Goal: Task Accomplishment & Management: Manage account settings

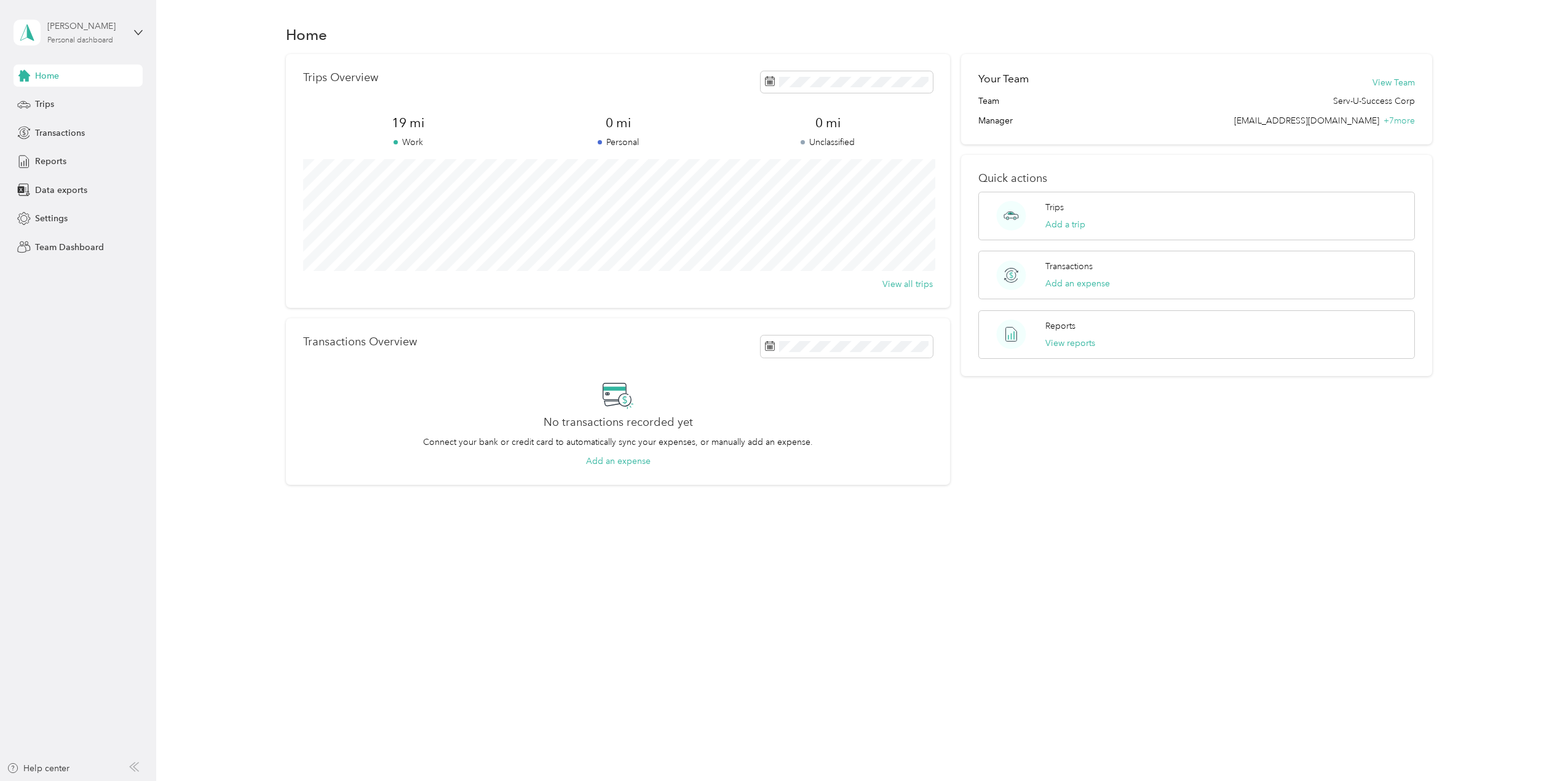
click at [83, 40] on div "Personal dashboard" at bounding box center [80, 40] width 66 height 7
click at [77, 103] on div "Team dashboard" at bounding box center [57, 101] width 66 height 13
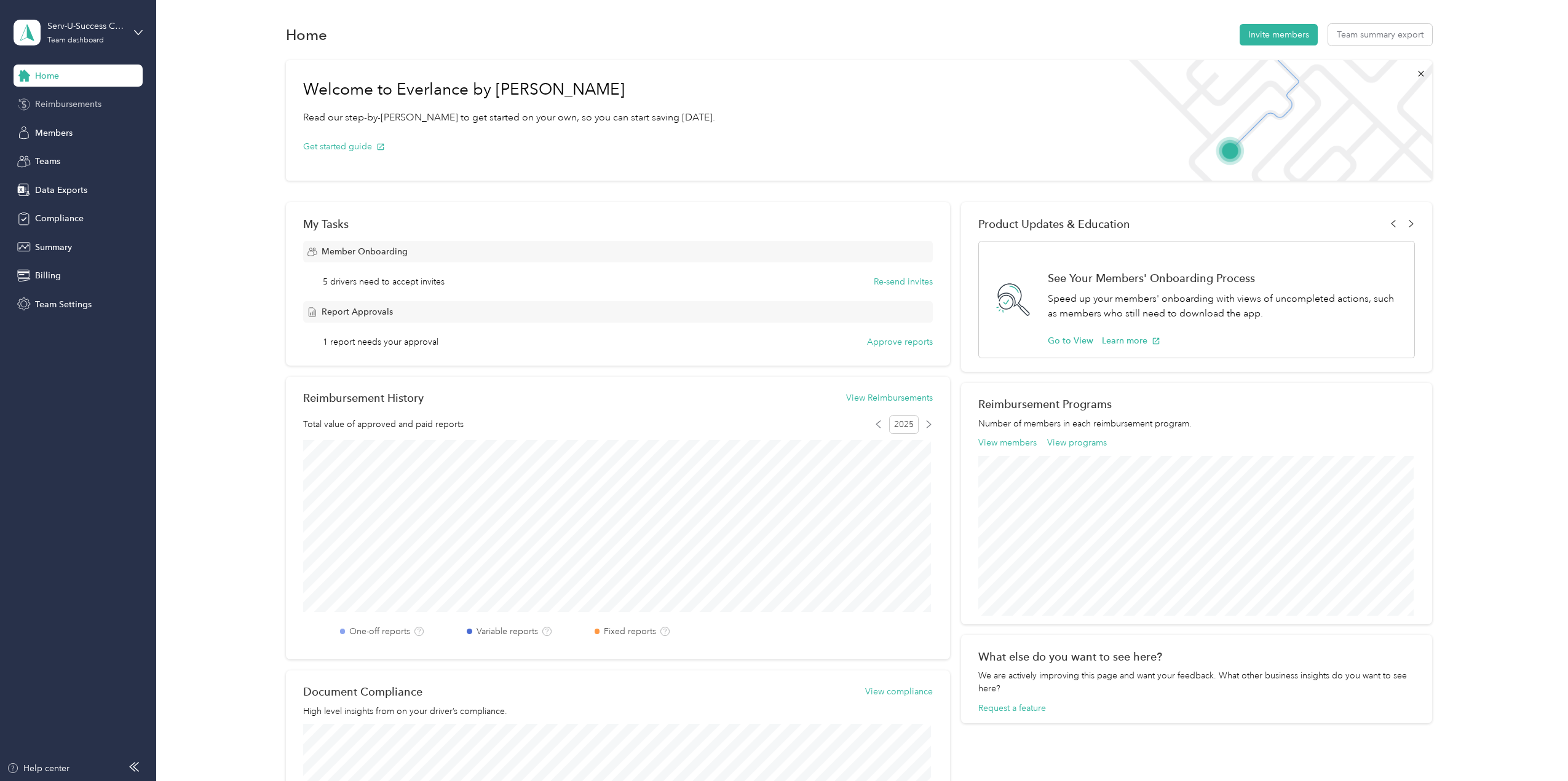
click at [79, 104] on span "Reimbursements" at bounding box center [68, 103] width 66 height 13
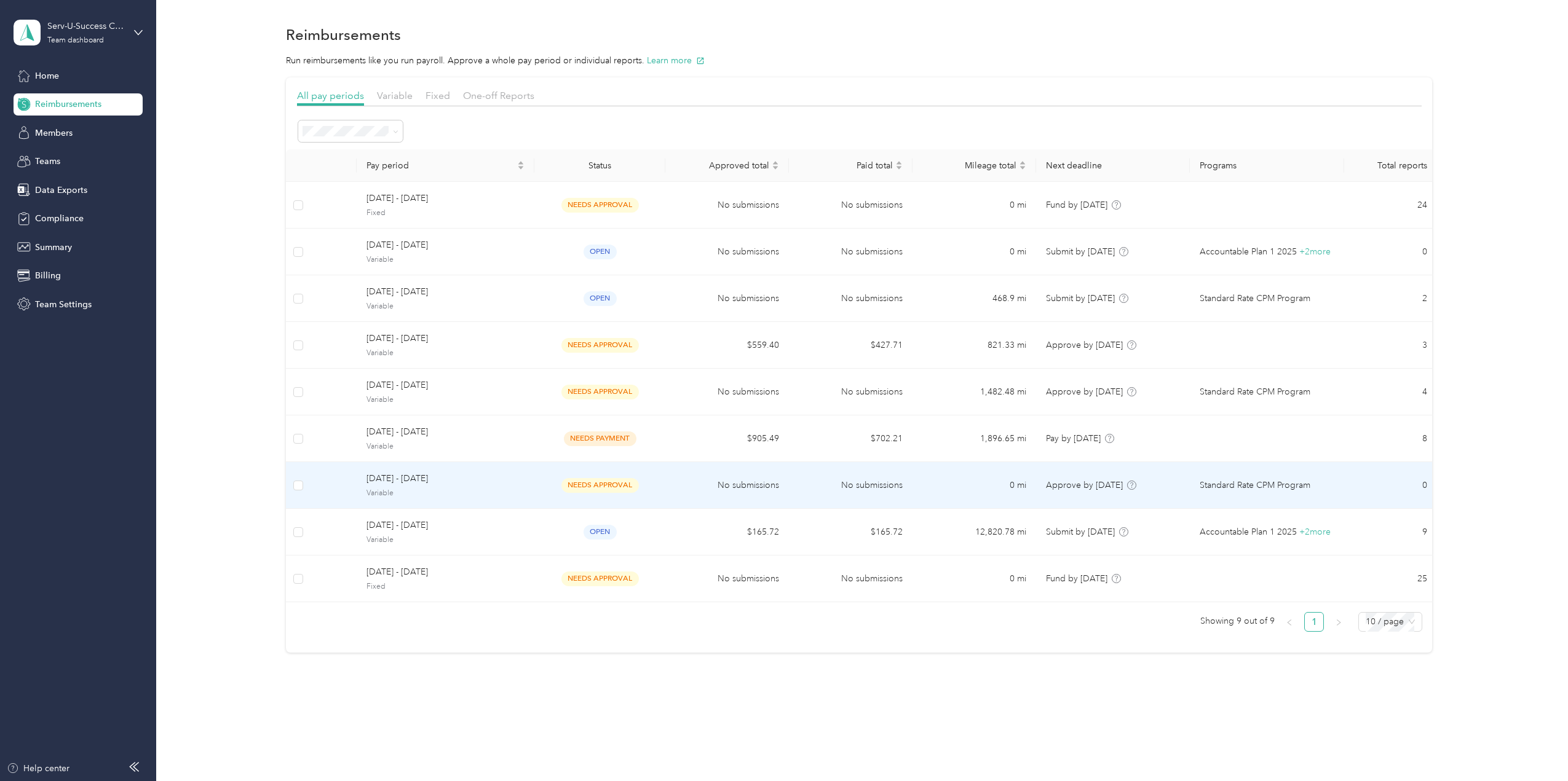
click at [486, 475] on span "[DATE] - [DATE]" at bounding box center [446, 479] width 158 height 14
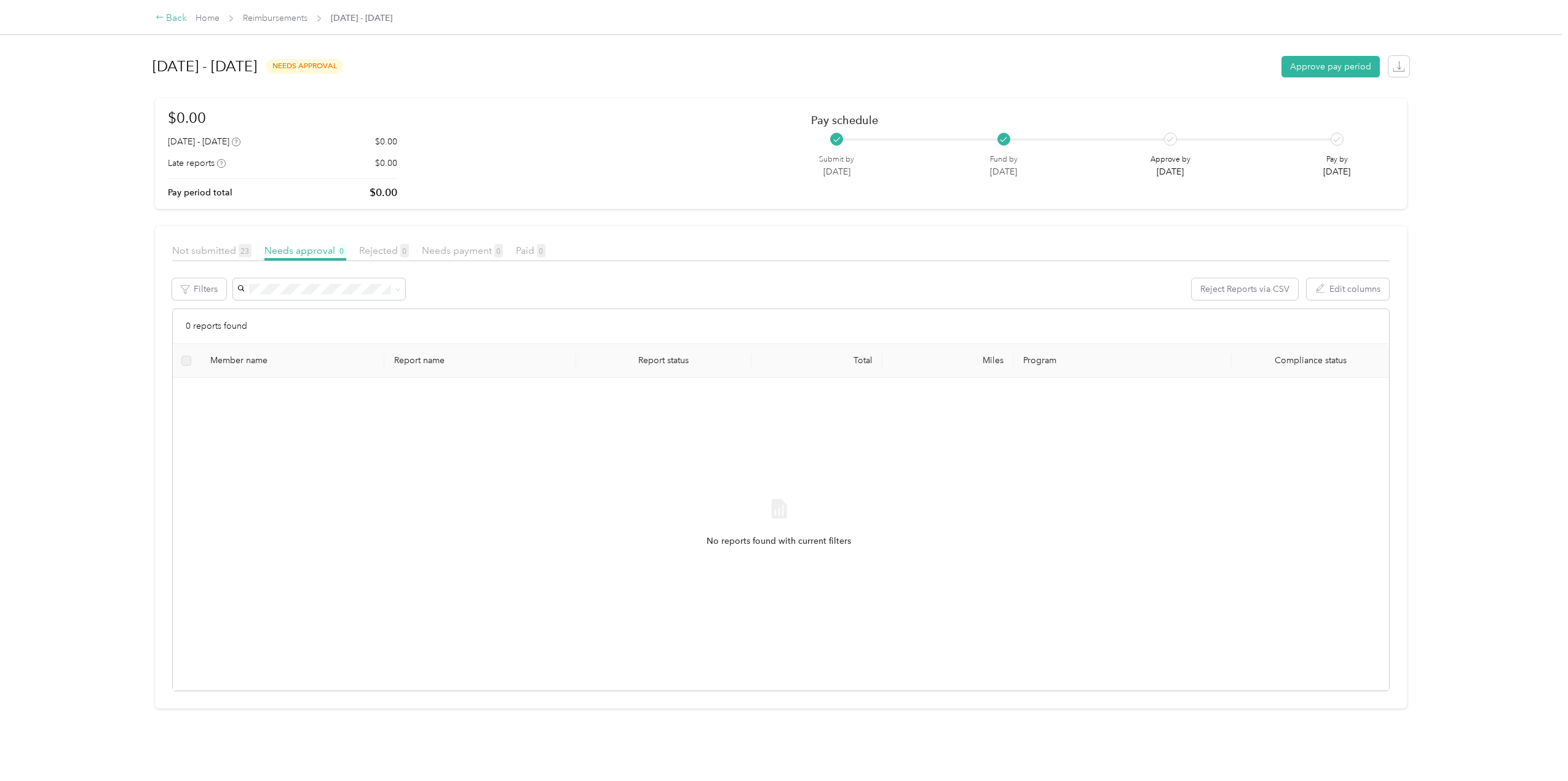
click at [156, 13] on div "Back" at bounding box center [171, 18] width 32 height 15
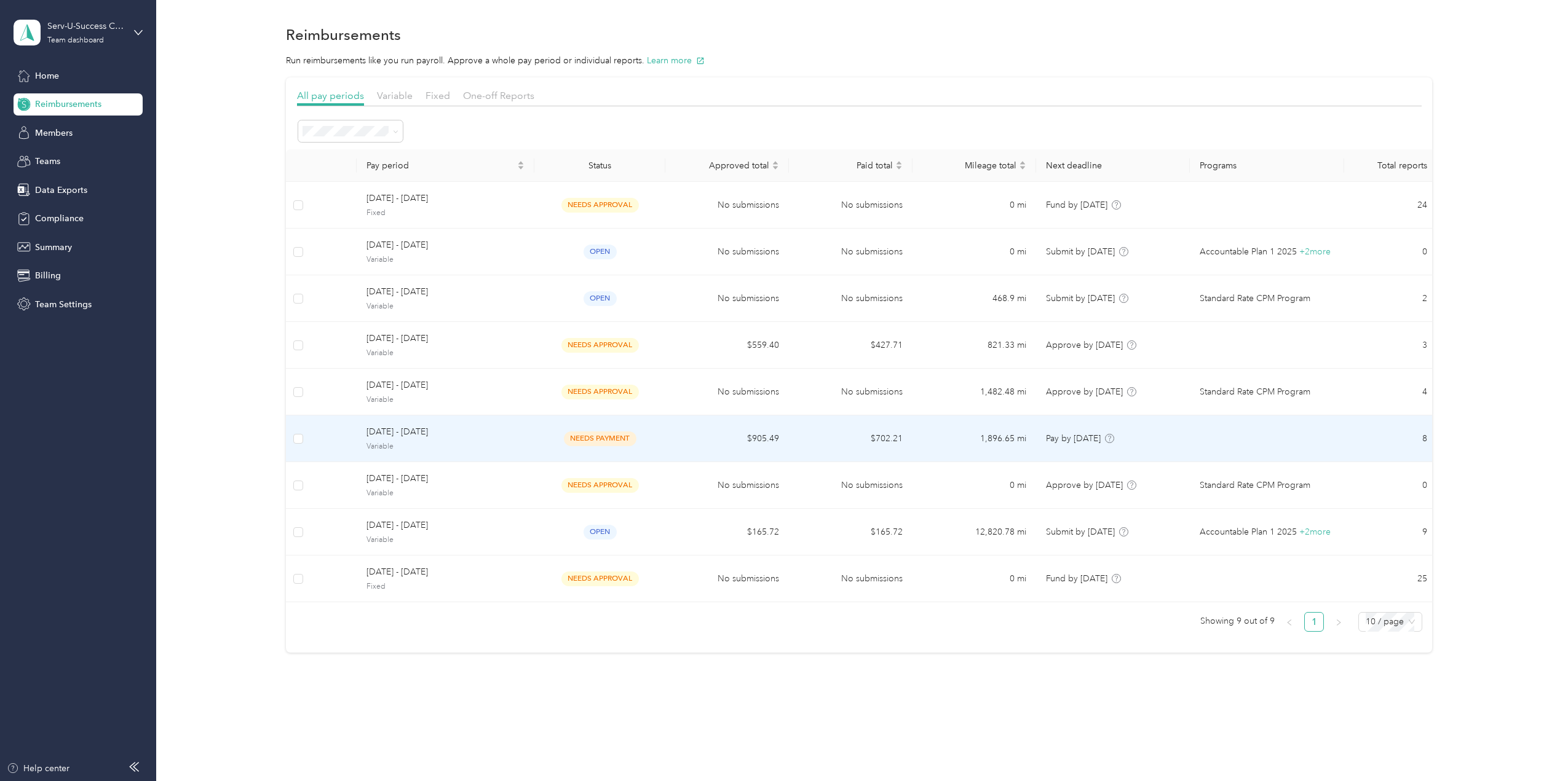
click at [497, 430] on span "[DATE] - [DATE]" at bounding box center [446, 432] width 158 height 14
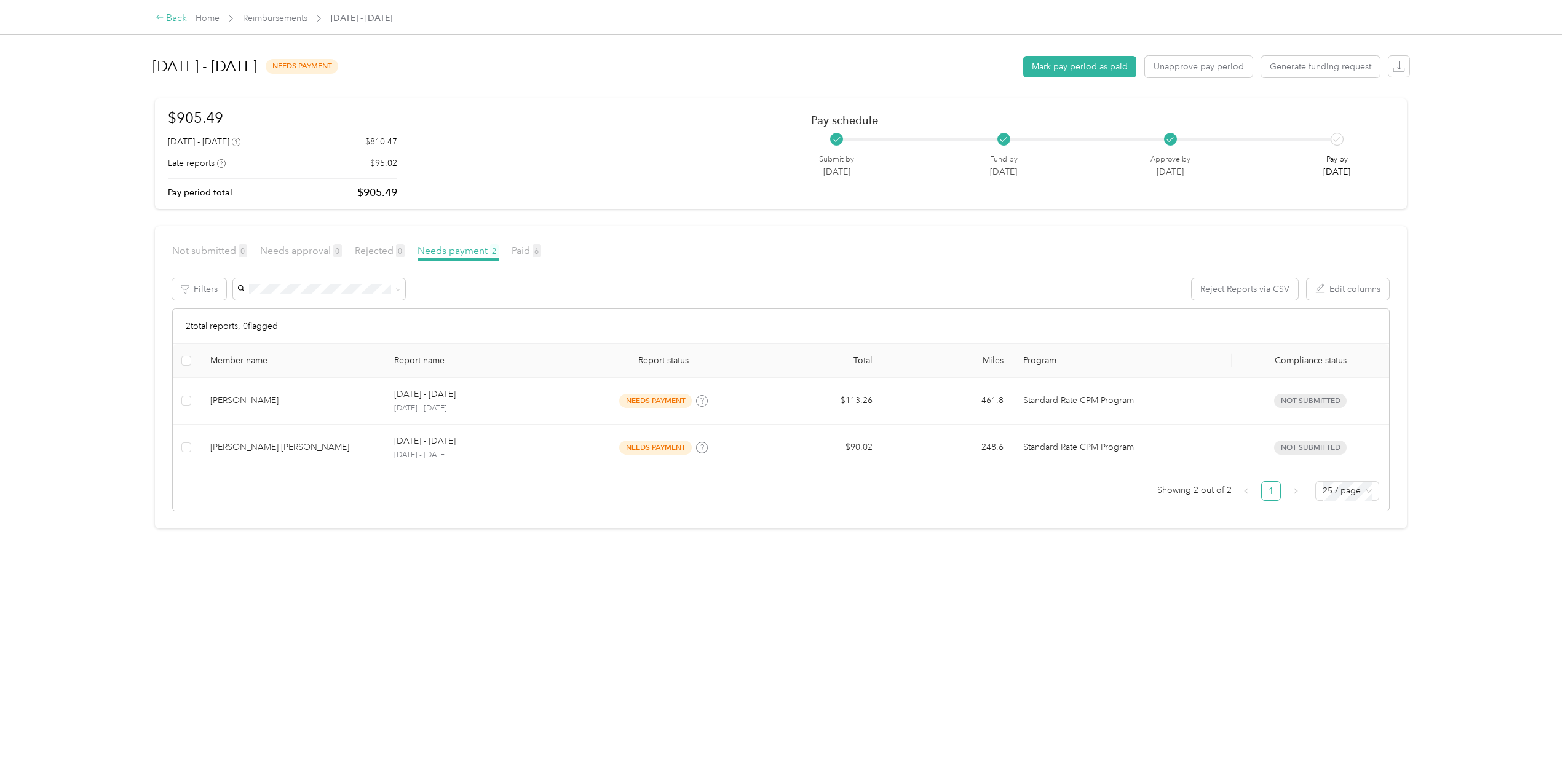
click at [161, 20] on icon at bounding box center [160, 17] width 9 height 9
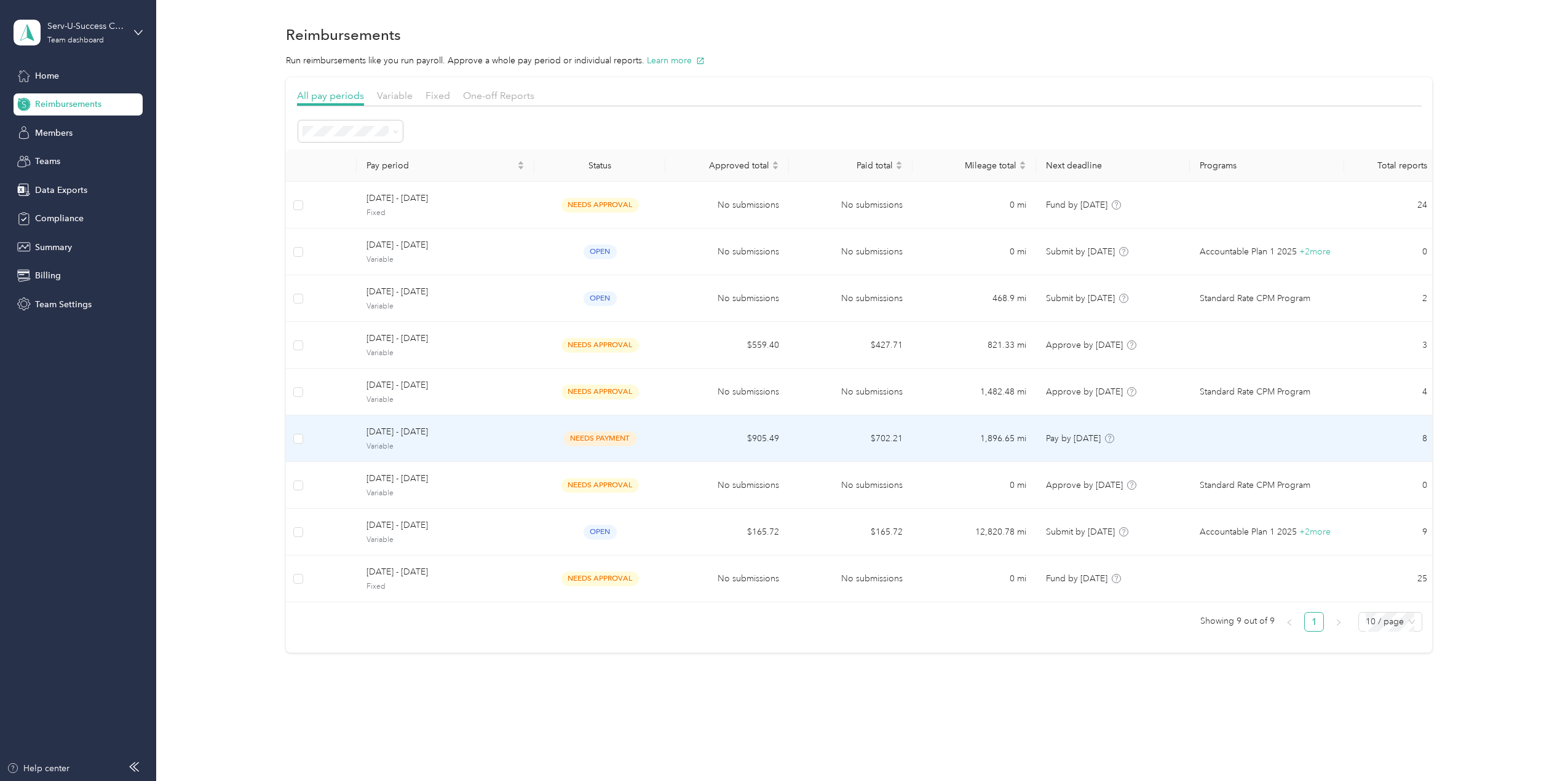
click at [814, 439] on td "$702.21" at bounding box center [850, 439] width 123 height 47
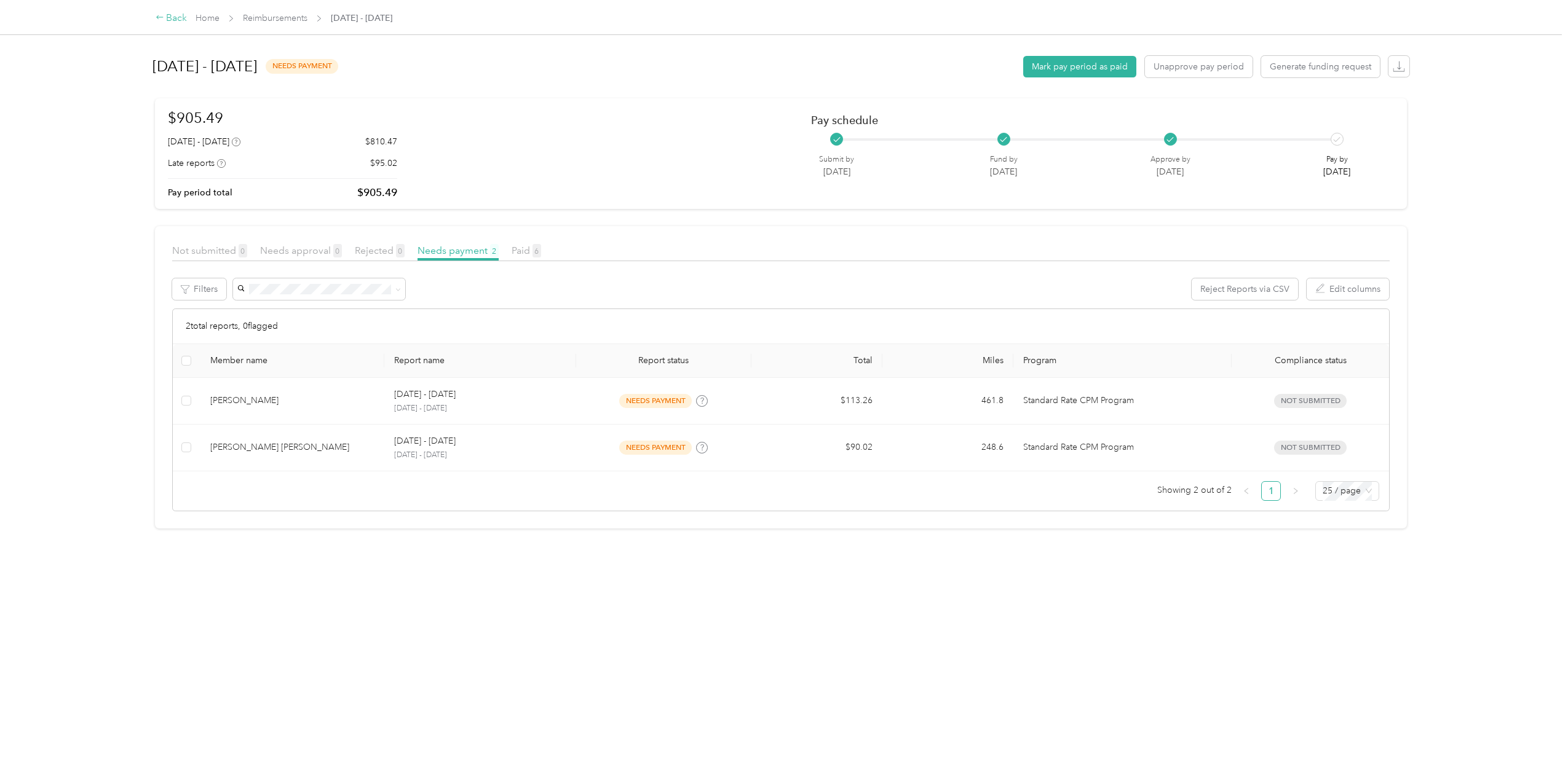
click at [157, 17] on icon at bounding box center [160, 17] width 7 height 3
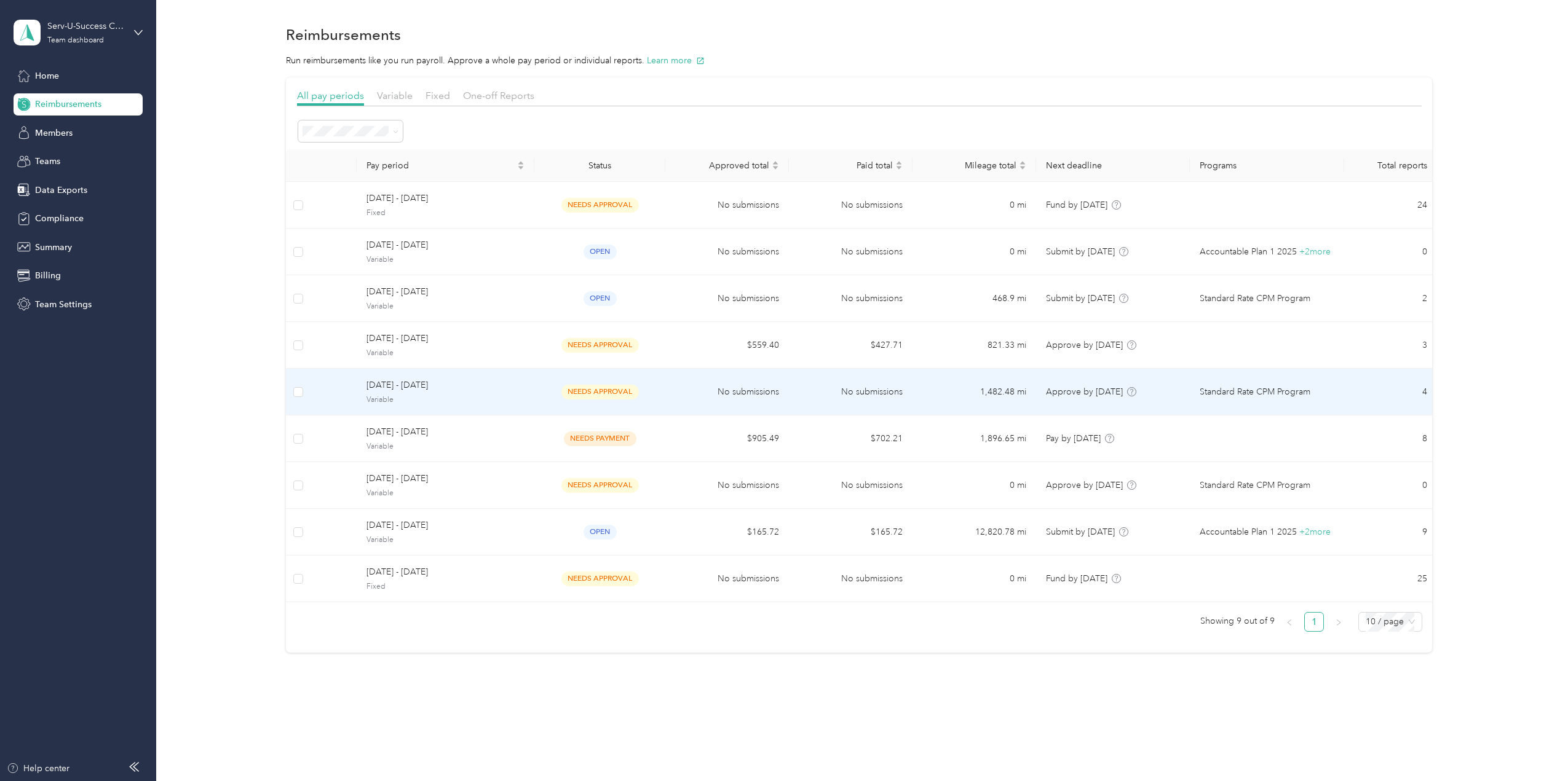
click at [540, 383] on td "needs approval" at bounding box center [600, 392] width 131 height 47
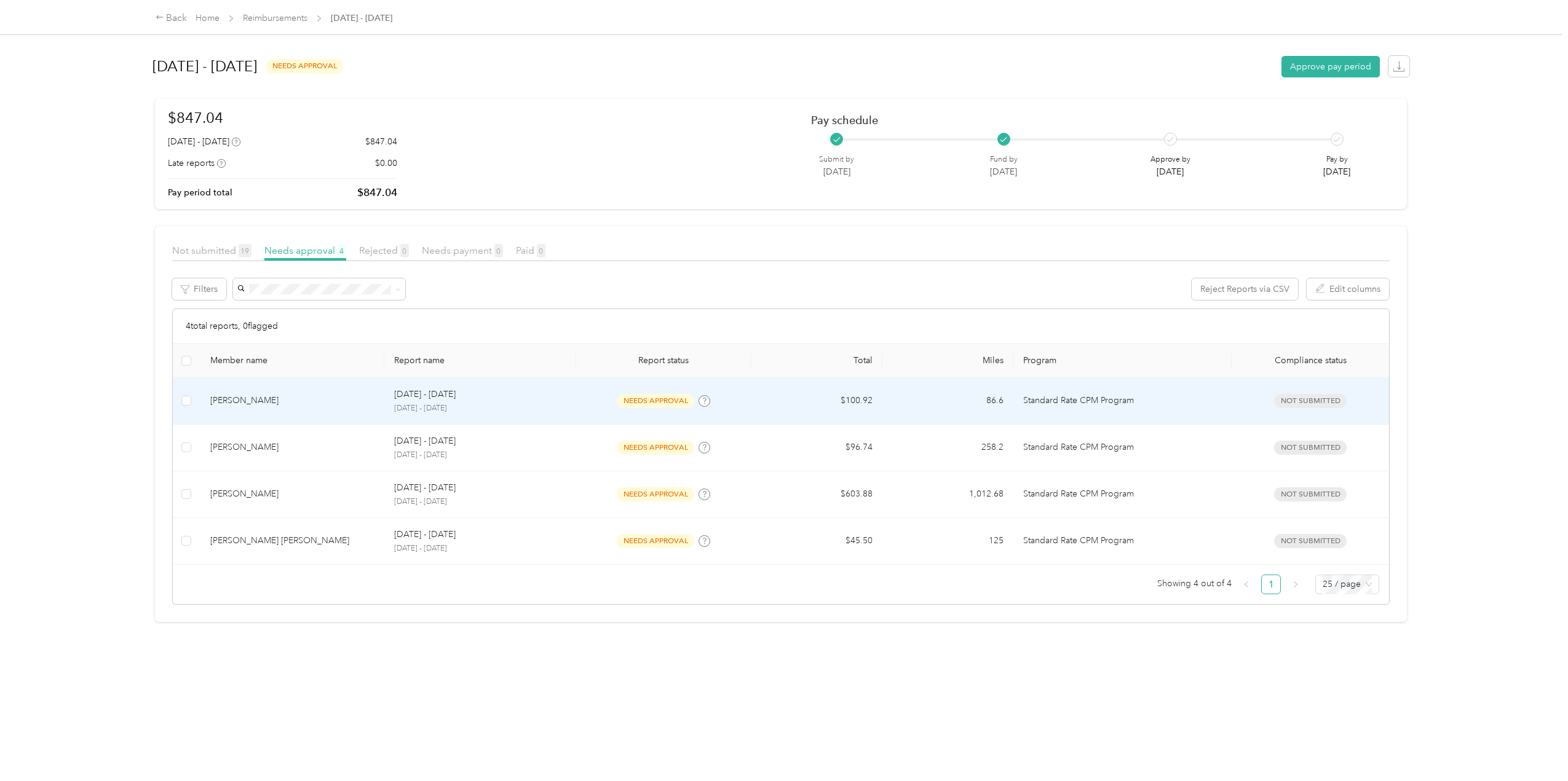
click at [537, 407] on p "[DATE] - [DATE]" at bounding box center [480, 408] width 173 height 11
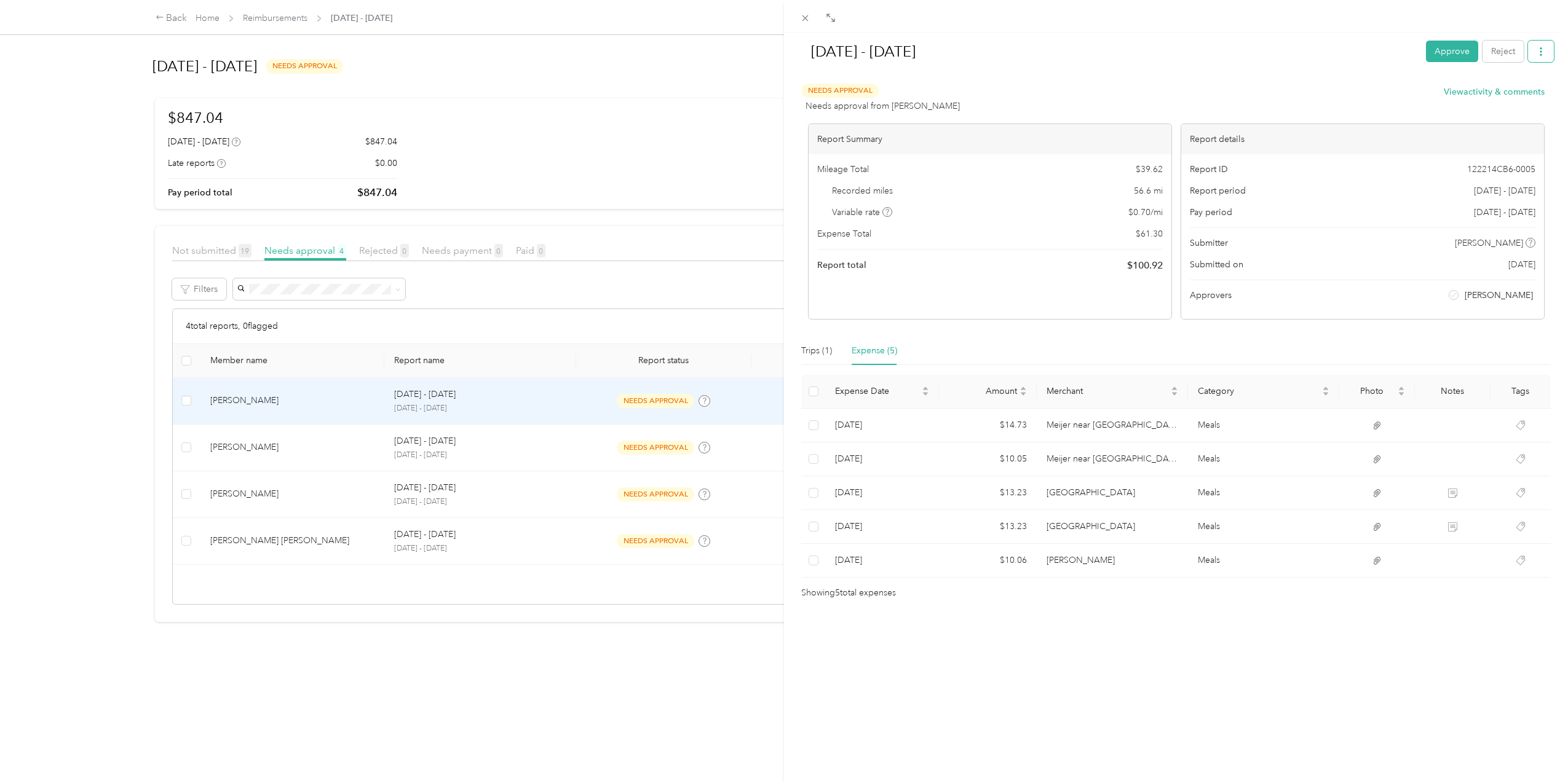
click at [1536, 55] on icon "button" at bounding box center [1540, 51] width 9 height 9
drag, startPoint x: 1495, startPoint y: 53, endPoint x: 1471, endPoint y: 102, distance: 54.6
click at [1495, 53] on button "Reject" at bounding box center [1502, 51] width 41 height 22
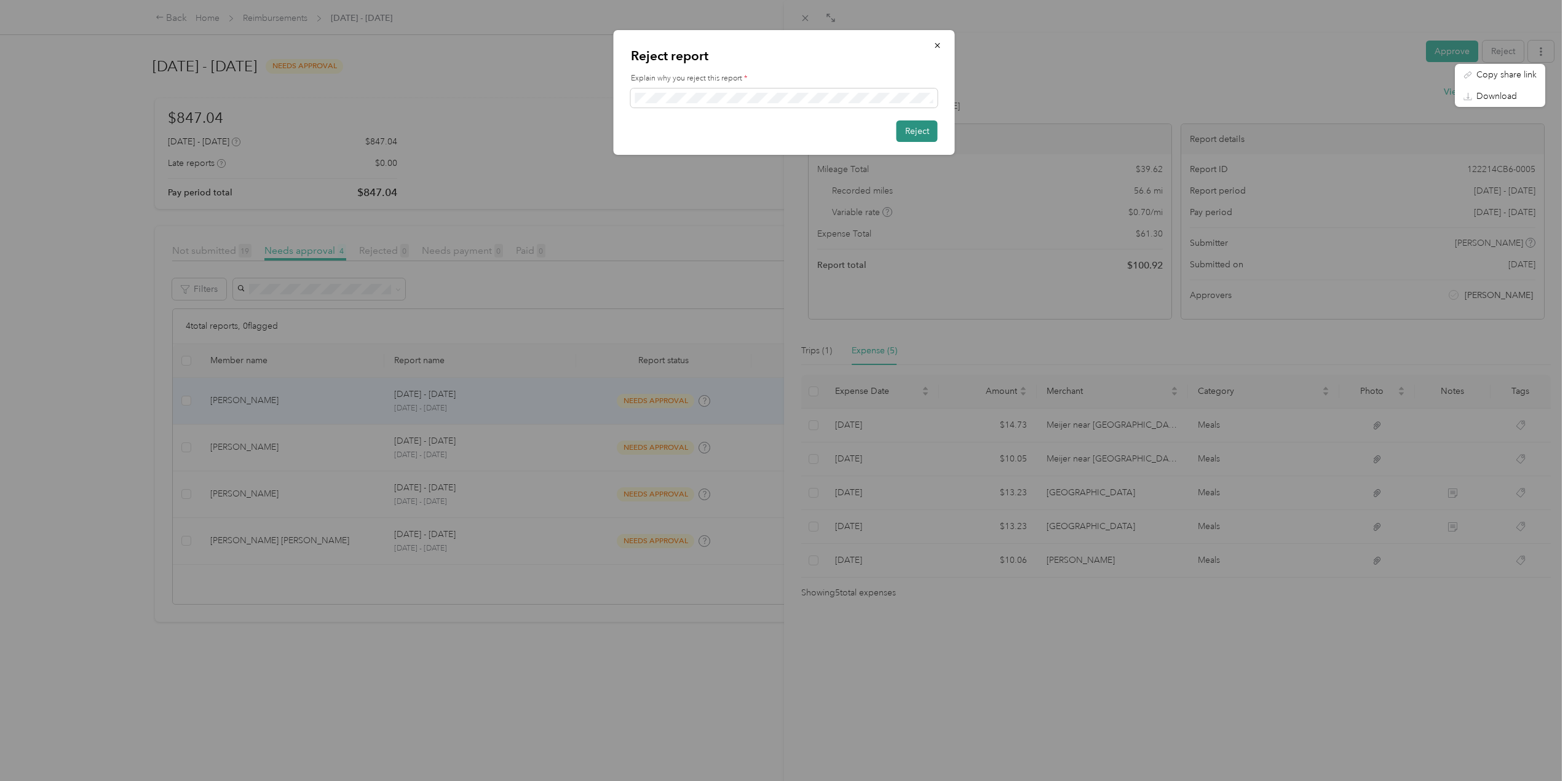
click at [914, 128] on button "Reject" at bounding box center [916, 131] width 41 height 22
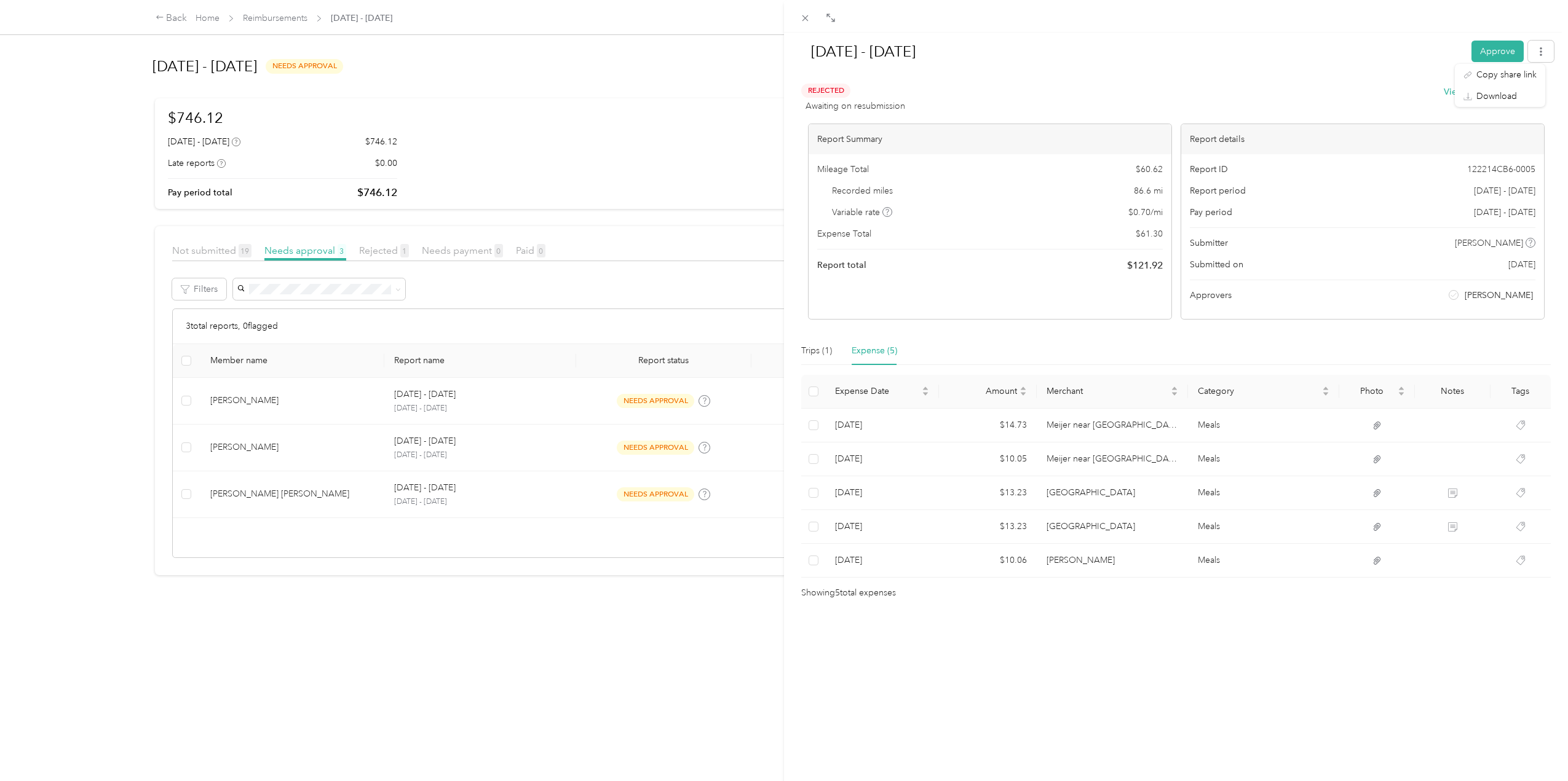
click at [324, 403] on div "[DATE] - [DATE] Approve Rejected Awaiting on resubmission View activity & comme…" at bounding box center [784, 390] width 1568 height 781
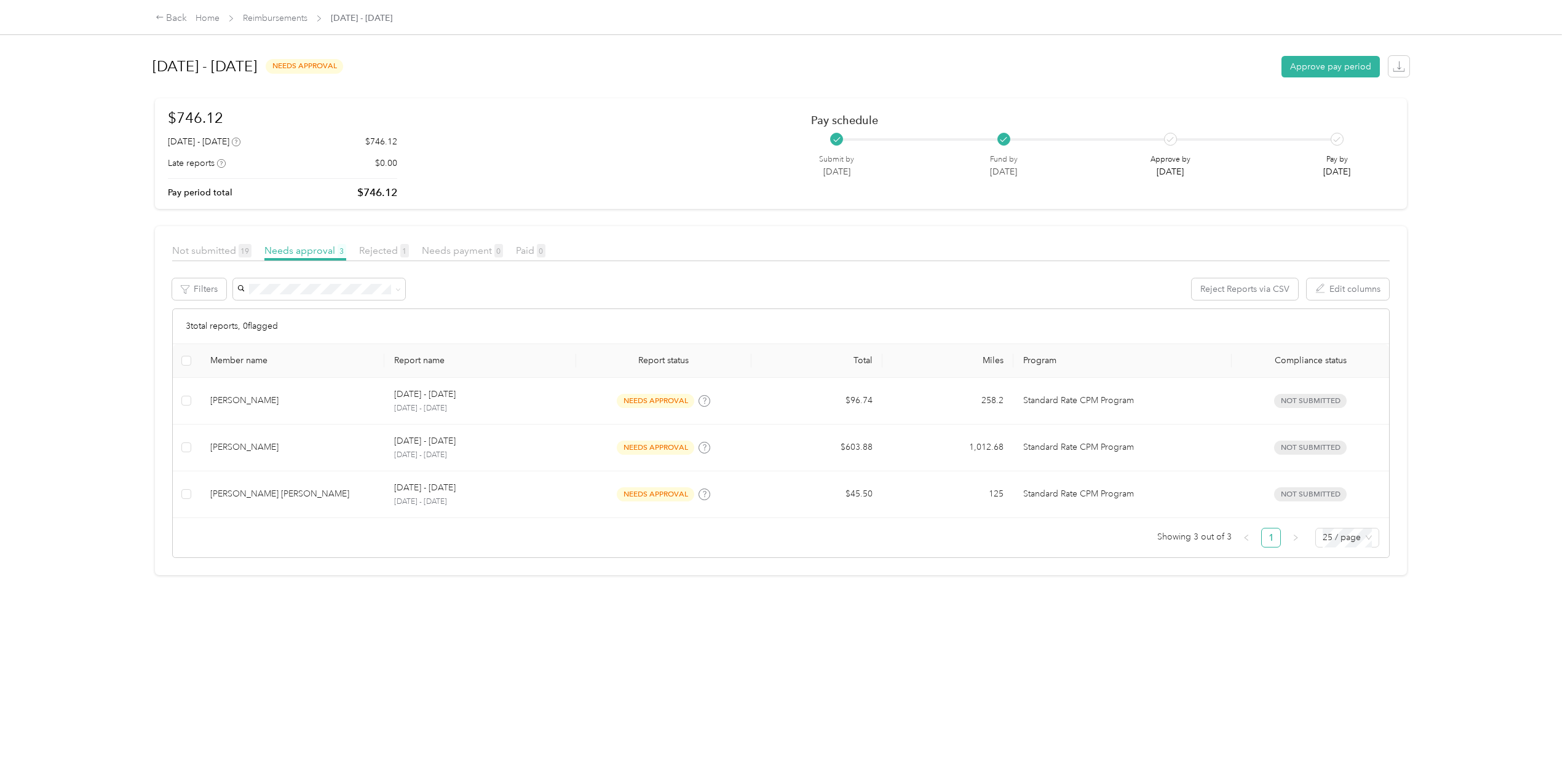
click at [530, 405] on p "[DATE] - [DATE]" at bounding box center [480, 408] width 173 height 11
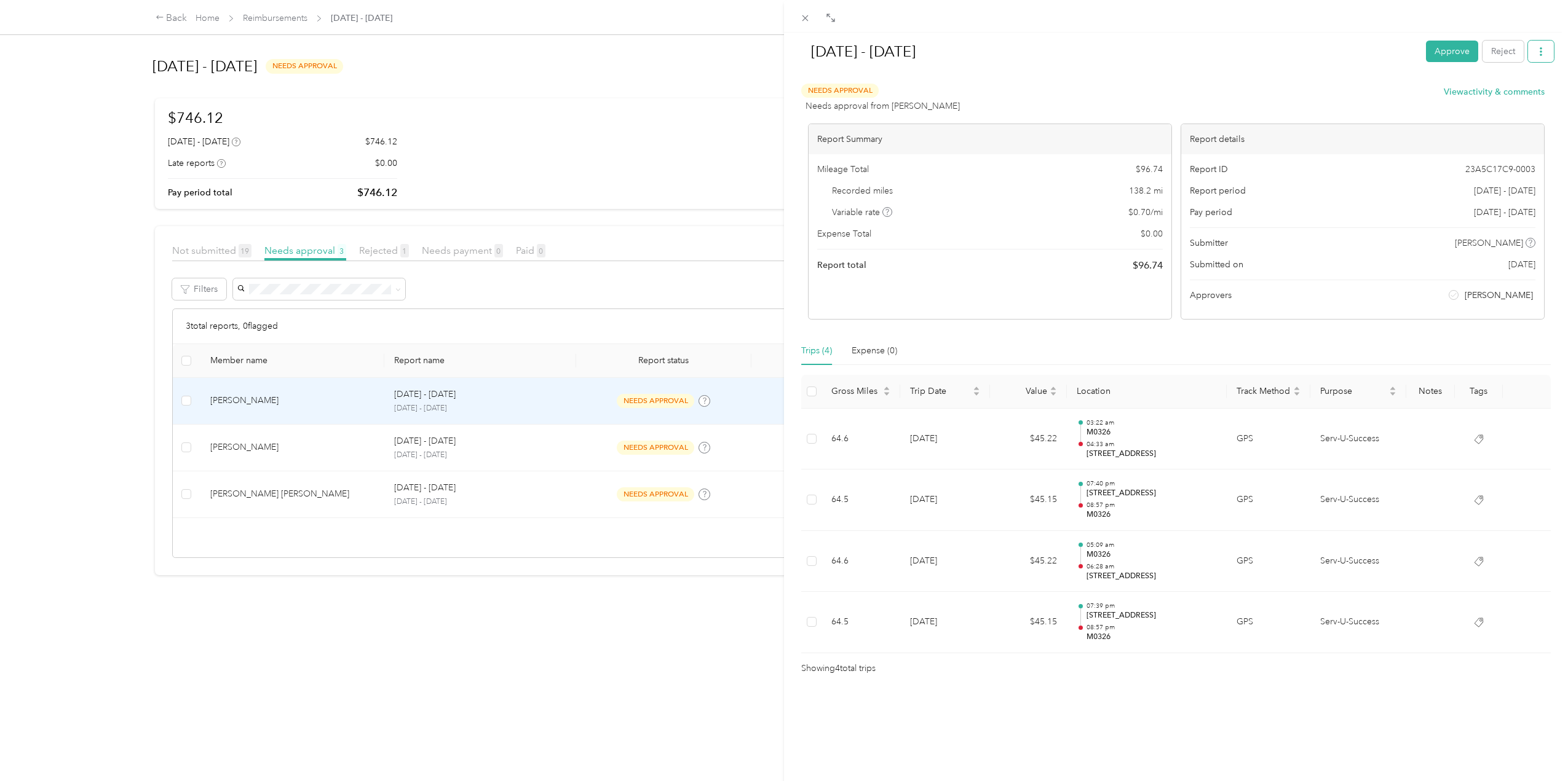
click at [1536, 50] on button "button" at bounding box center [1541, 51] width 26 height 22
click at [1498, 99] on span "Download" at bounding box center [1496, 96] width 41 height 13
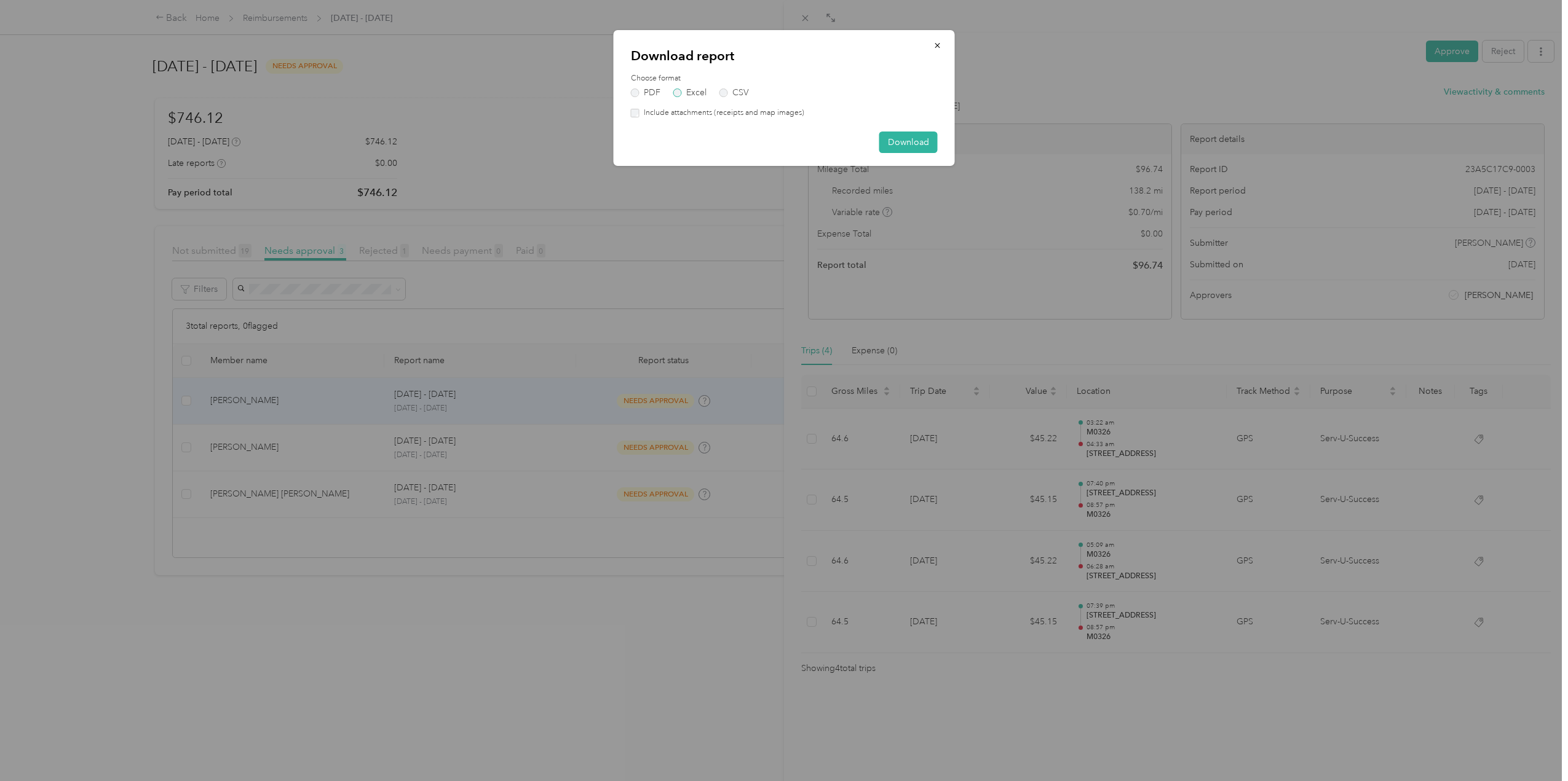
click at [679, 91] on label "Excel" at bounding box center [689, 93] width 33 height 9
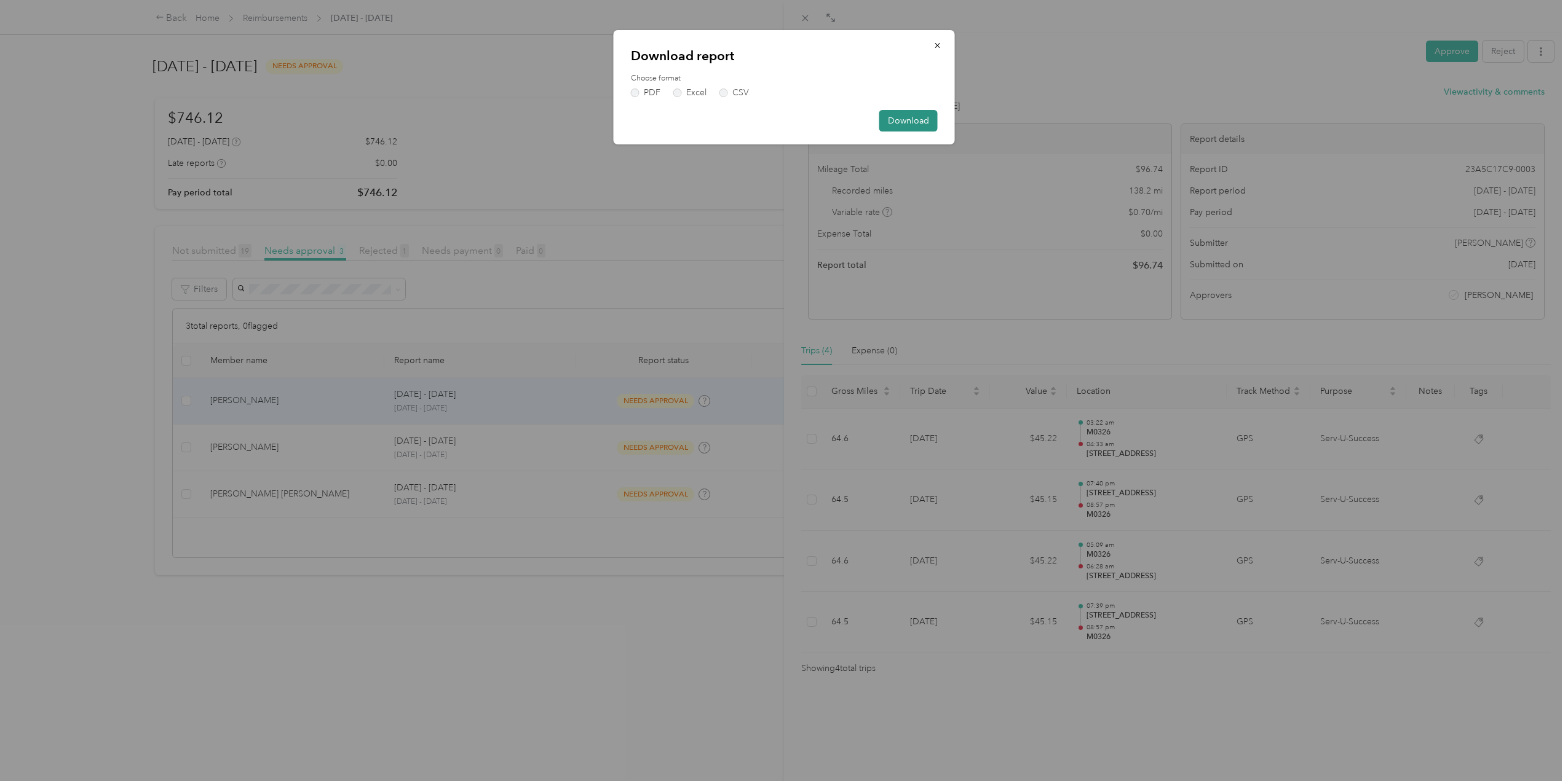
click at [912, 119] on button "Download" at bounding box center [907, 121] width 58 height 22
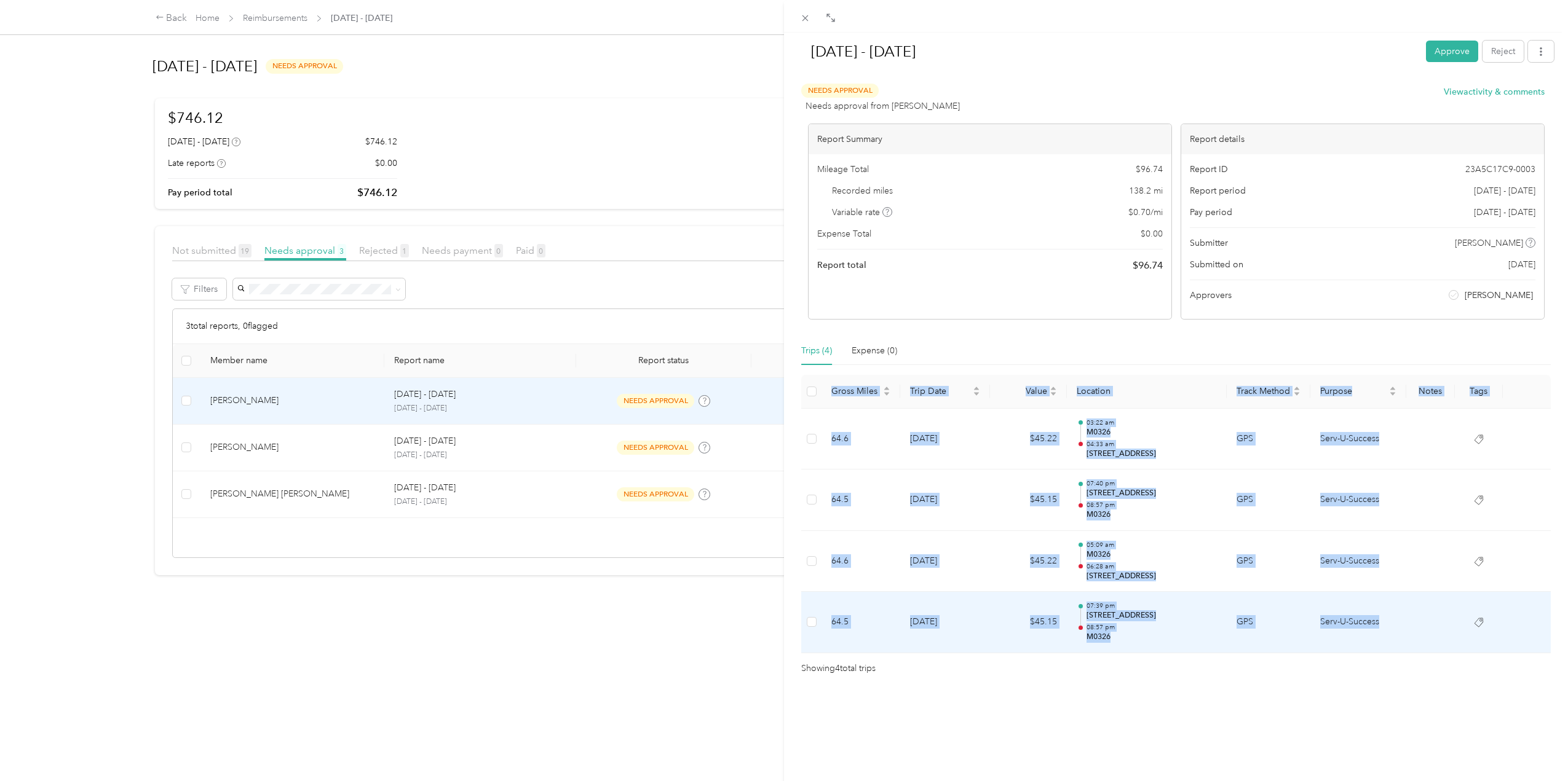
drag, startPoint x: 806, startPoint y: 381, endPoint x: 1382, endPoint y: 639, distance: 631.1
click at [1382, 639] on table "Gross Miles Trip Date Value Location Track Method Purpose Notes Tags 64.6 [DATE…" at bounding box center [1176, 513] width 749 height 278
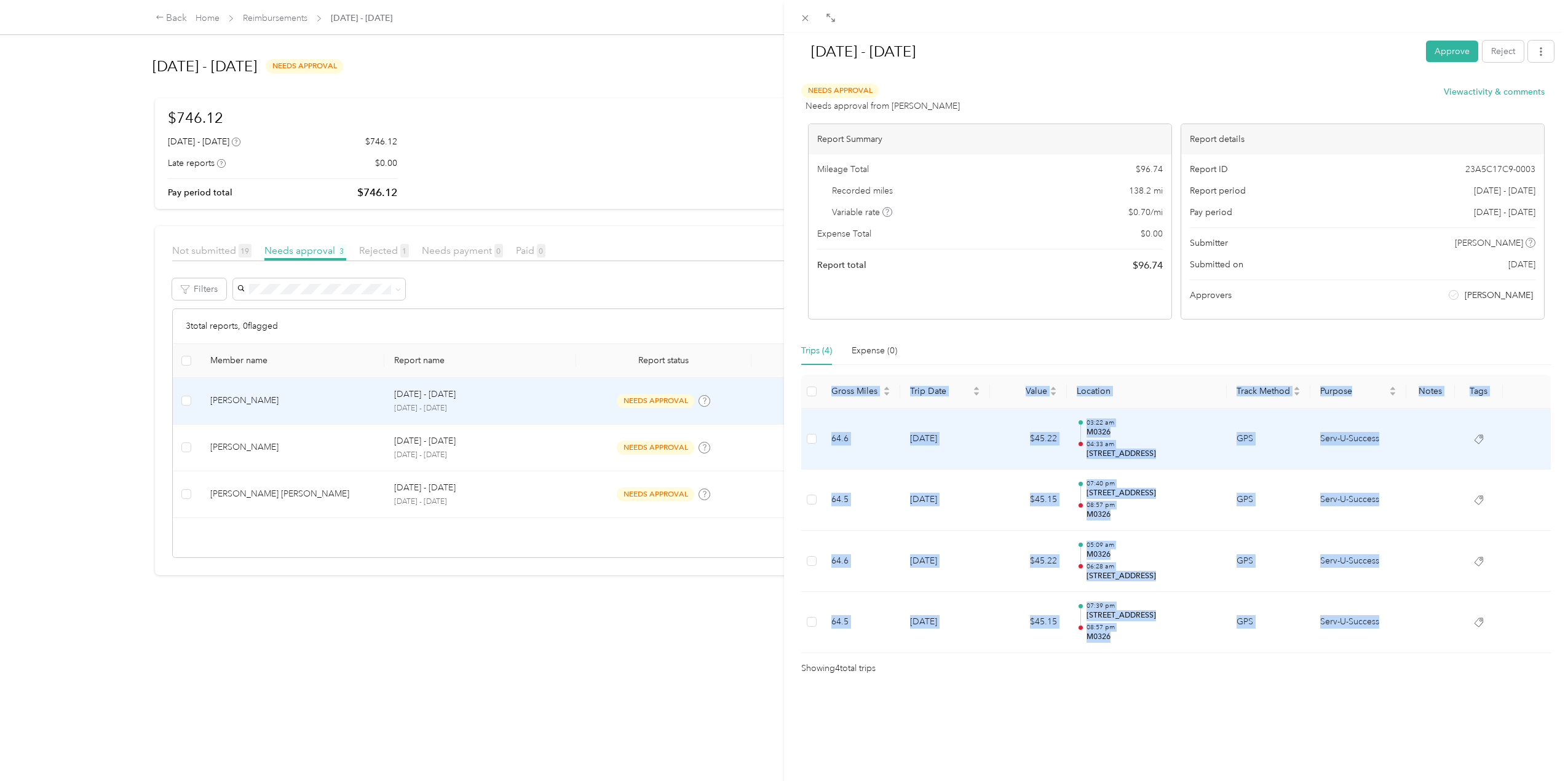
copy table "Gross Miles Trip Date Value Location Track Method Purpose Notes Tags 64.6 [DATE…"
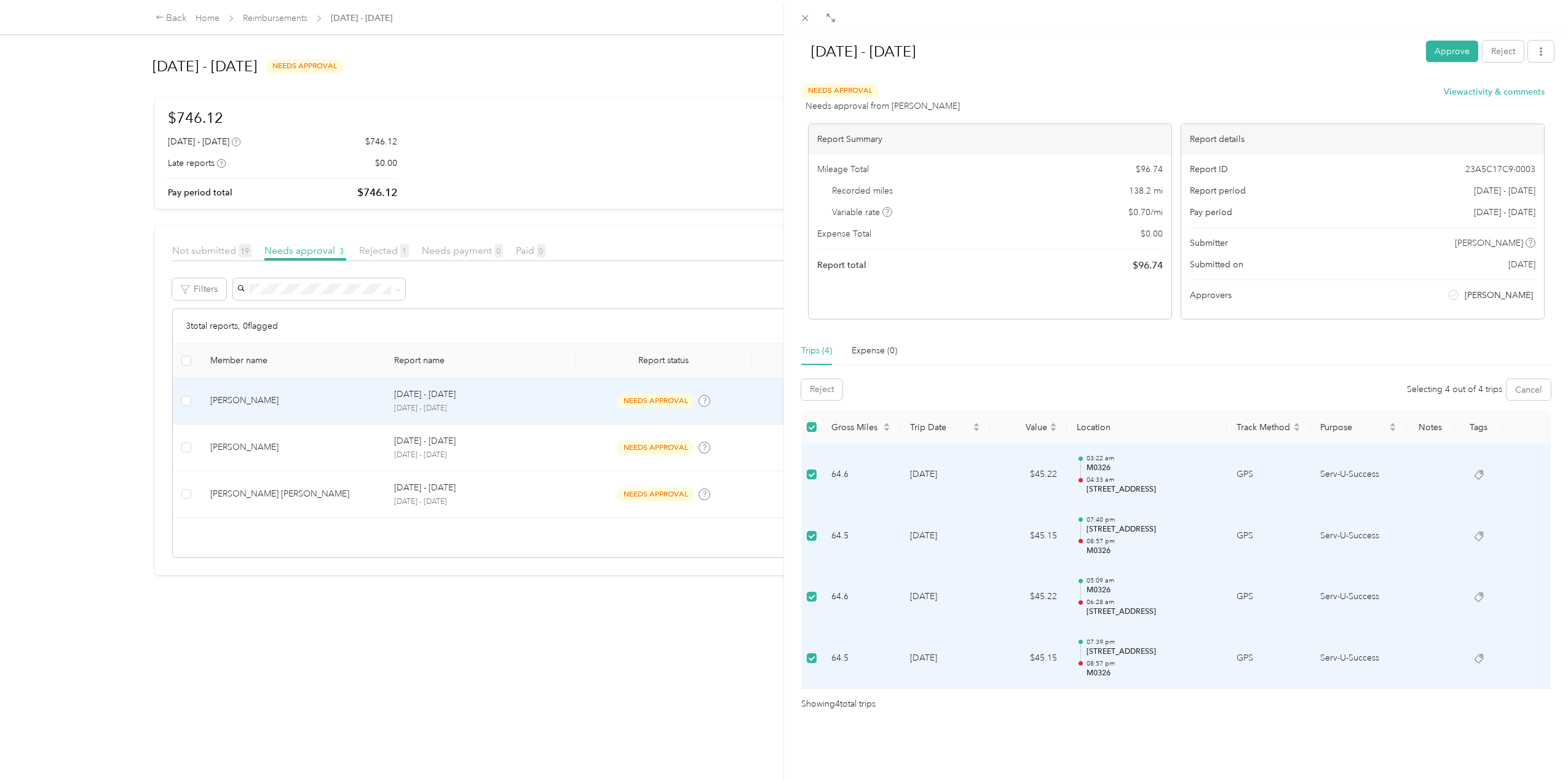
click at [962, 379] on div "Reject Selecting 4 out of 4 trips Cancel" at bounding box center [1176, 389] width 749 height 21
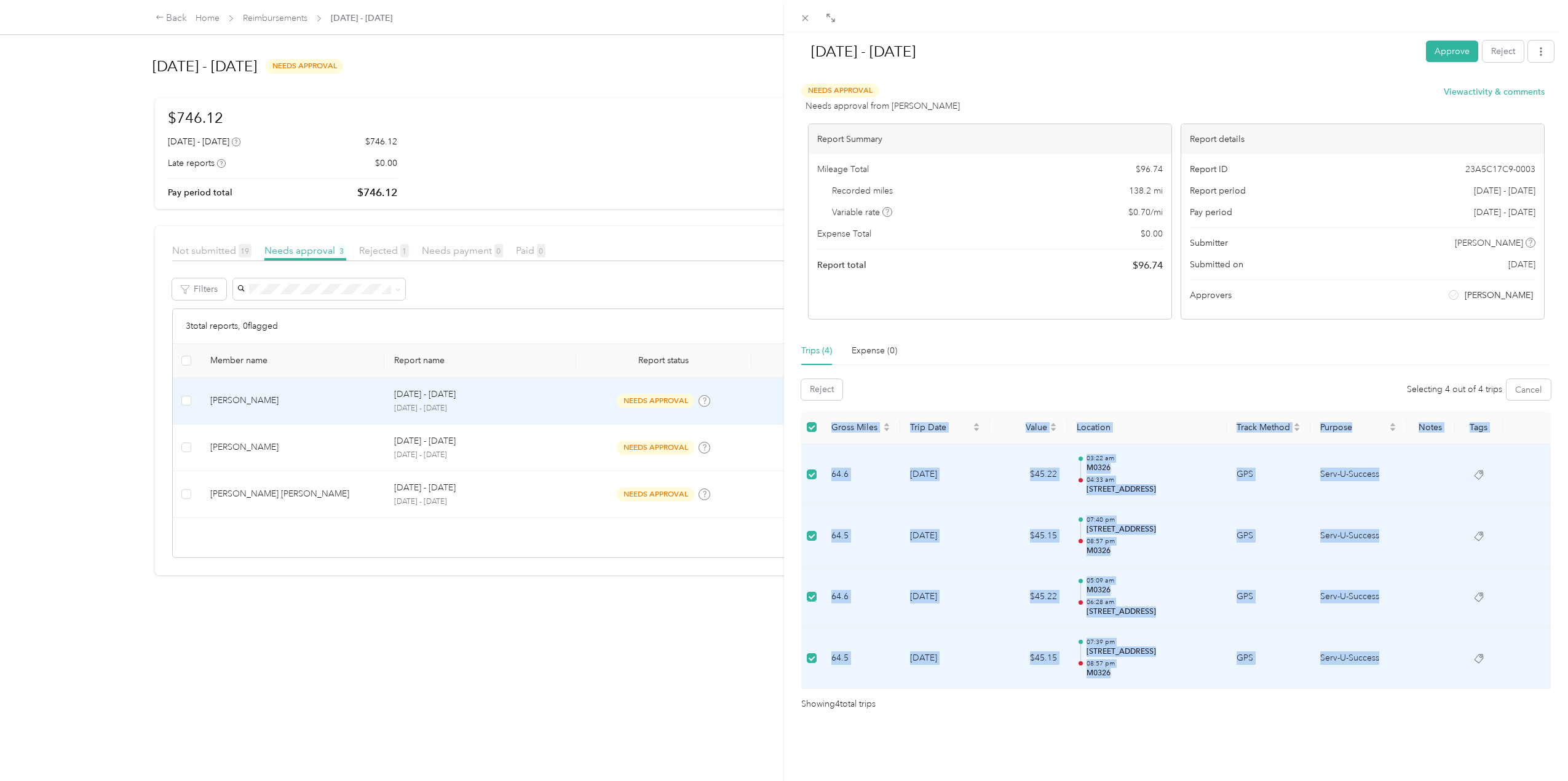
drag, startPoint x: 799, startPoint y: 410, endPoint x: 1396, endPoint y: 672, distance: 652.0
click at [1396, 672] on div "[DATE] - [DATE] Approve Reject Needs Approval Needs approval from [PERSON_NAME]…" at bounding box center [1176, 371] width 758 height 678
copy table "Gross Miles Trip Date Value Location Track Method Purpose Notes Tags 64.6 [DATE…"
click at [492, 711] on div "[DATE] - [DATE] Approve Reject Needs Approval Needs approval from [PERSON_NAME]…" at bounding box center [784, 390] width 1568 height 781
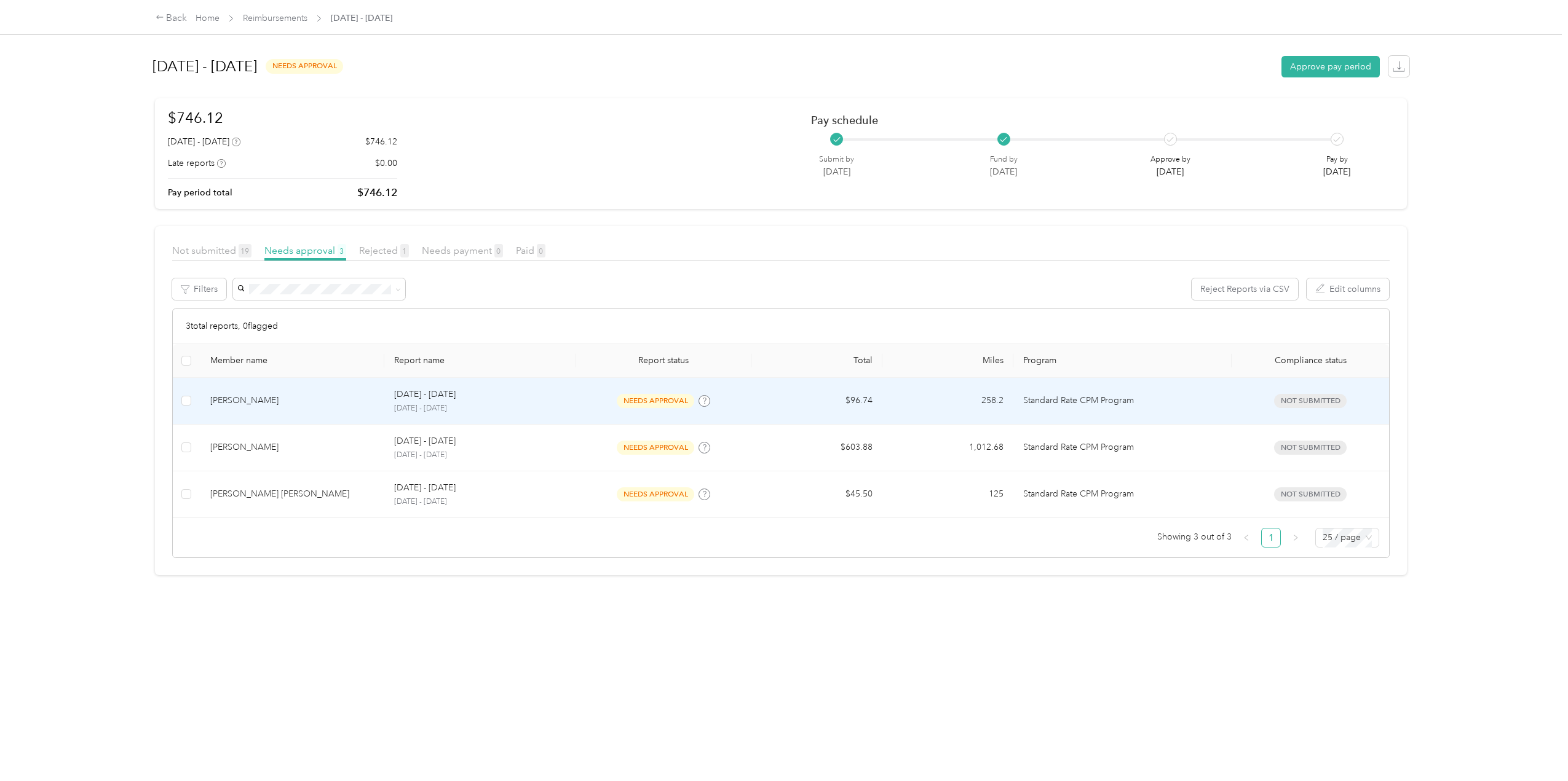
click at [575, 407] on td "[DATE] - [DATE] [DATE] - [DATE]" at bounding box center [480, 401] width 192 height 47
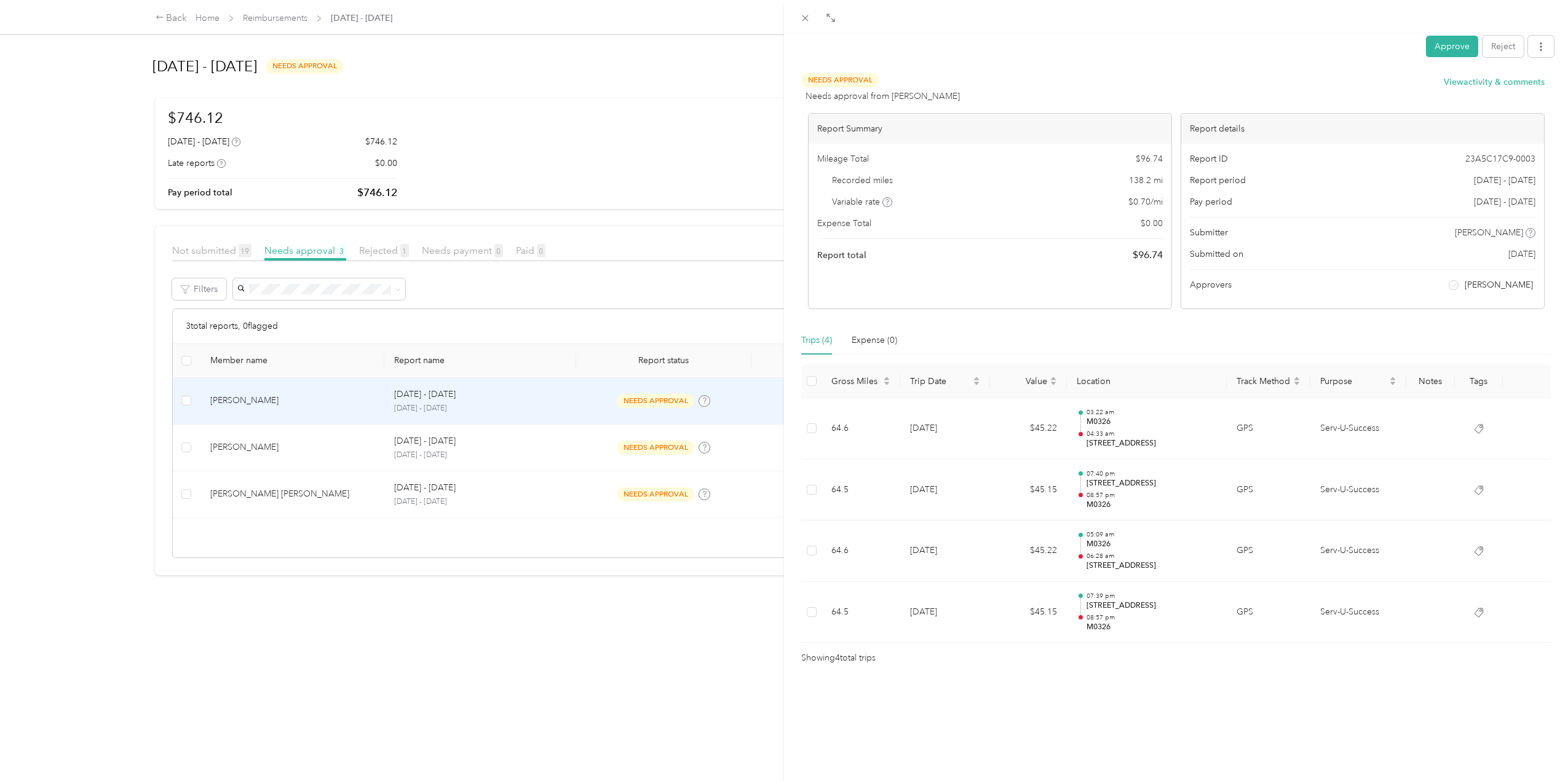
click at [184, 400] on div "Approve Reject Needs Approval Needs approval from [PERSON_NAME] View activity &…" at bounding box center [784, 390] width 1568 height 781
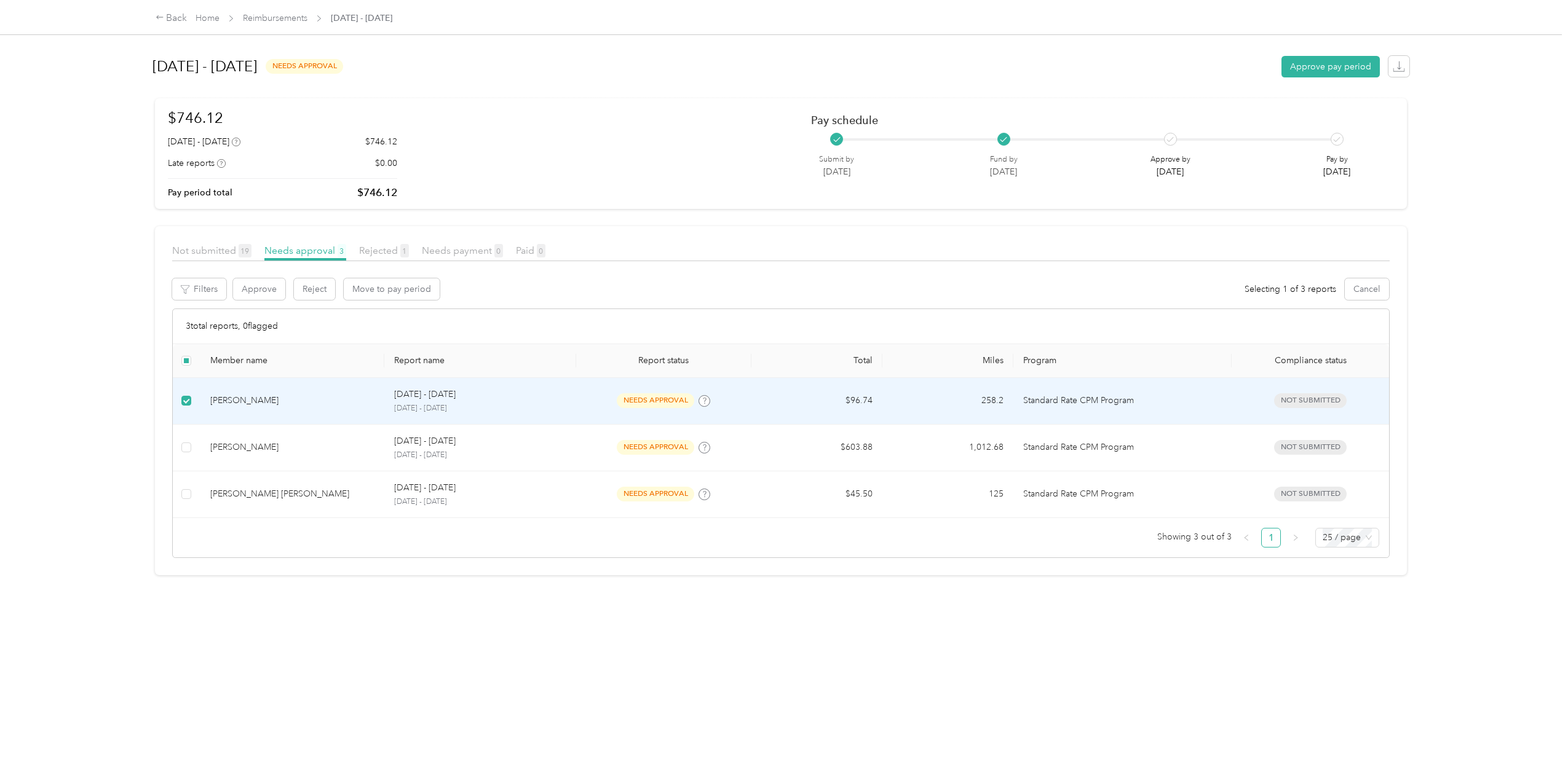
click at [566, 420] on td "[DATE] - [DATE] [DATE] - [DATE]" at bounding box center [480, 401] width 192 height 47
click at [546, 394] on div "[DATE] - [DATE]" at bounding box center [480, 394] width 173 height 14
click at [288, 406] on div "[PERSON_NAME]" at bounding box center [292, 400] width 164 height 14
click at [353, 665] on div "[DATE] - [DATE] needs approval Approve pay period $746.12 [DATE] - [DATE] $746.…" at bounding box center [781, 380] width 1301 height 759
click at [296, 394] on div "[PERSON_NAME]" at bounding box center [292, 400] width 164 height 14
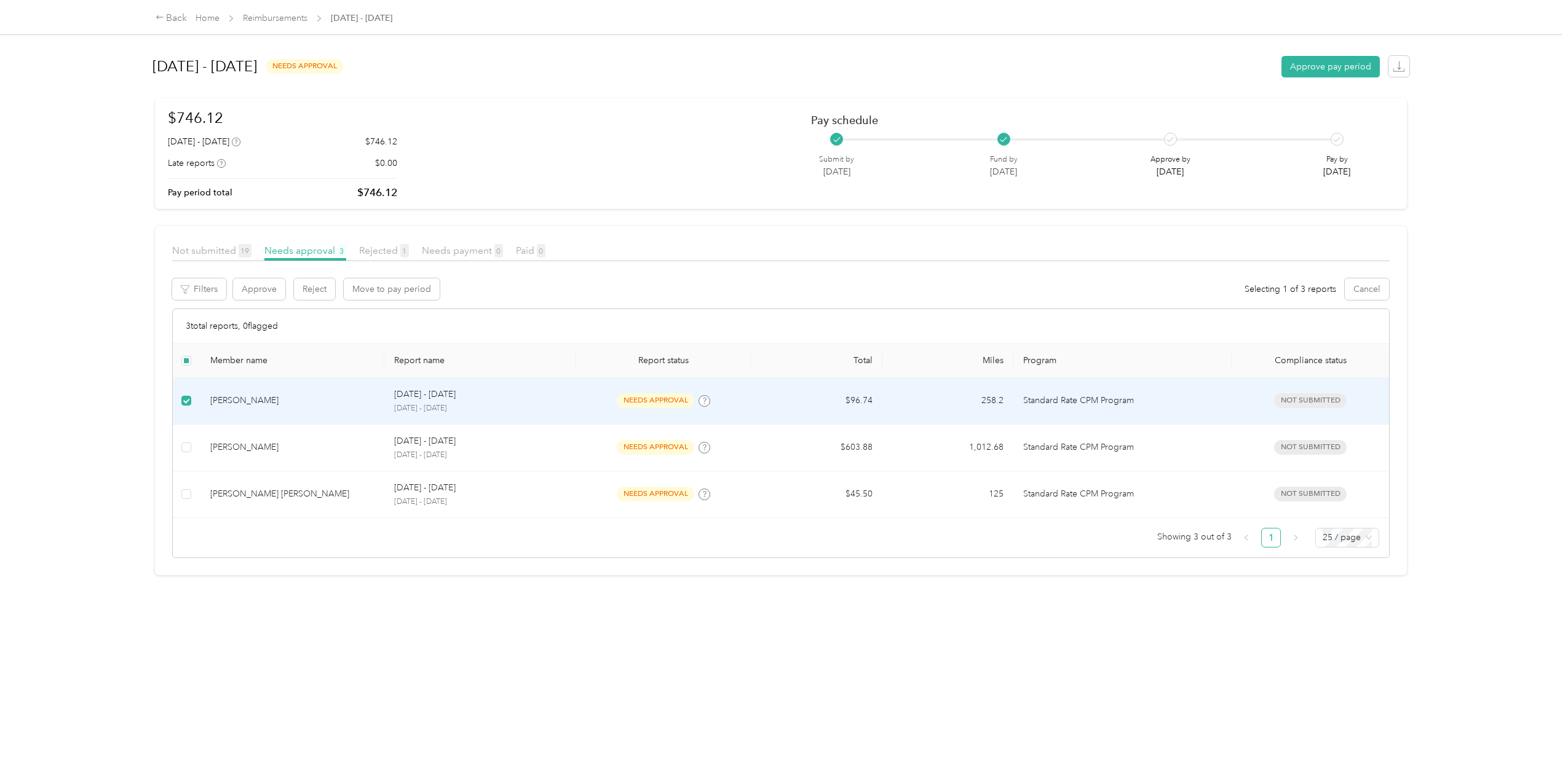
click at [296, 394] on div "[PERSON_NAME]" at bounding box center [292, 400] width 164 height 14
click at [350, 404] on div "[PERSON_NAME]" at bounding box center [292, 400] width 164 height 14
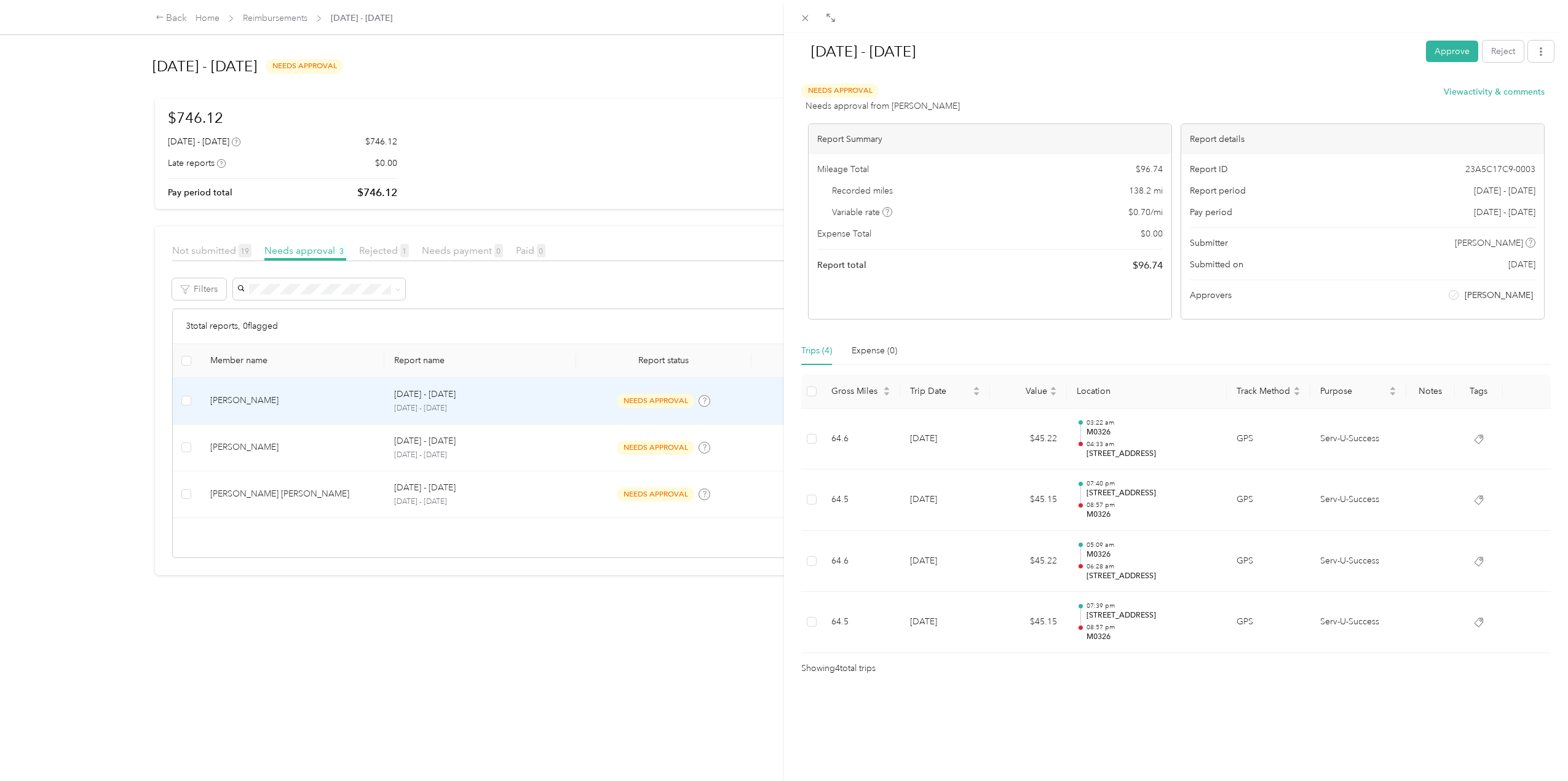
click at [1443, 47] on button "Approve" at bounding box center [1452, 51] width 52 height 22
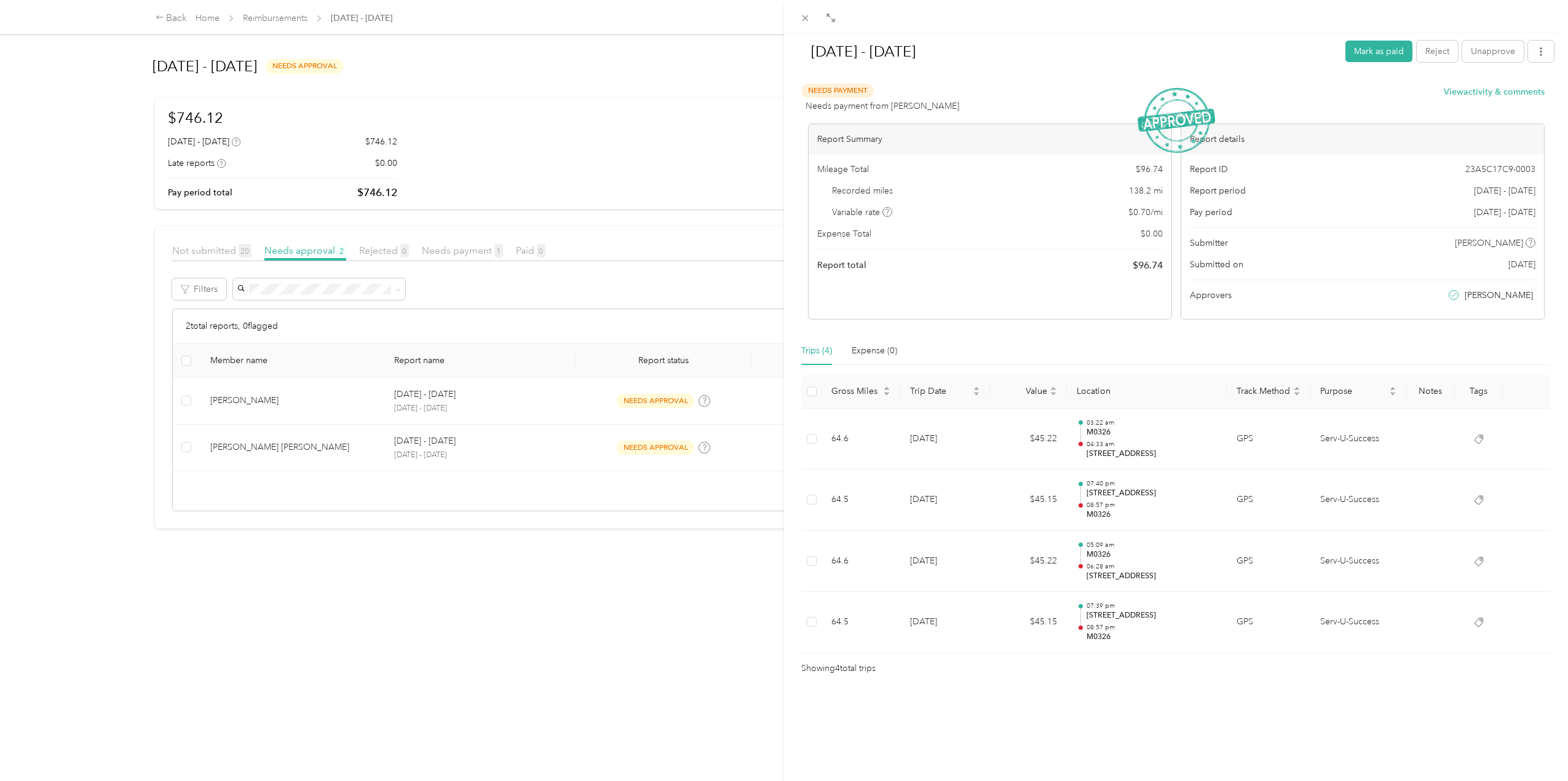
click at [455, 411] on div "[DATE] - [DATE] [PERSON_NAME] as paid Reject Unapprove Needs Payment Needs paym…" at bounding box center [784, 390] width 1568 height 781
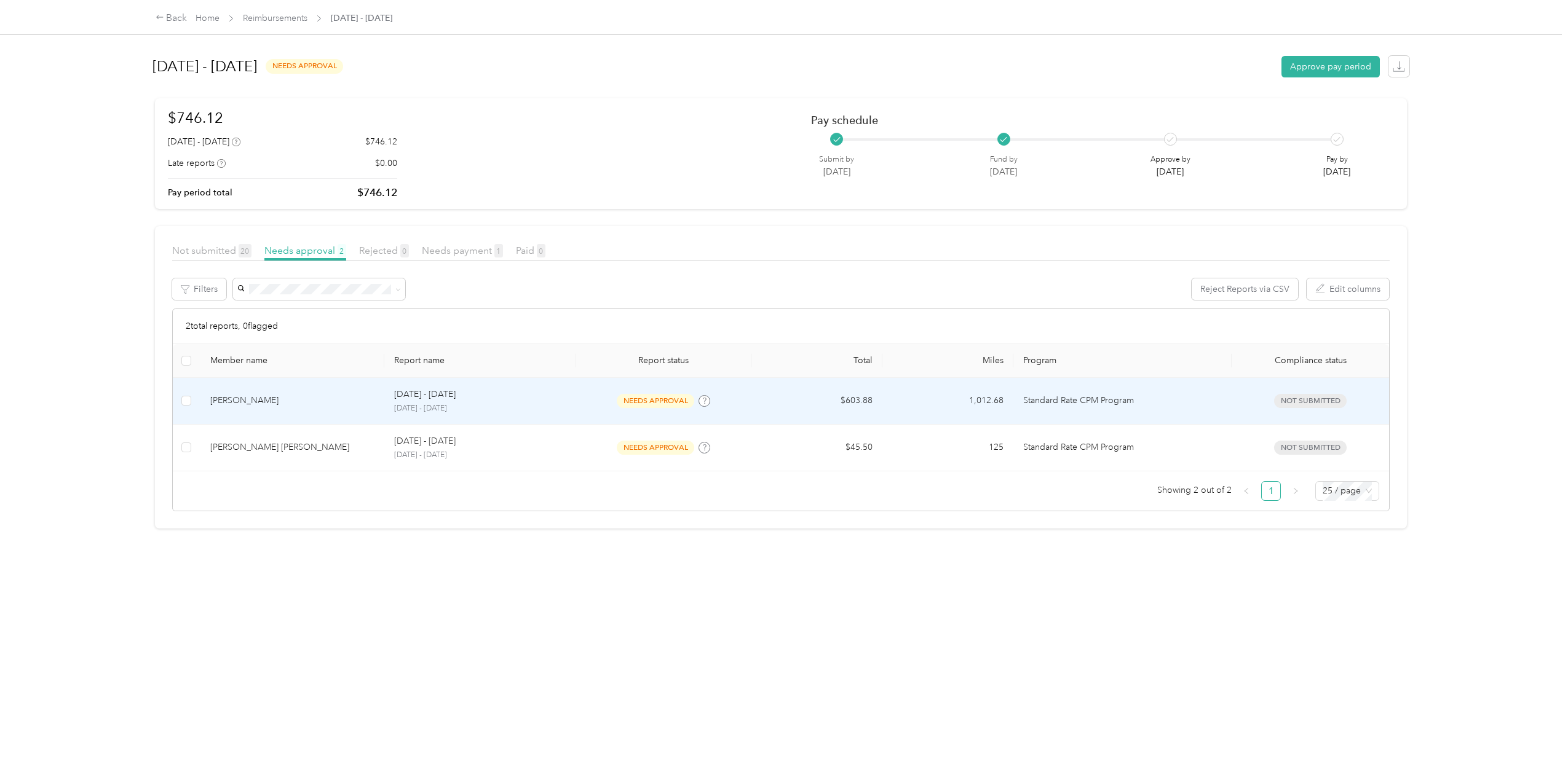
click at [302, 401] on div "[PERSON_NAME]" at bounding box center [292, 400] width 164 height 14
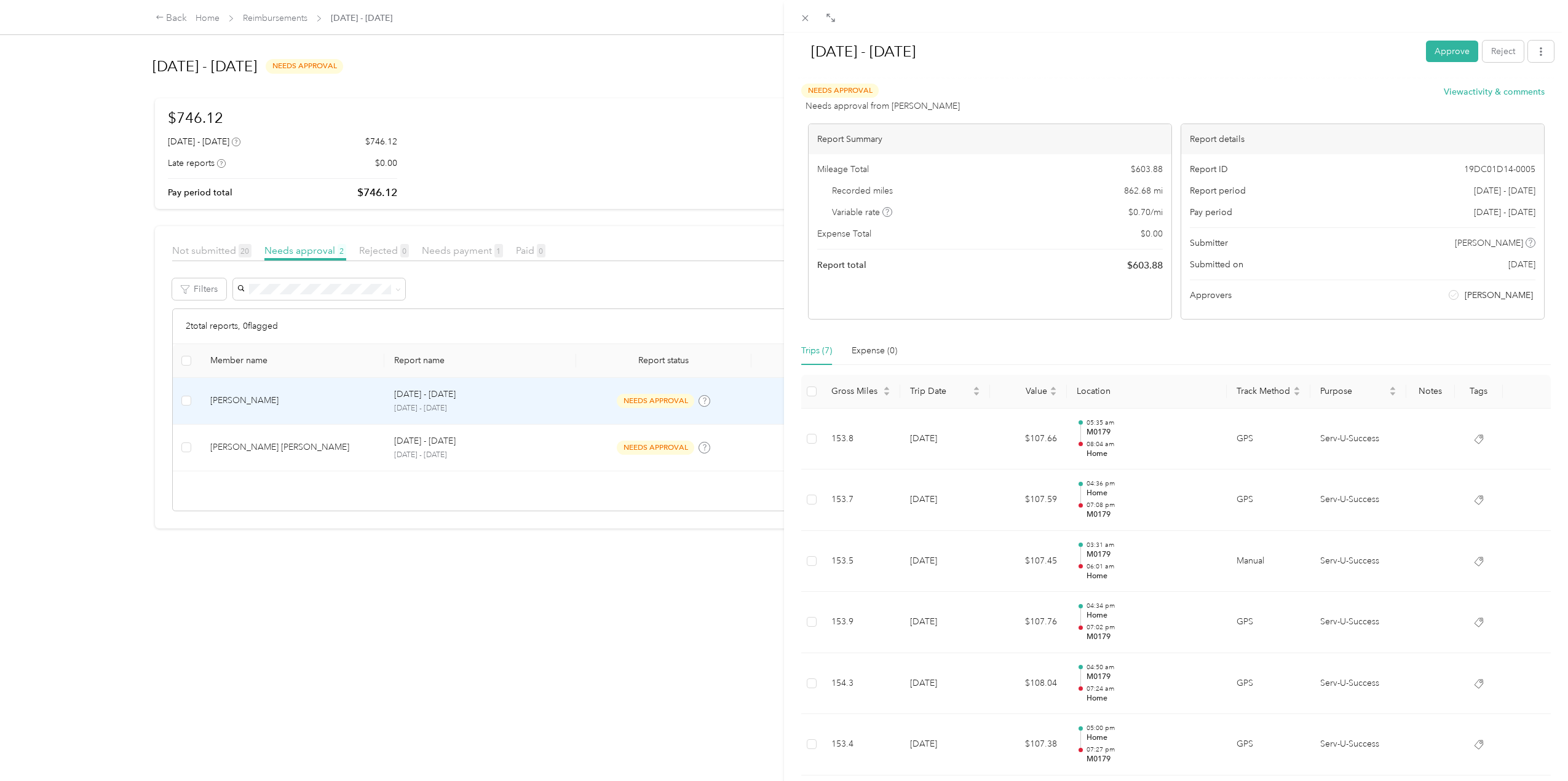
click at [349, 403] on div "[DATE] - [DATE] Approve Reject Needs Approval Needs approval from [PERSON_NAME]…" at bounding box center [784, 390] width 1568 height 781
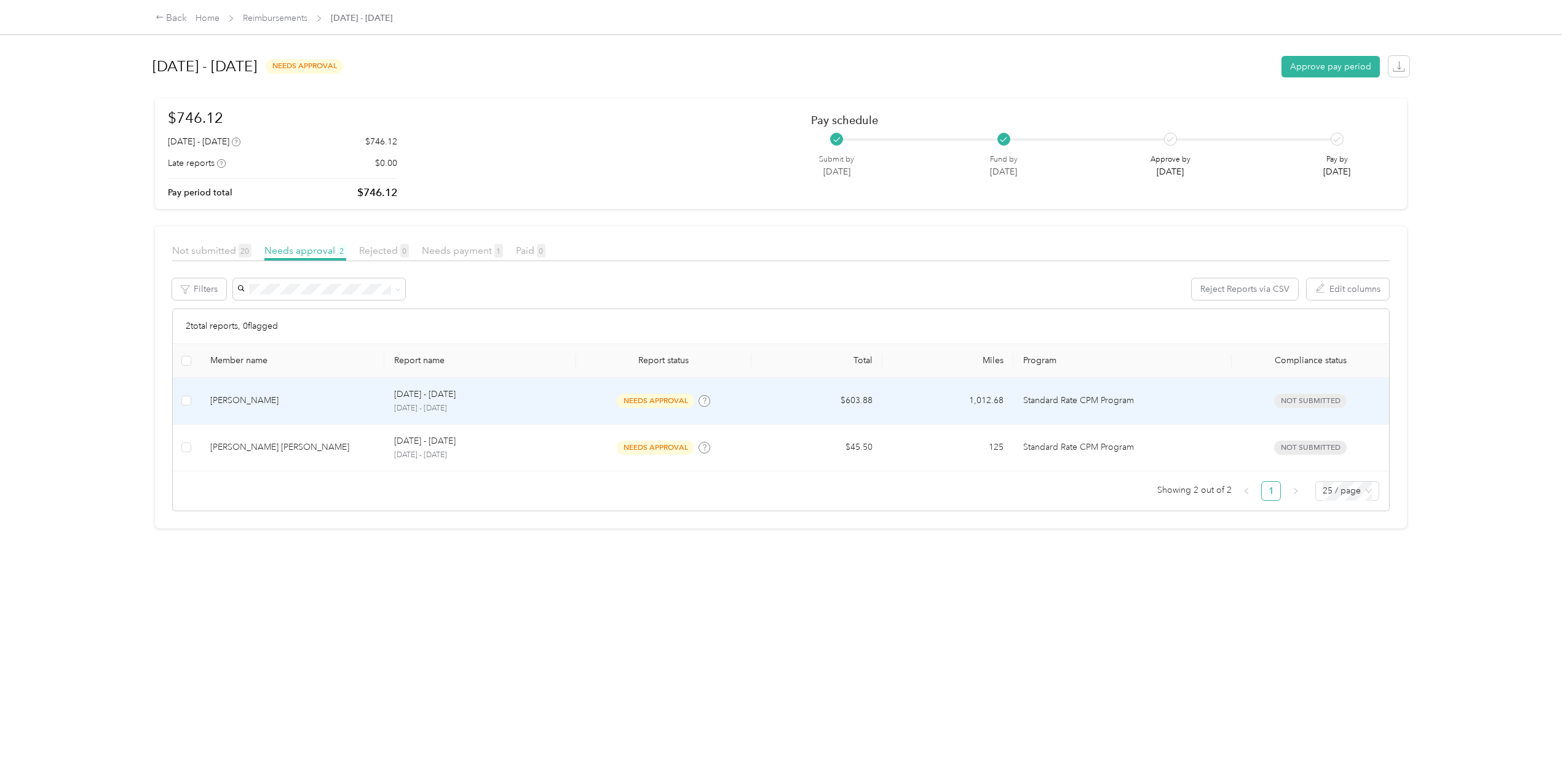
click at [332, 400] on div "[PERSON_NAME]" at bounding box center [292, 400] width 164 height 14
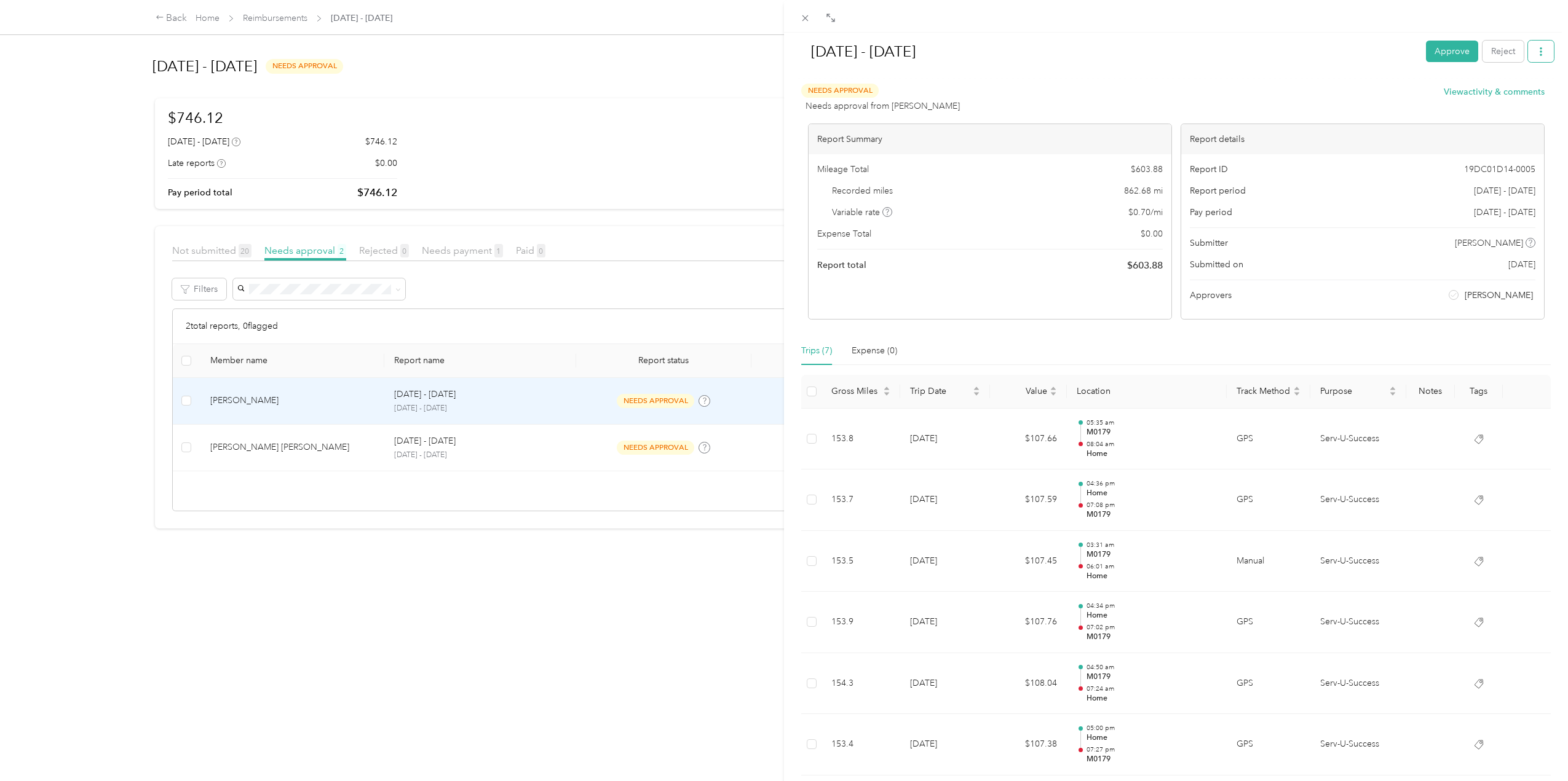
click at [1536, 51] on icon "button" at bounding box center [1540, 51] width 9 height 9
click at [1488, 96] on span "Download" at bounding box center [1496, 96] width 41 height 13
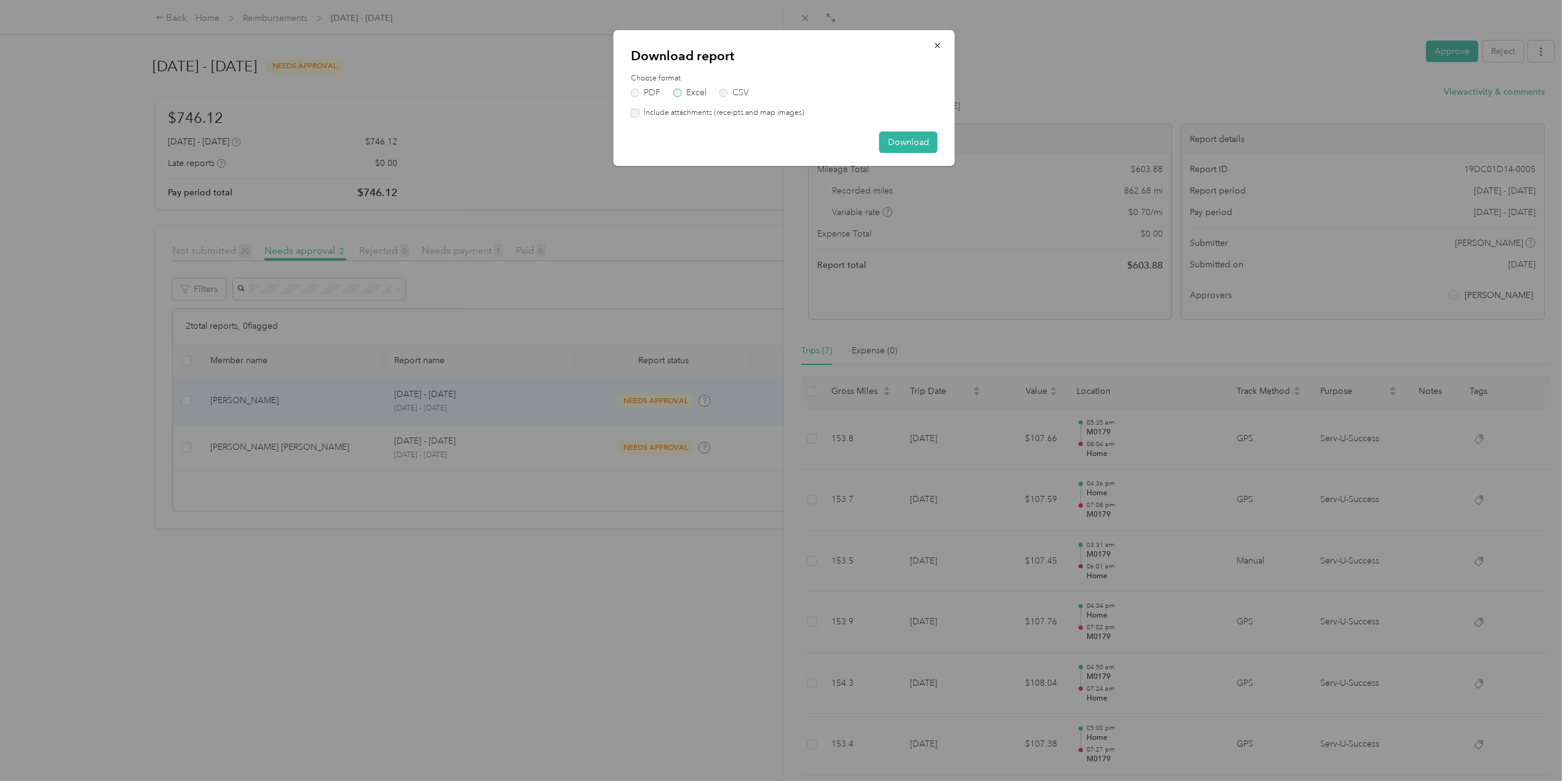
click at [679, 91] on label "Excel" at bounding box center [689, 93] width 33 height 9
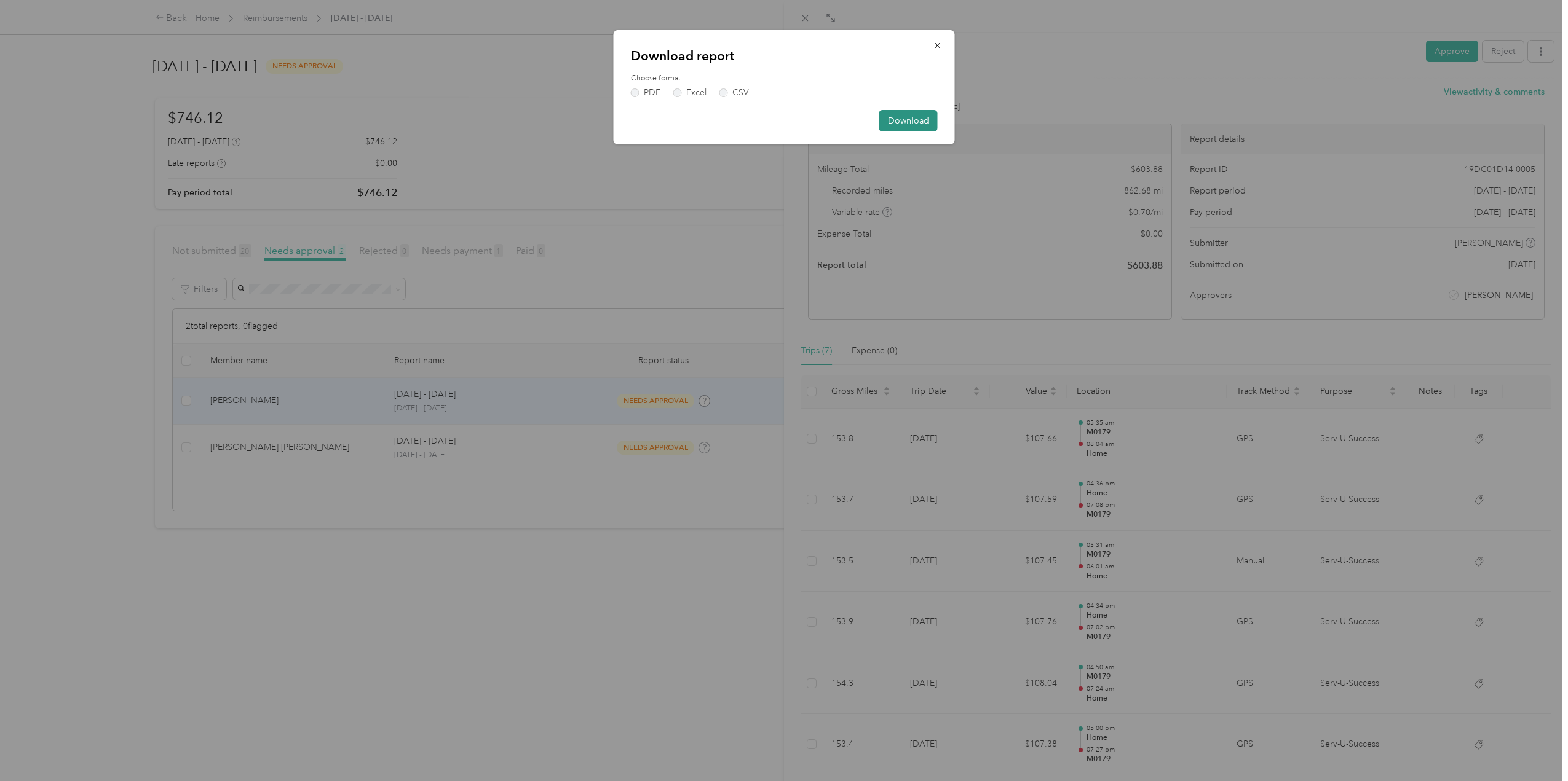
click at [917, 122] on button "Download" at bounding box center [907, 121] width 58 height 22
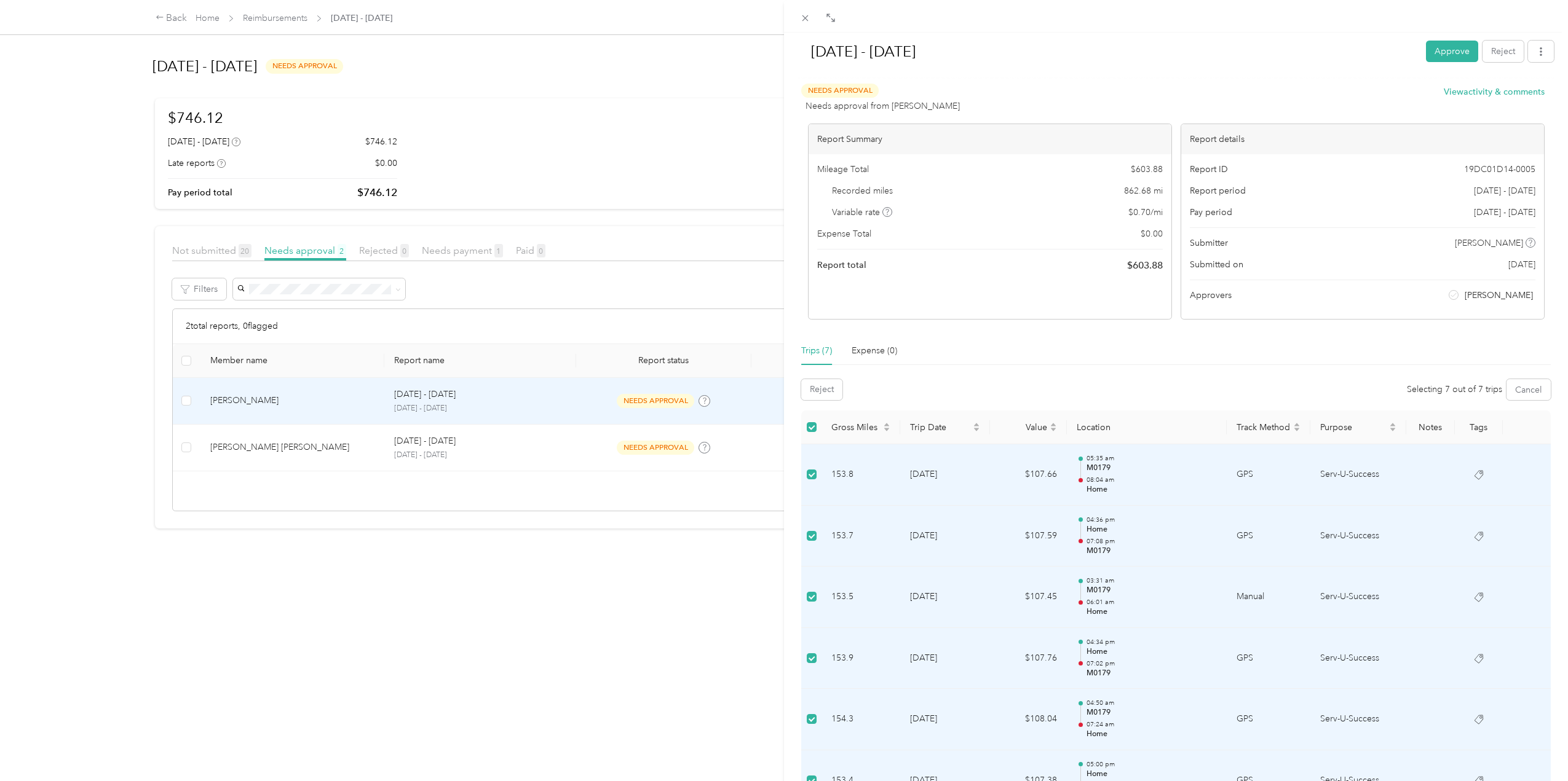
scroll to position [181, 0]
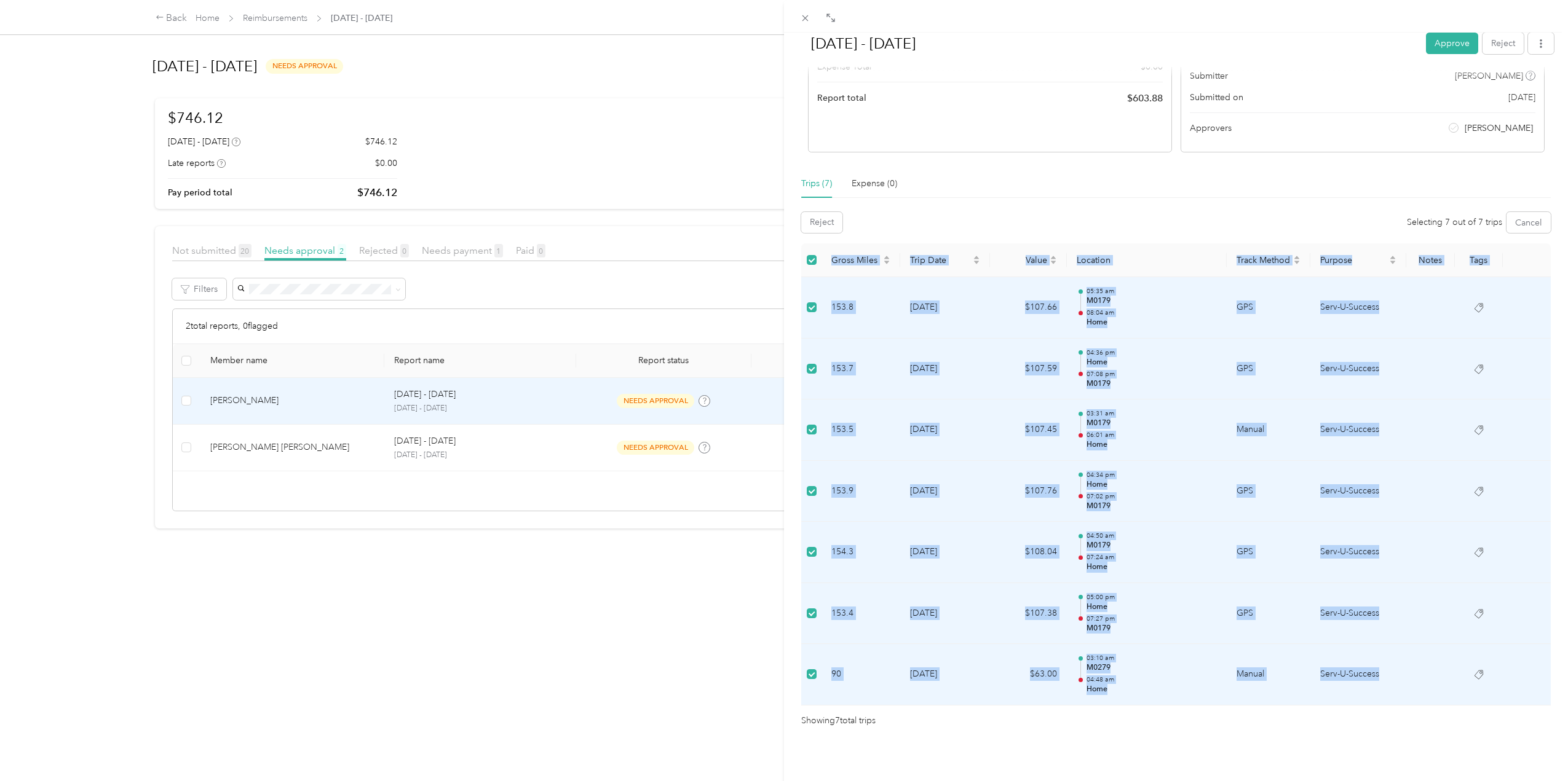
drag, startPoint x: 821, startPoint y: 233, endPoint x: 1385, endPoint y: 680, distance: 719.7
click at [1385, 680] on table "Gross Miles Trip Date Value Location Track Method Purpose Notes Tags 153.8 [DAT…" at bounding box center [1176, 474] width 749 height 462
copy table "Gross Miles Trip Date Value Location Track Method Purpose Notes Tags 153.8 [DAT…"
click at [1059, 171] on div "Trips (7) Expense (0)" at bounding box center [1176, 183] width 749 height 29
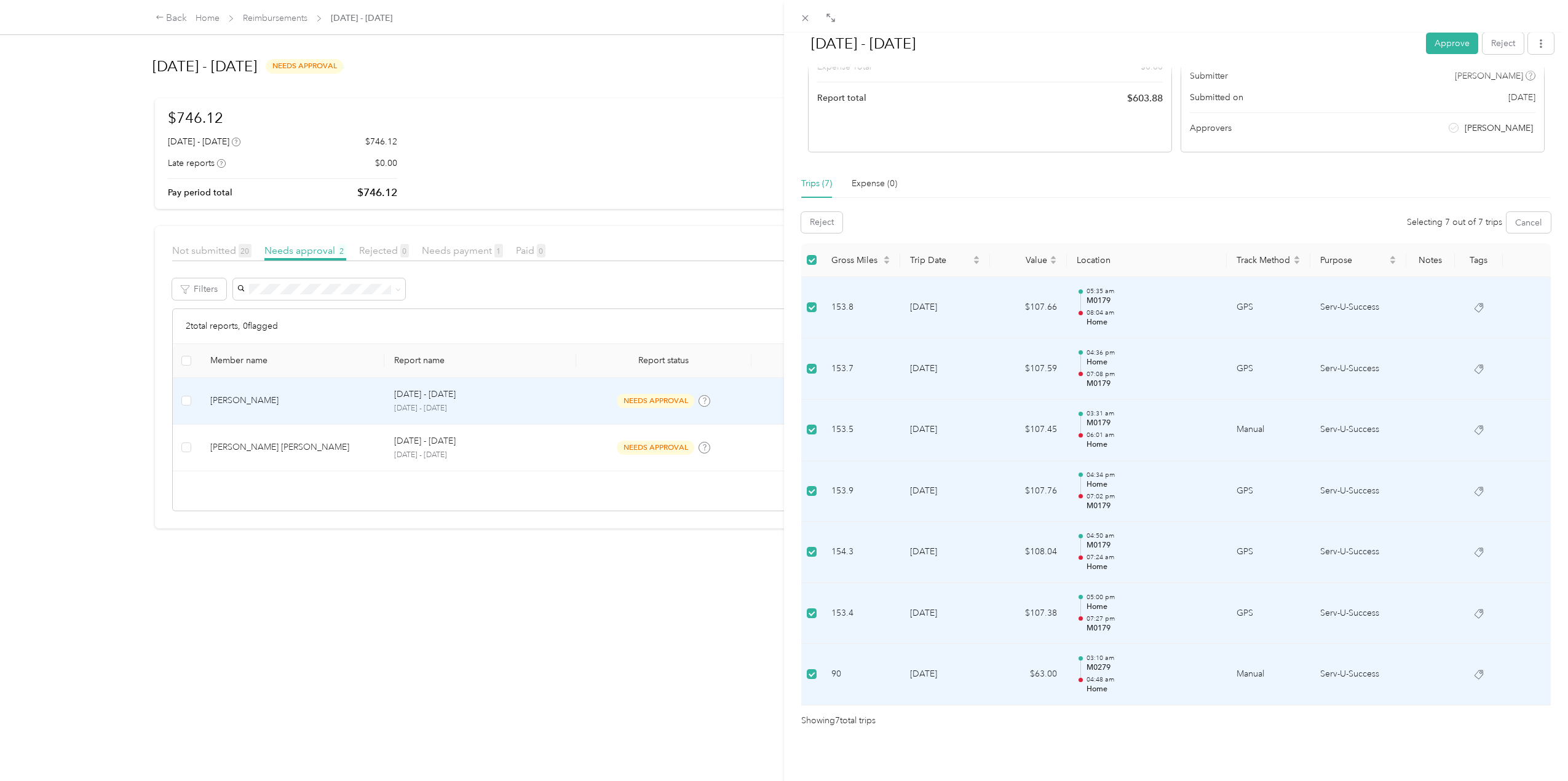
drag, startPoint x: 670, startPoint y: 91, endPoint x: 597, endPoint y: 66, distance: 77.2
click at [670, 91] on div "[DATE] - [DATE] Approve Reject Needs Approval Needs approval from [PERSON_NAME]…" at bounding box center [784, 390] width 1568 height 781
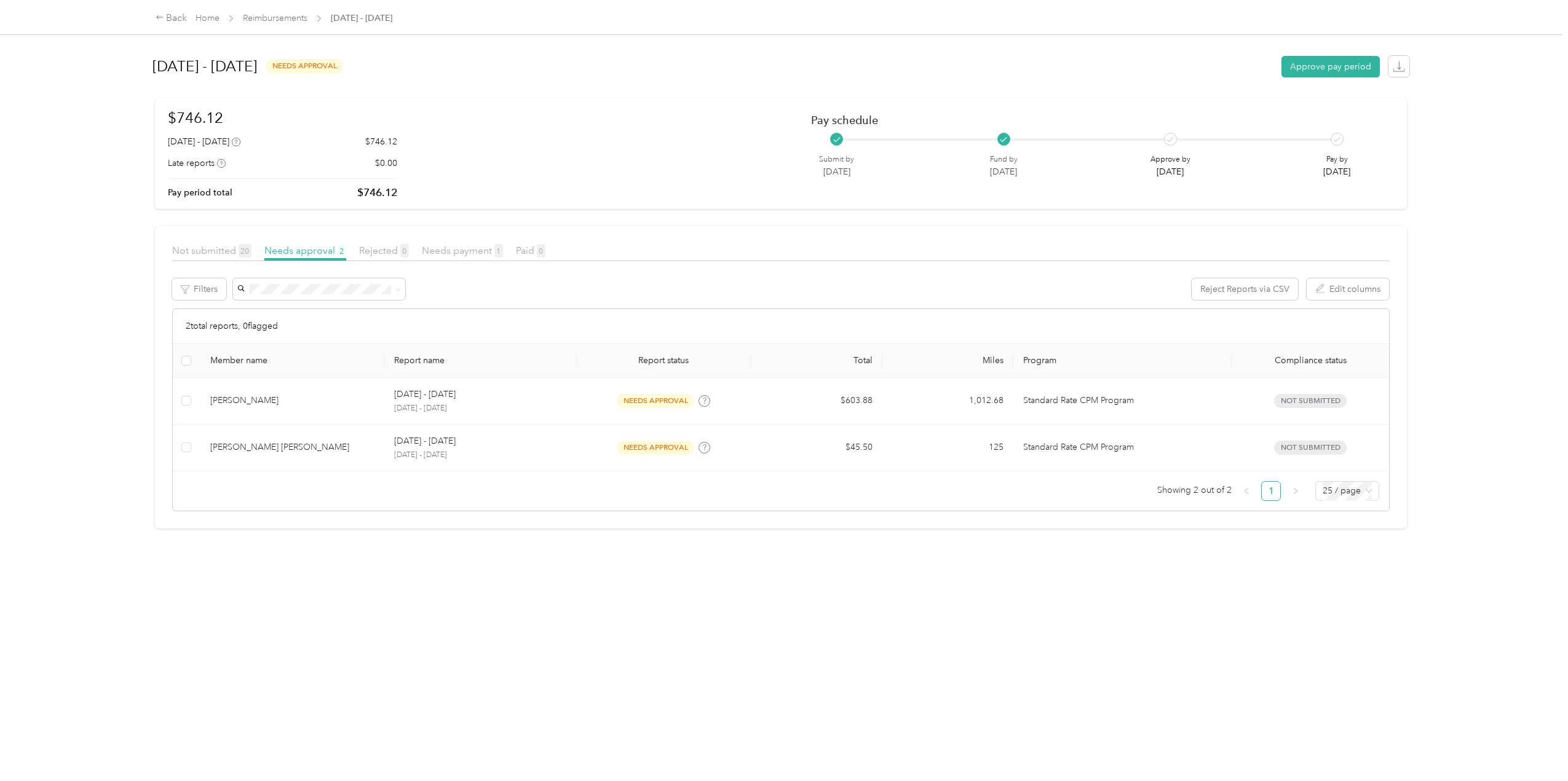
scroll to position [149, 0]
click at [172, 17] on div "Back" at bounding box center [171, 18] width 32 height 15
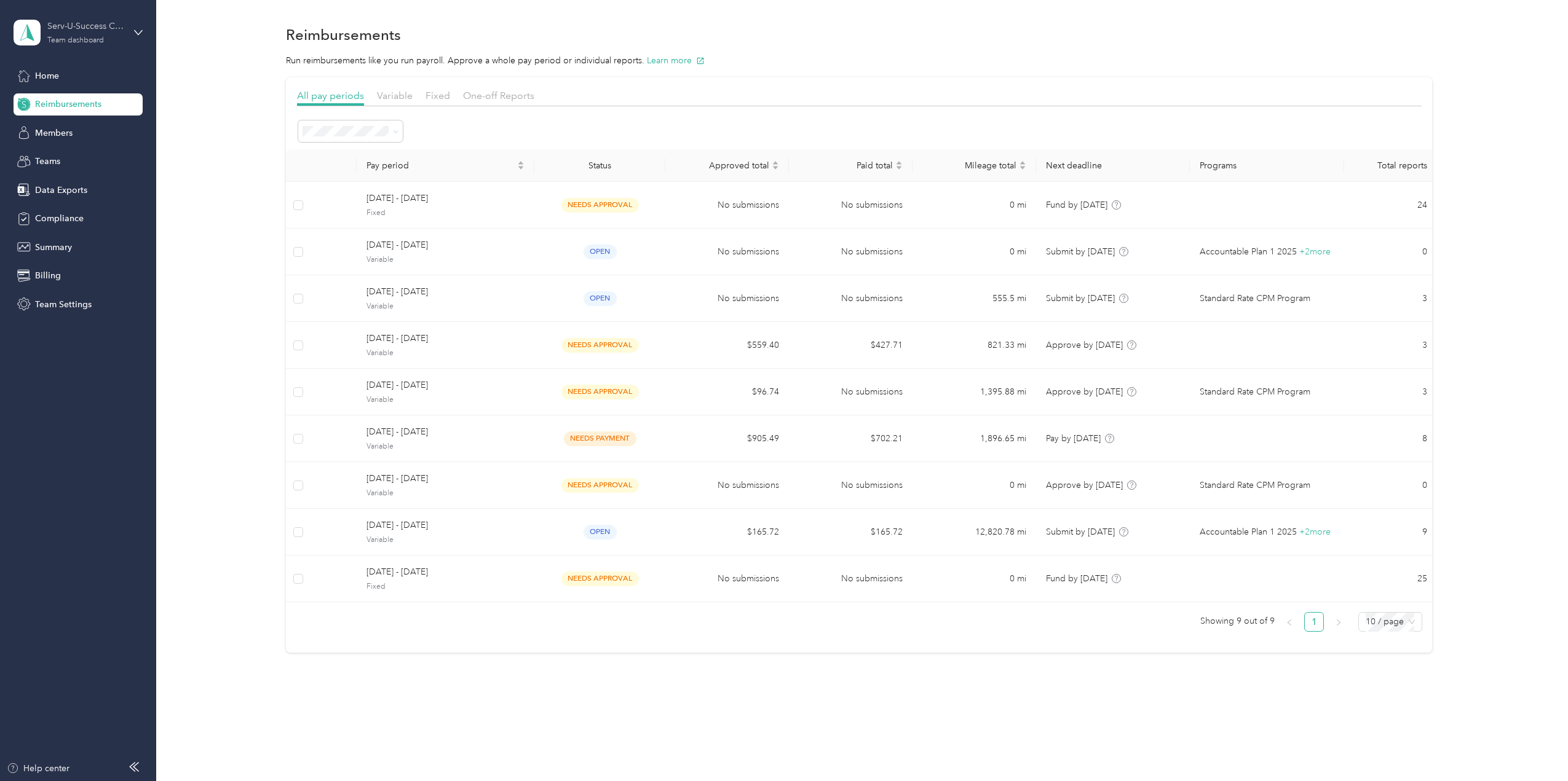
click at [91, 40] on div "Team dashboard" at bounding box center [75, 40] width 56 height 7
click at [82, 127] on div "Personal dashboard" at bounding box center [63, 127] width 77 height 13
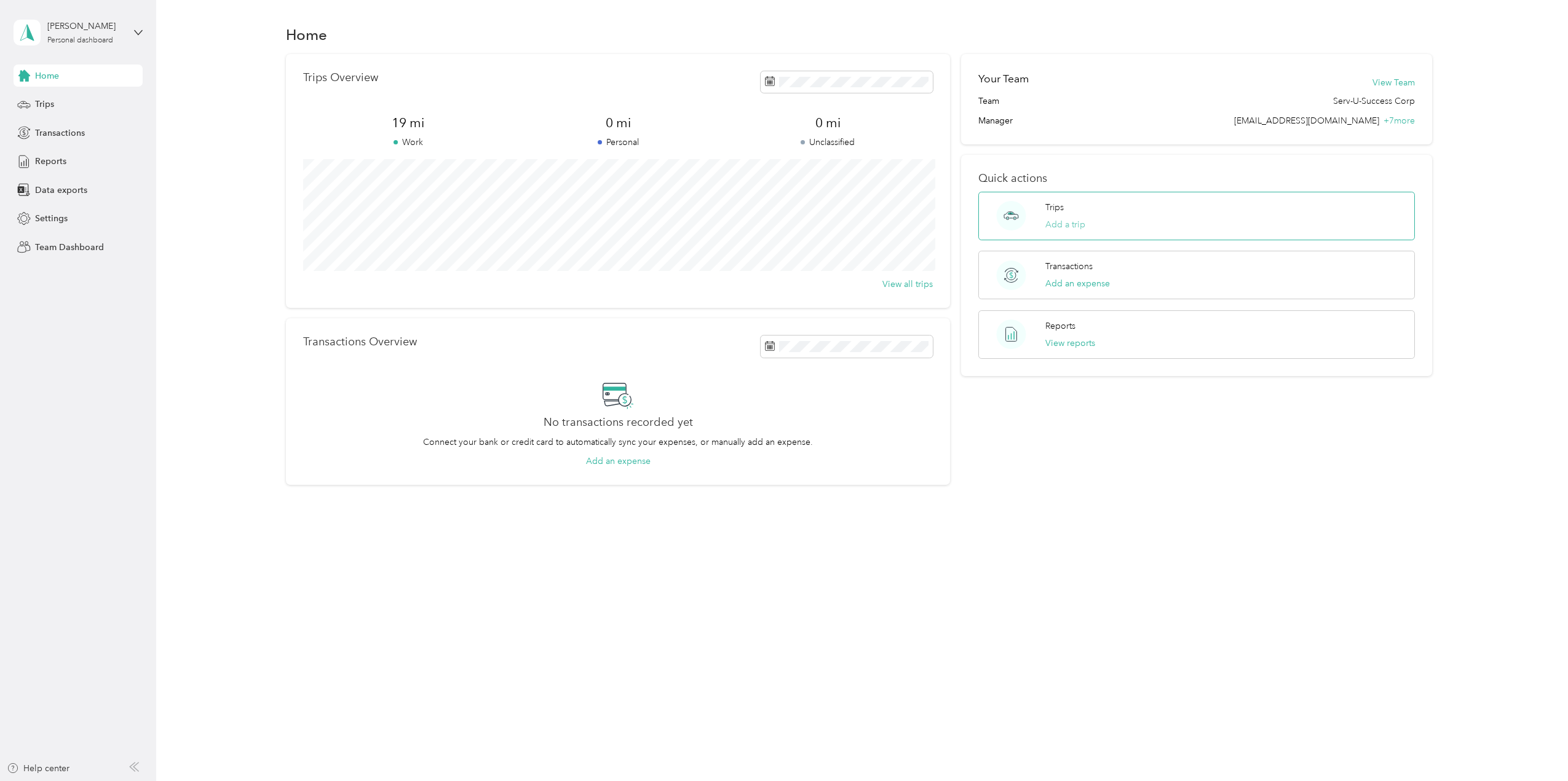
click at [1068, 223] on button "Add a trip" at bounding box center [1065, 224] width 40 height 13
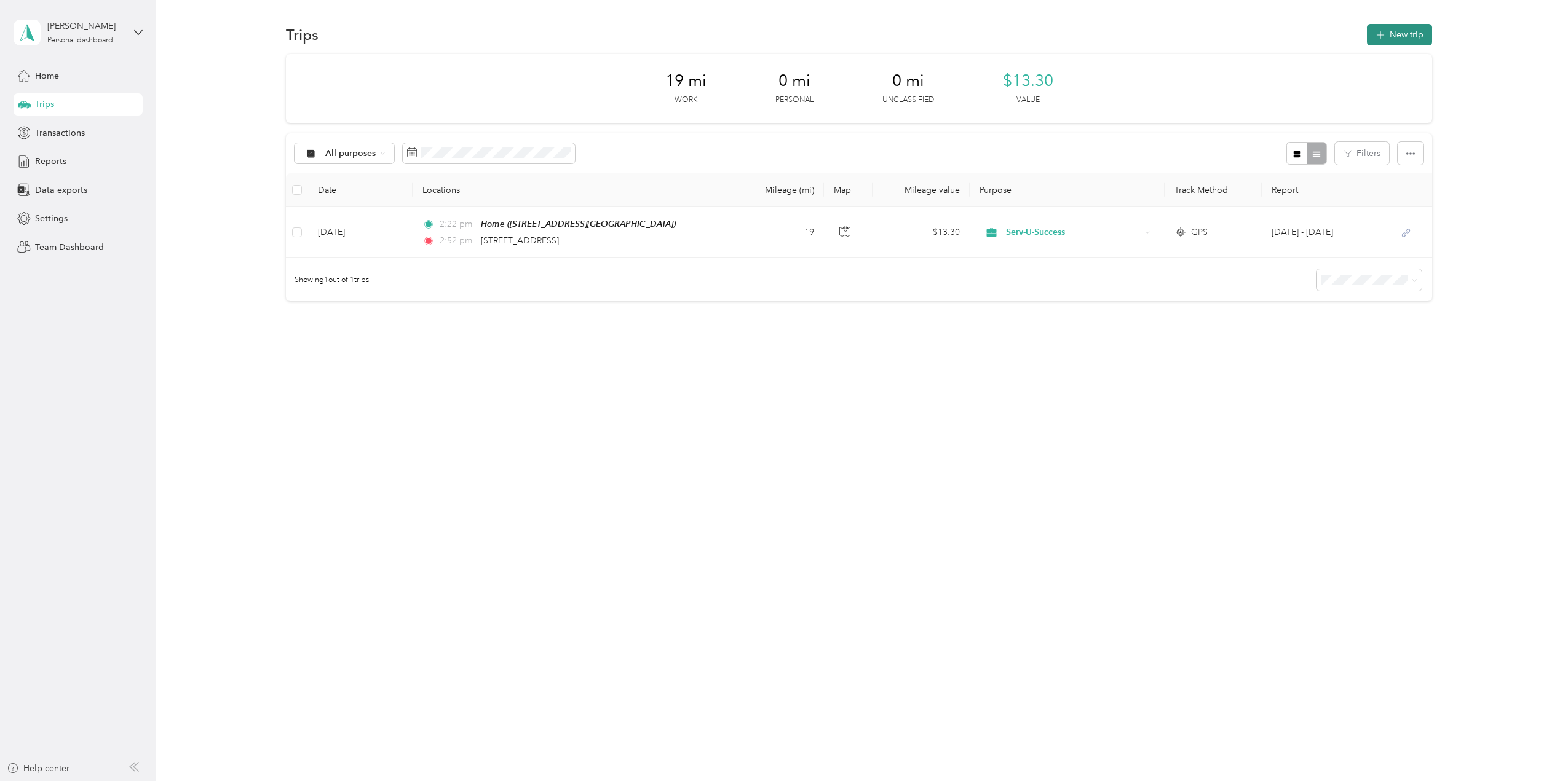
click at [1396, 36] on button "New trip" at bounding box center [1399, 35] width 65 height 22
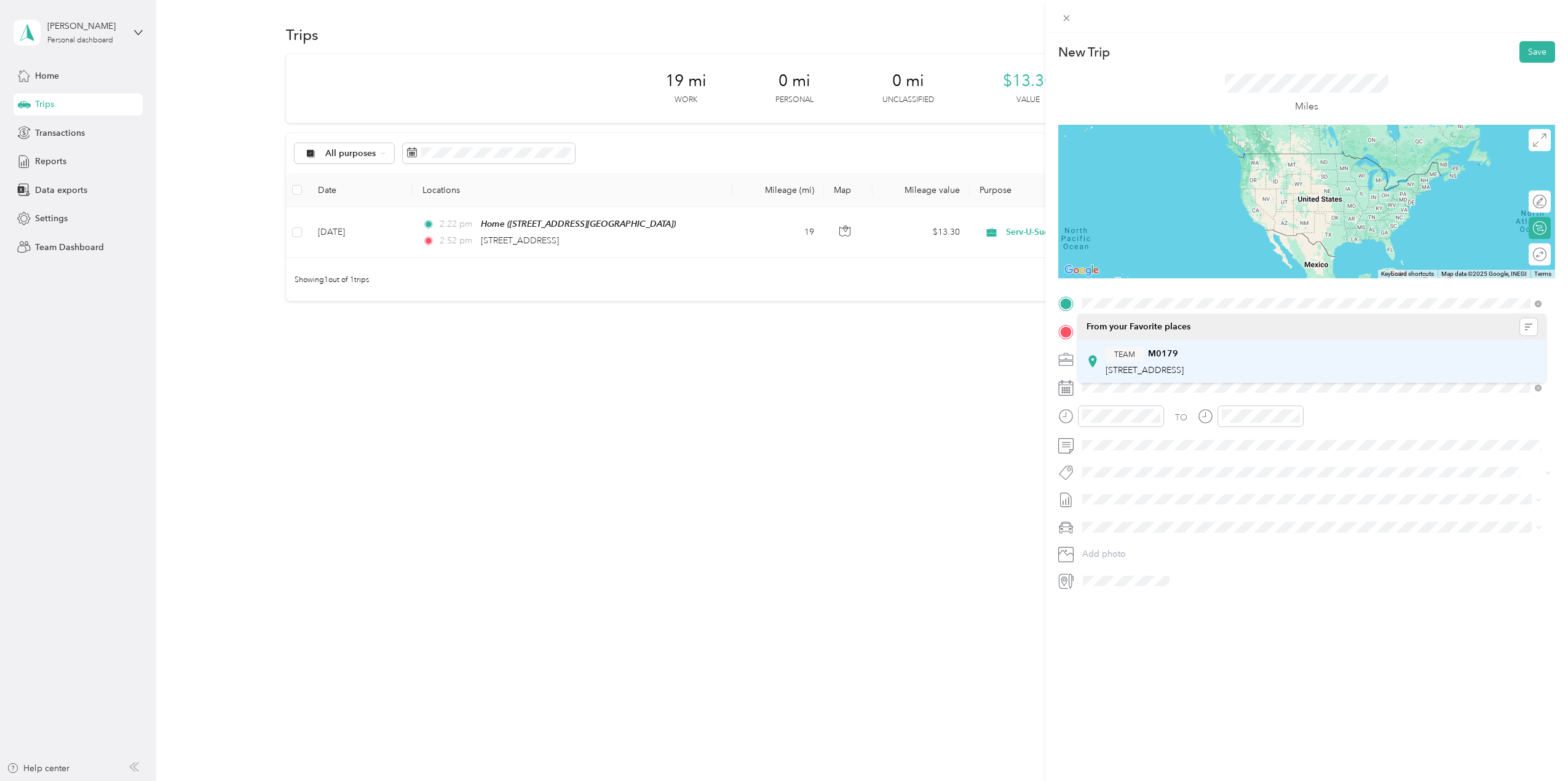
click at [1148, 363] on div "TEAM M0179 [STREET_ADDRESS]" at bounding box center [1145, 361] width 78 height 30
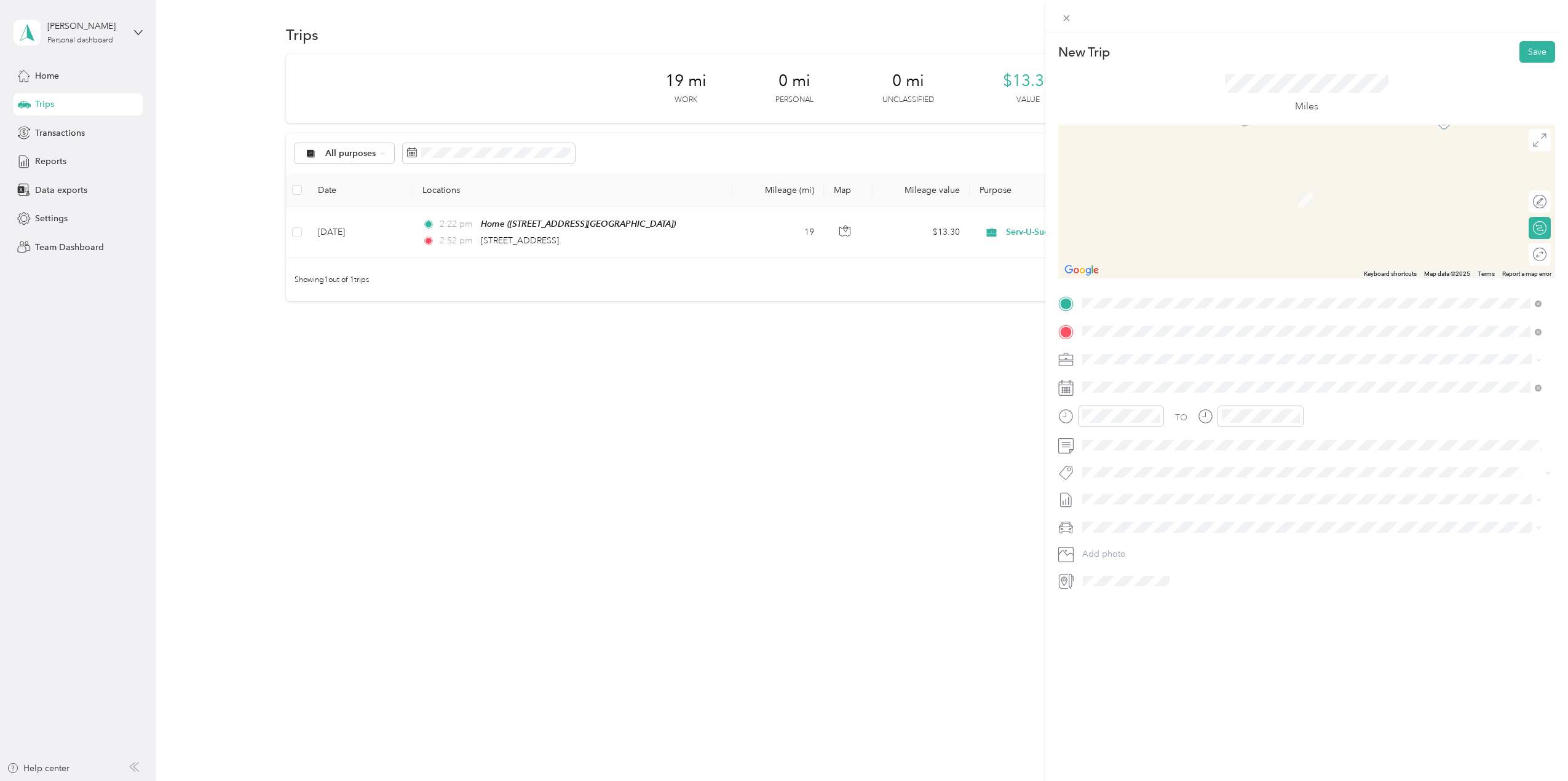
click at [1169, 389] on div "TEAM M0279 [STREET_ADDRESS]" at bounding box center [1145, 389] width 78 height 30
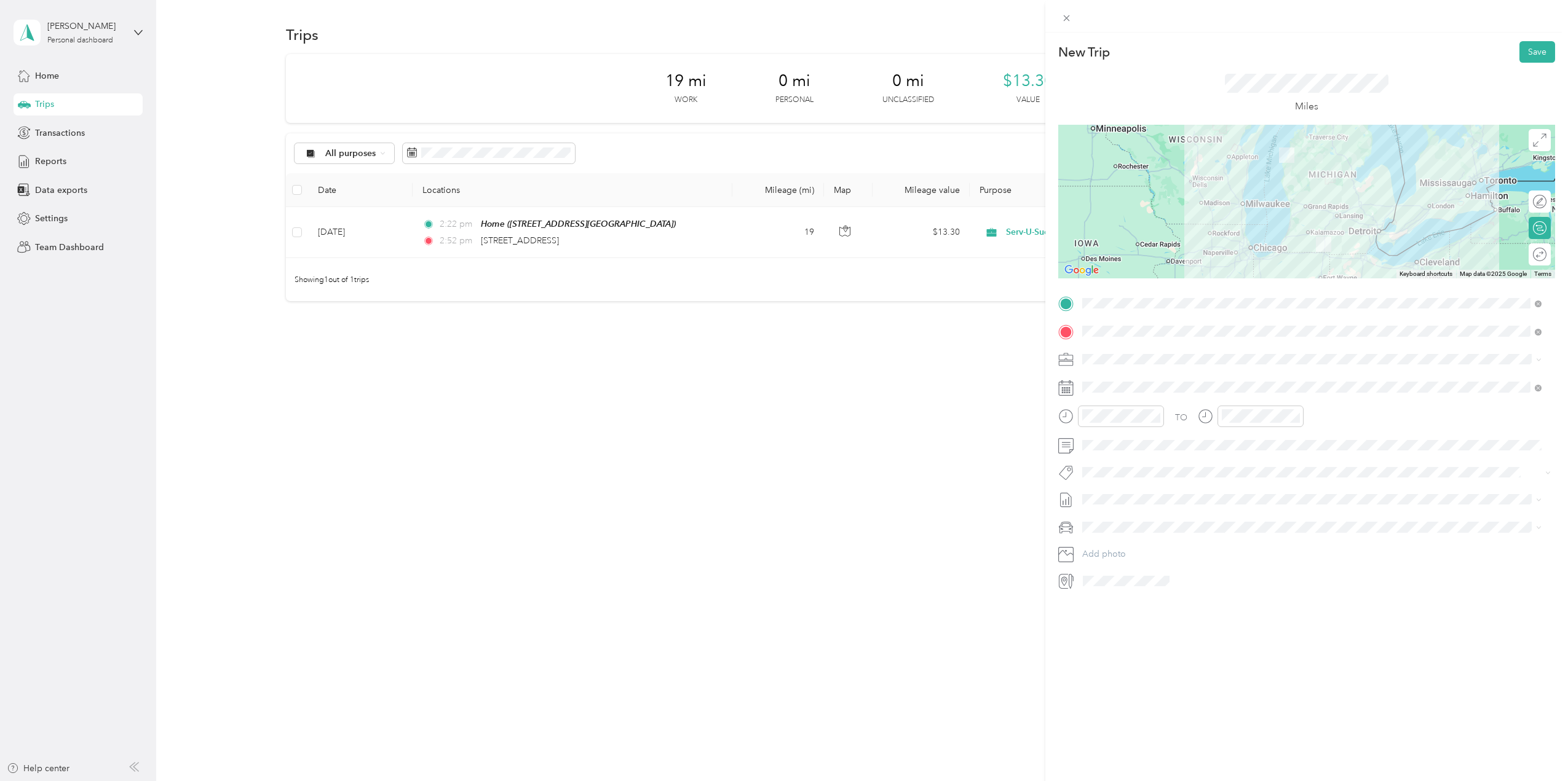
click at [570, 478] on div "New Trip Save This trip cannot be edited because it is either under review, app…" at bounding box center [784, 390] width 1568 height 781
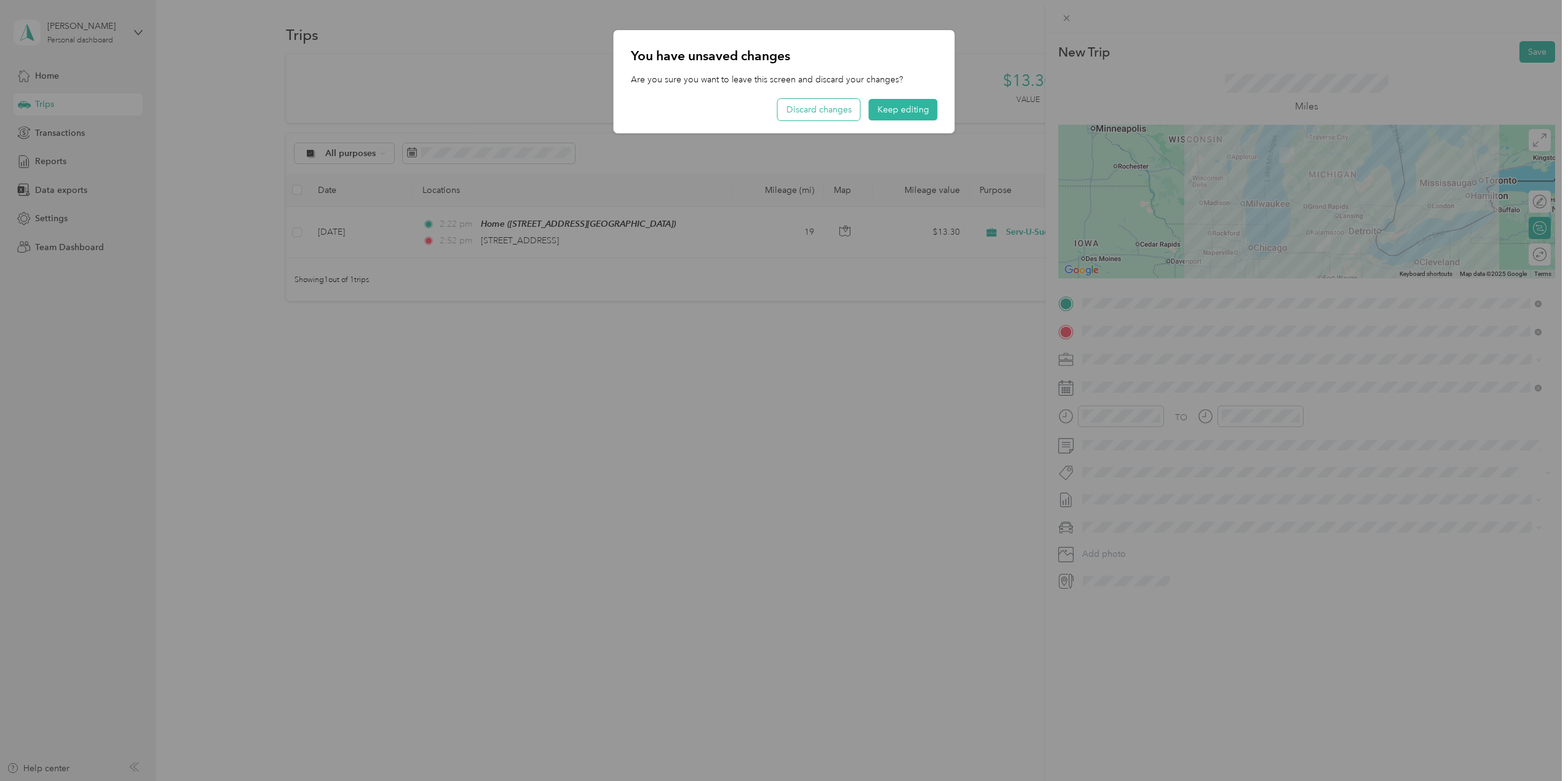
click at [829, 104] on button "Discard changes" at bounding box center [819, 109] width 83 height 22
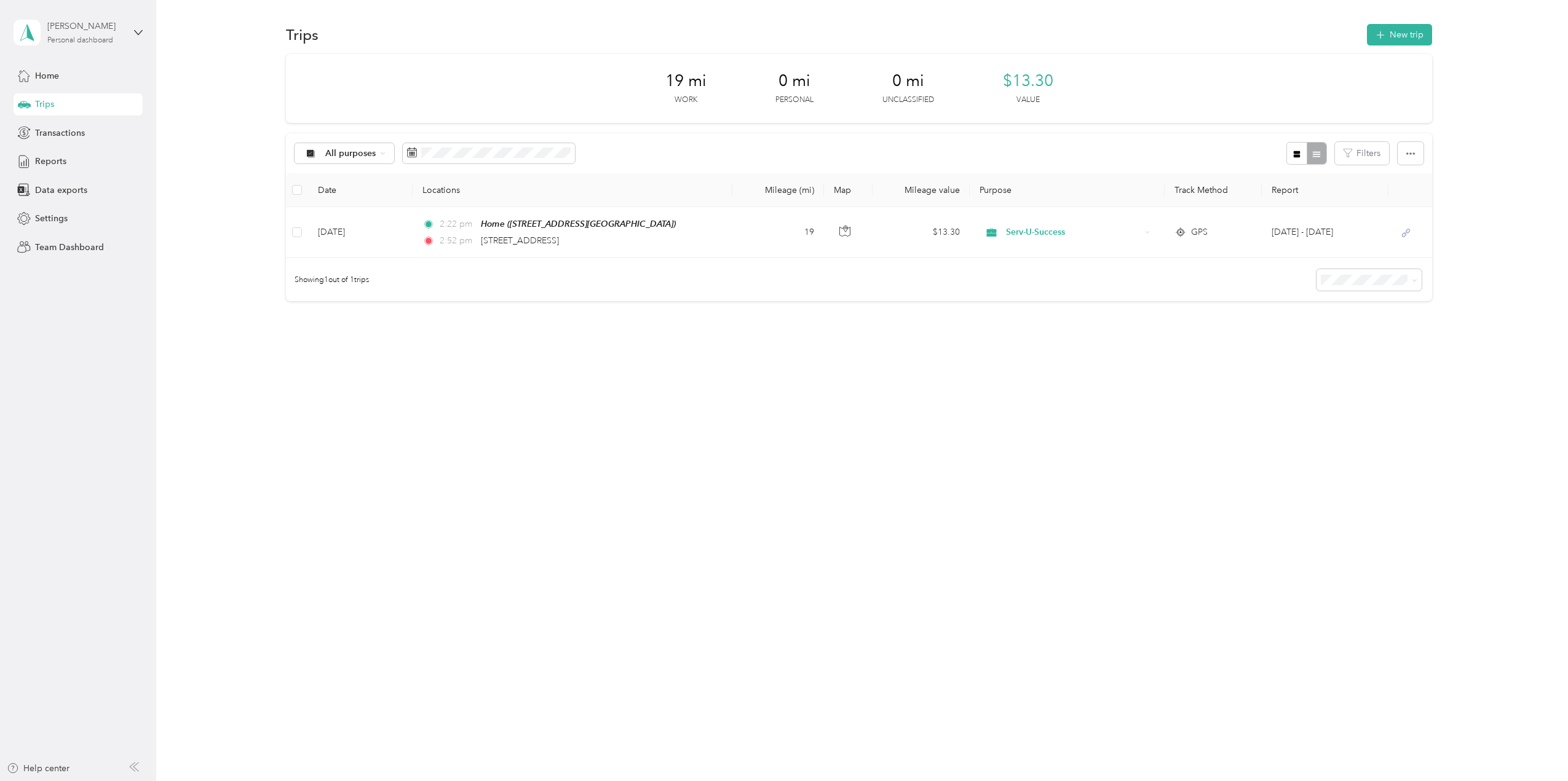
click at [63, 37] on div "Personal dashboard" at bounding box center [80, 40] width 66 height 7
click at [57, 100] on div "Team dashboard" at bounding box center [57, 101] width 66 height 13
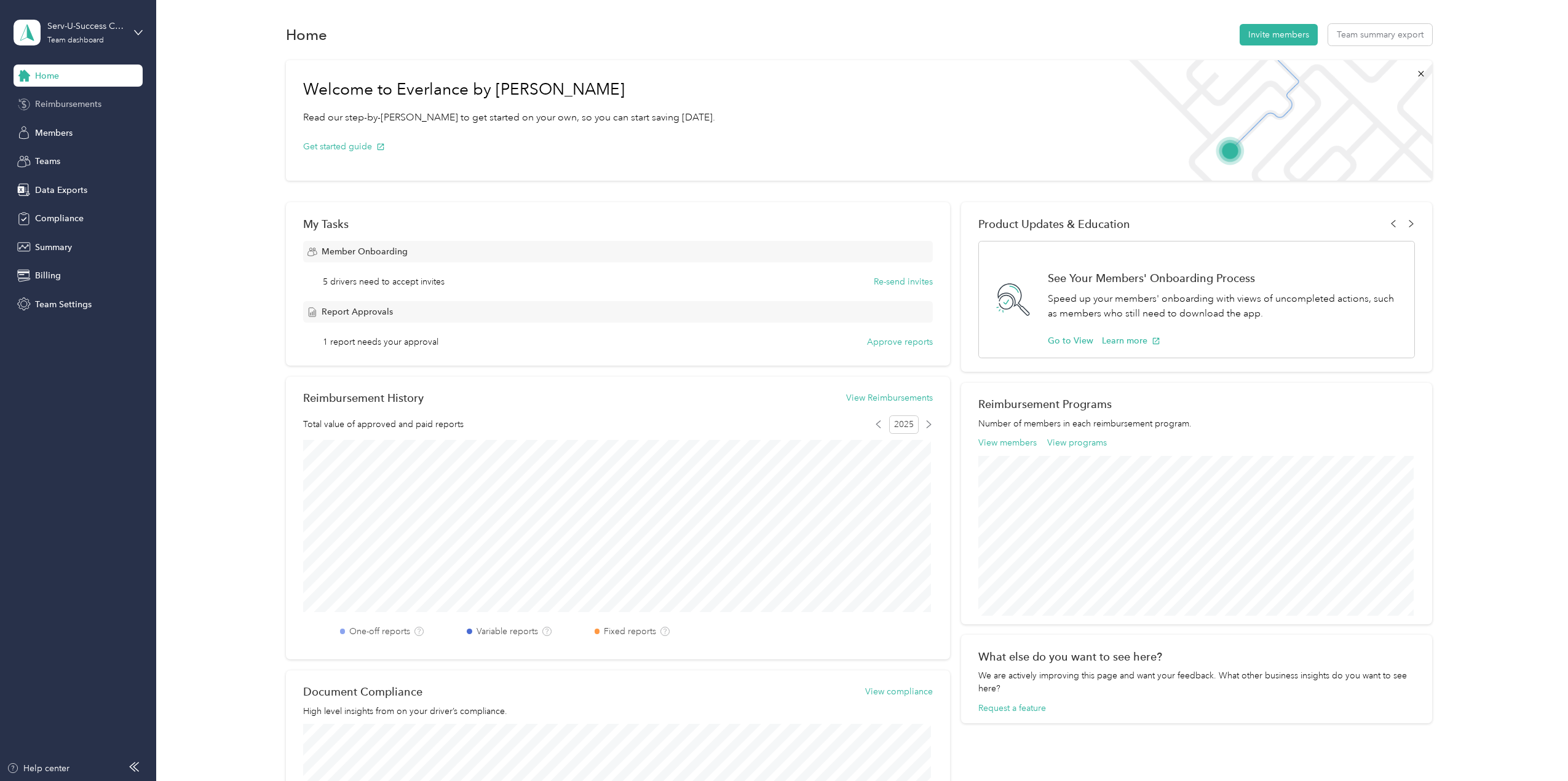
click at [60, 100] on span "Reimbursements" at bounding box center [68, 103] width 66 height 13
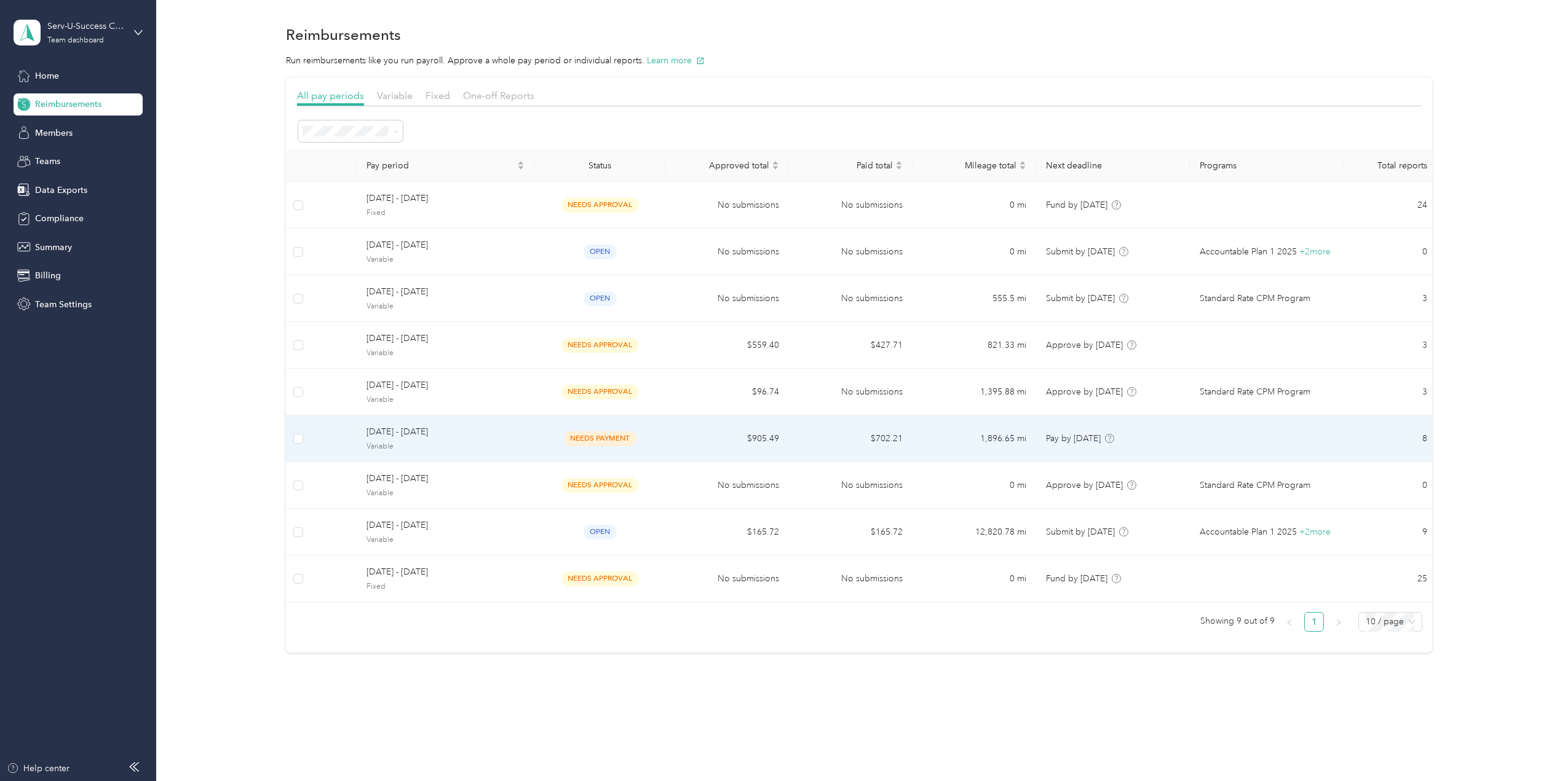
click at [507, 434] on span "[DATE] - [DATE]" at bounding box center [446, 432] width 158 height 14
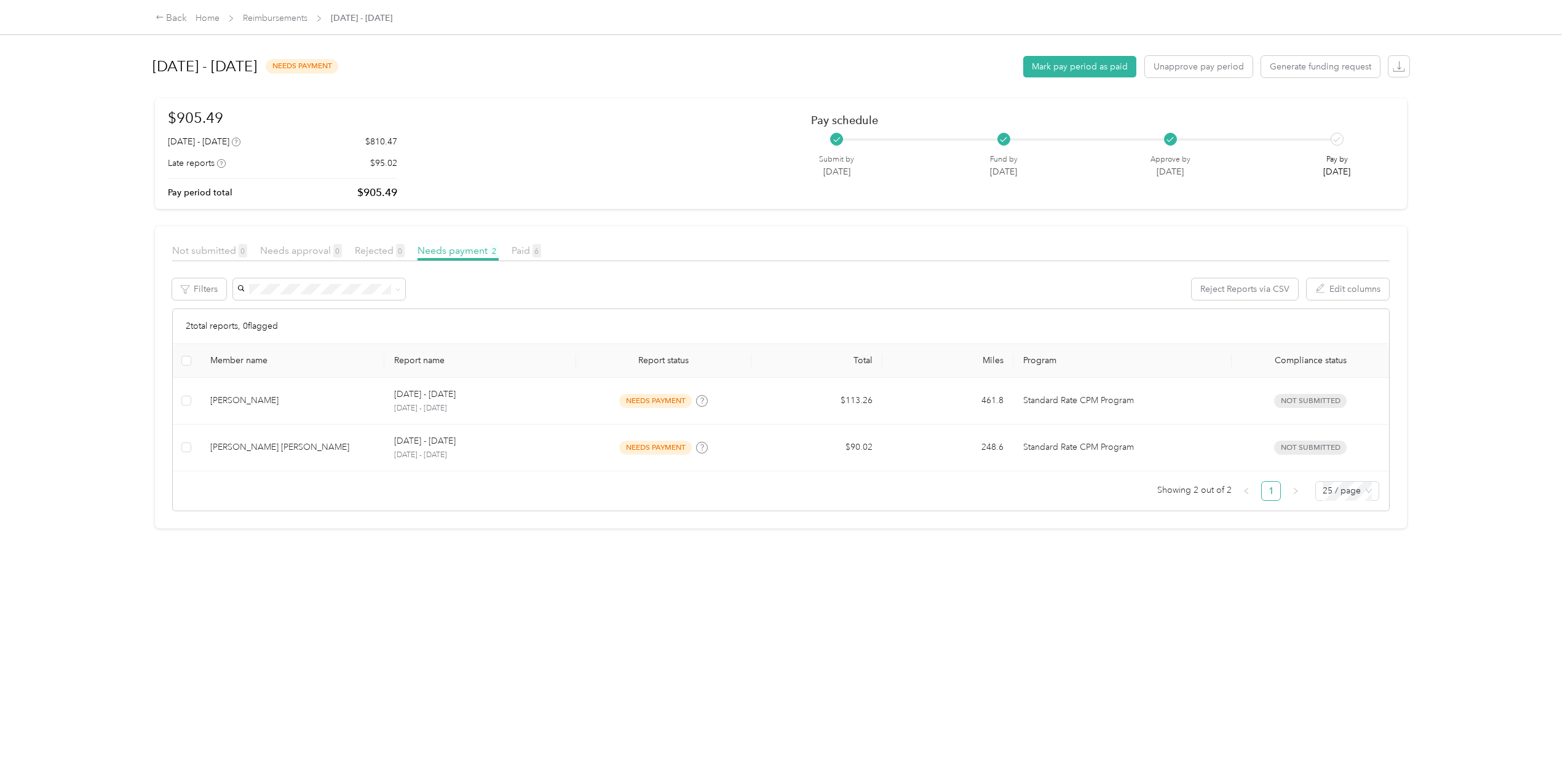
click at [155, 18] on div "Back Home Reimbursements [DATE] - [DATE]" at bounding box center [784, 17] width 1306 height 35
click at [163, 18] on icon at bounding box center [160, 17] width 9 height 9
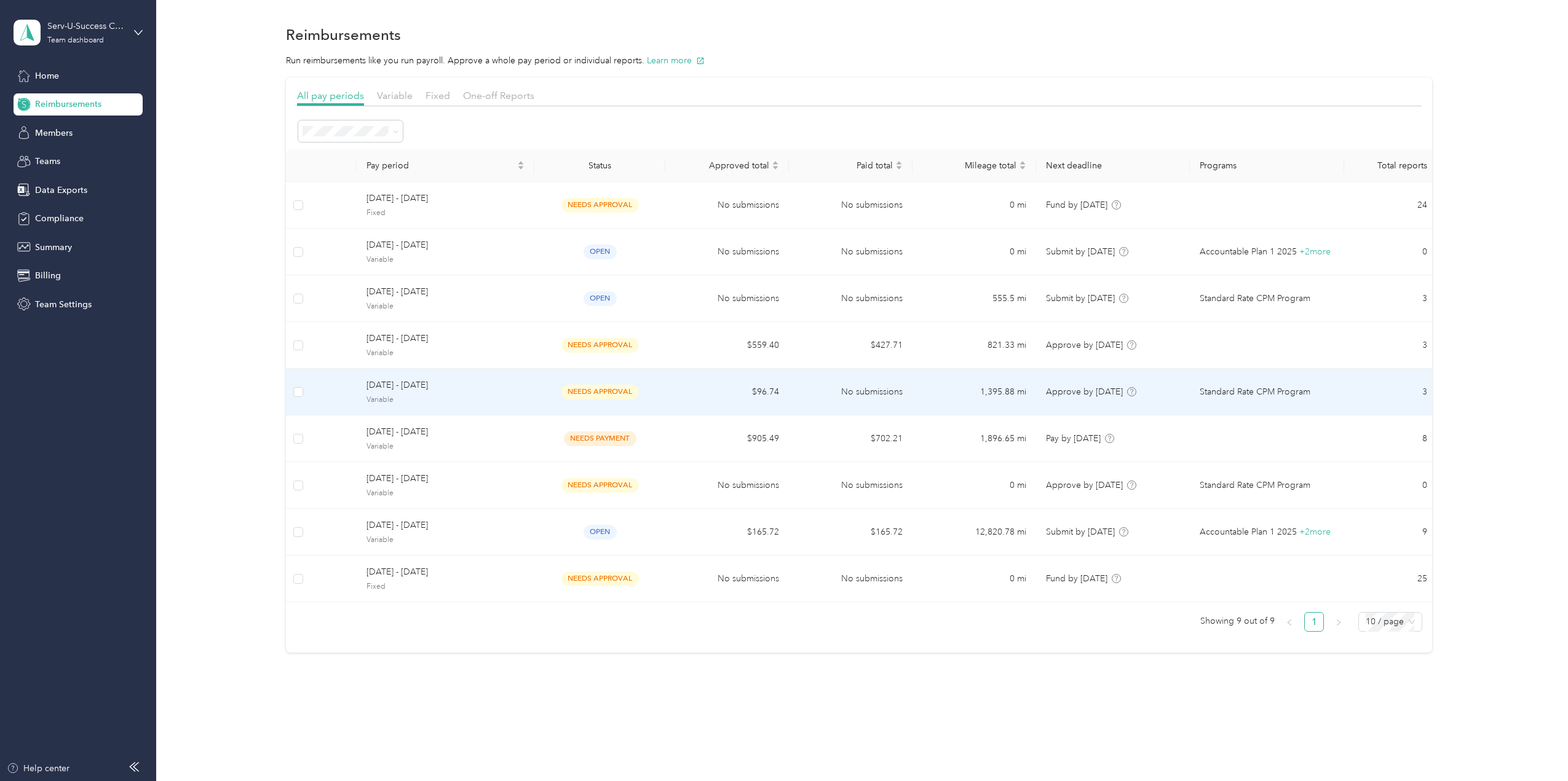
click at [471, 383] on span "[DATE] - [DATE]" at bounding box center [446, 386] width 158 height 14
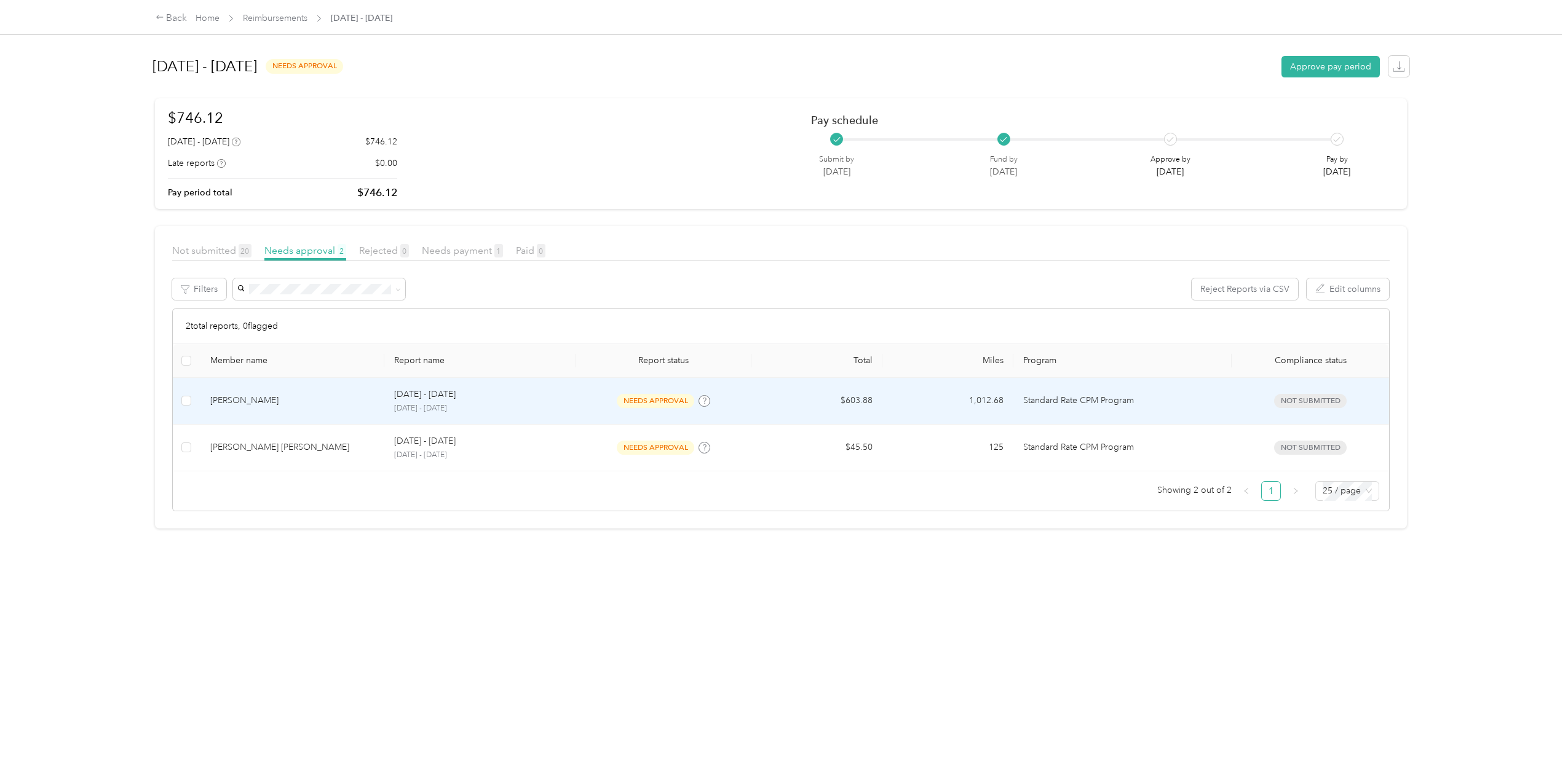
click at [505, 396] on div "[DATE] - [DATE]" at bounding box center [480, 394] width 173 height 14
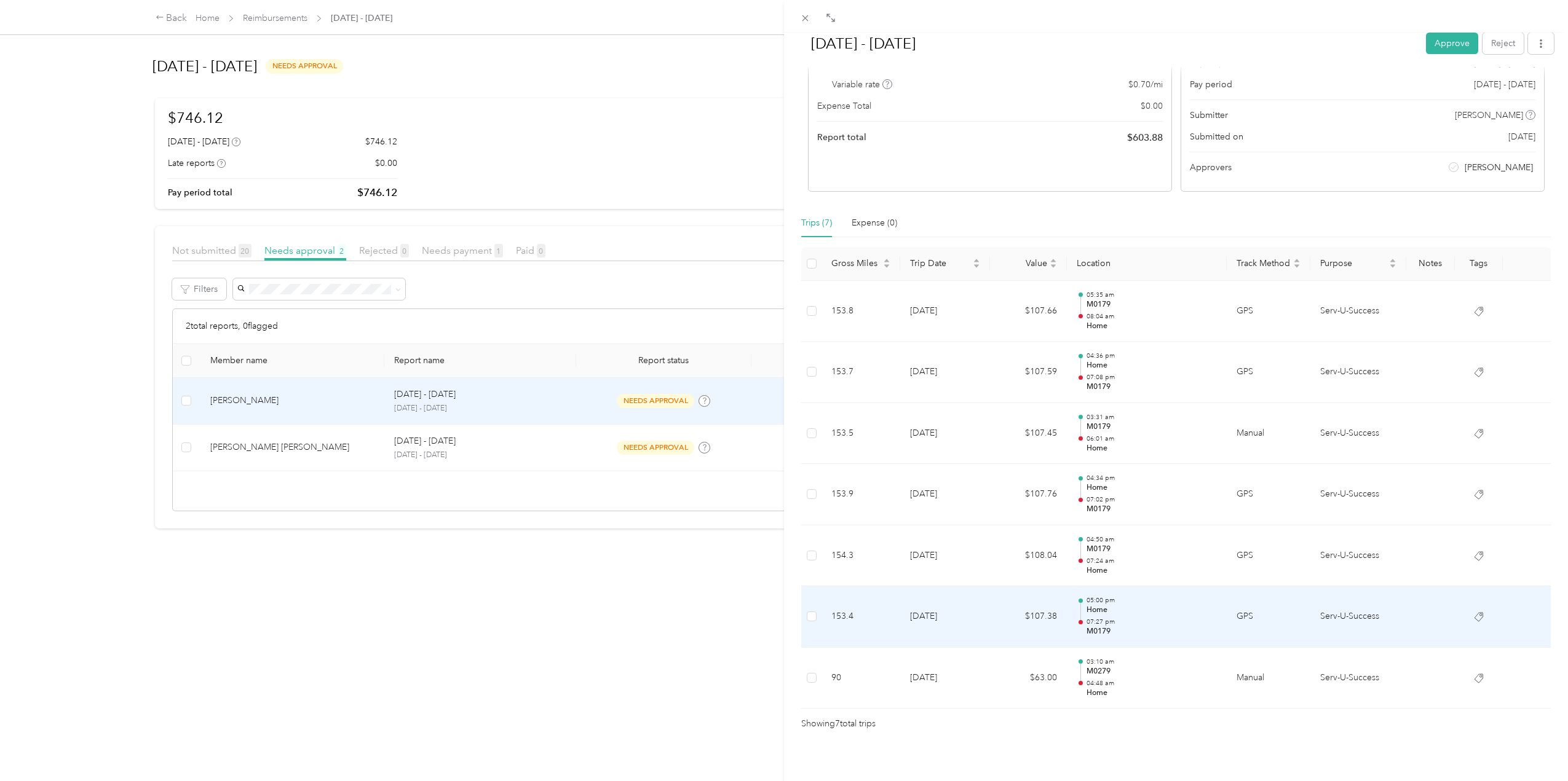
scroll to position [144, 0]
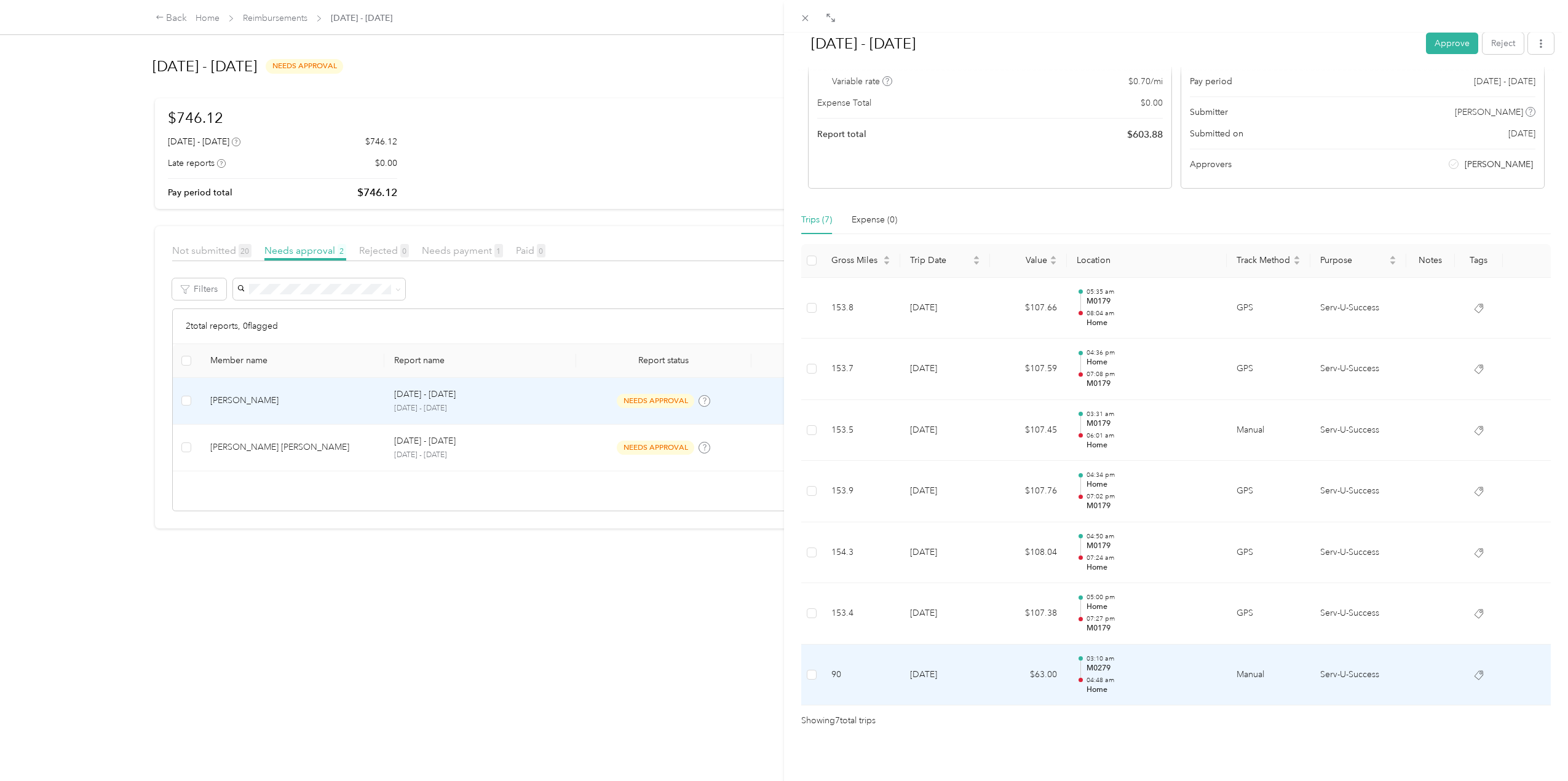
click at [1113, 676] on p "04:48 am" at bounding box center [1152, 680] width 130 height 9
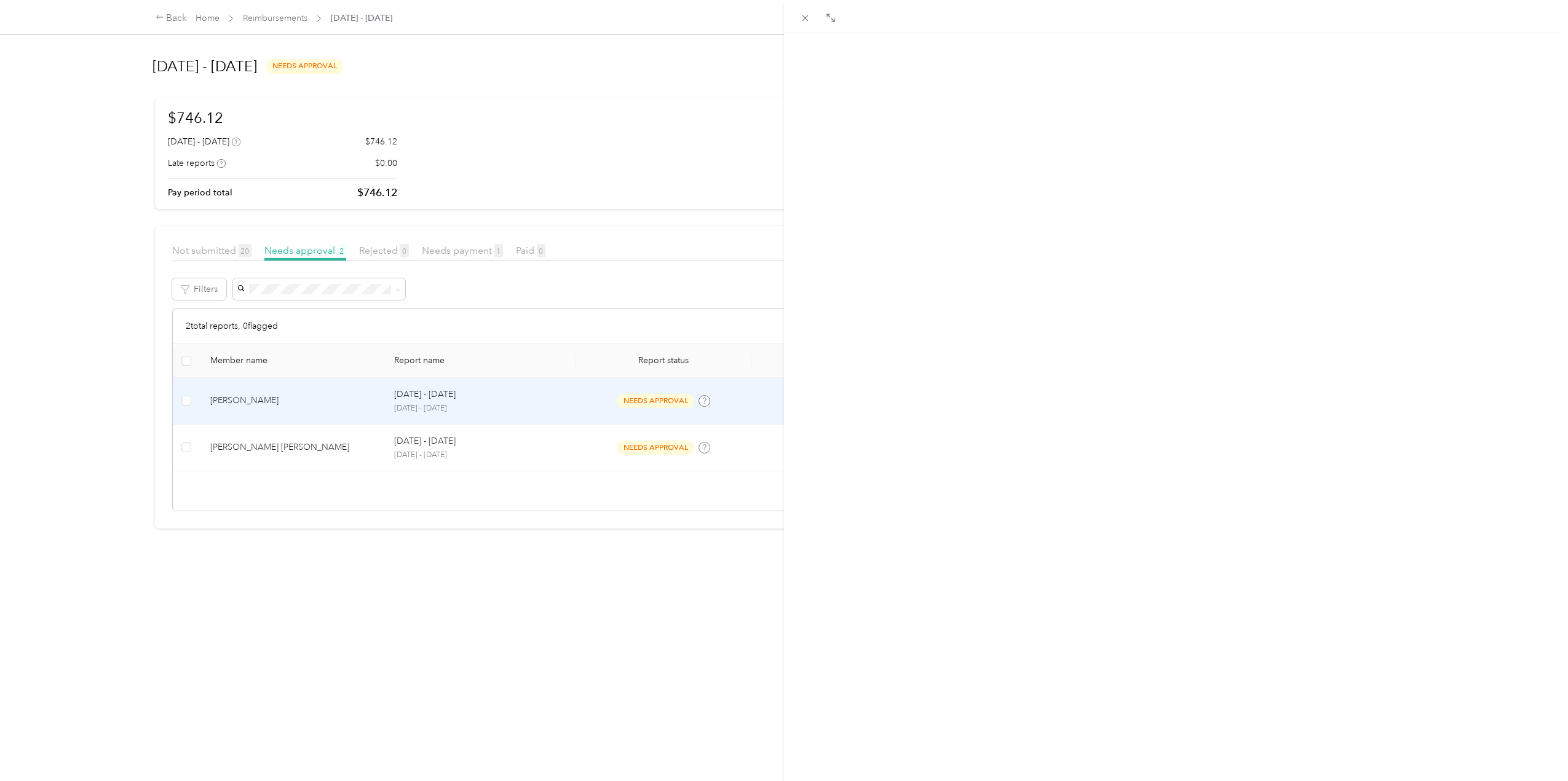
scroll to position [0, 0]
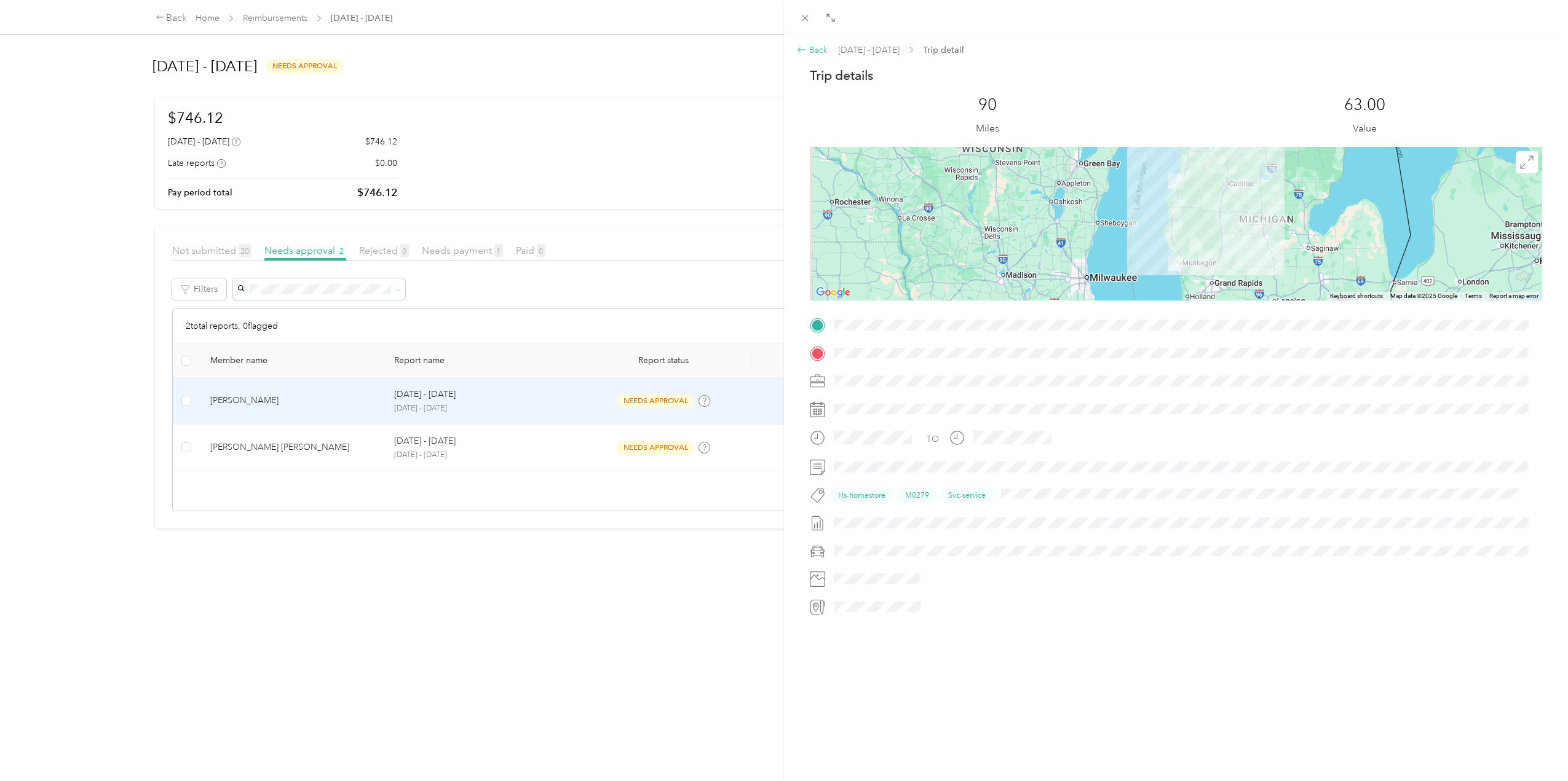
click at [801, 48] on icon at bounding box center [801, 50] width 10 height 10
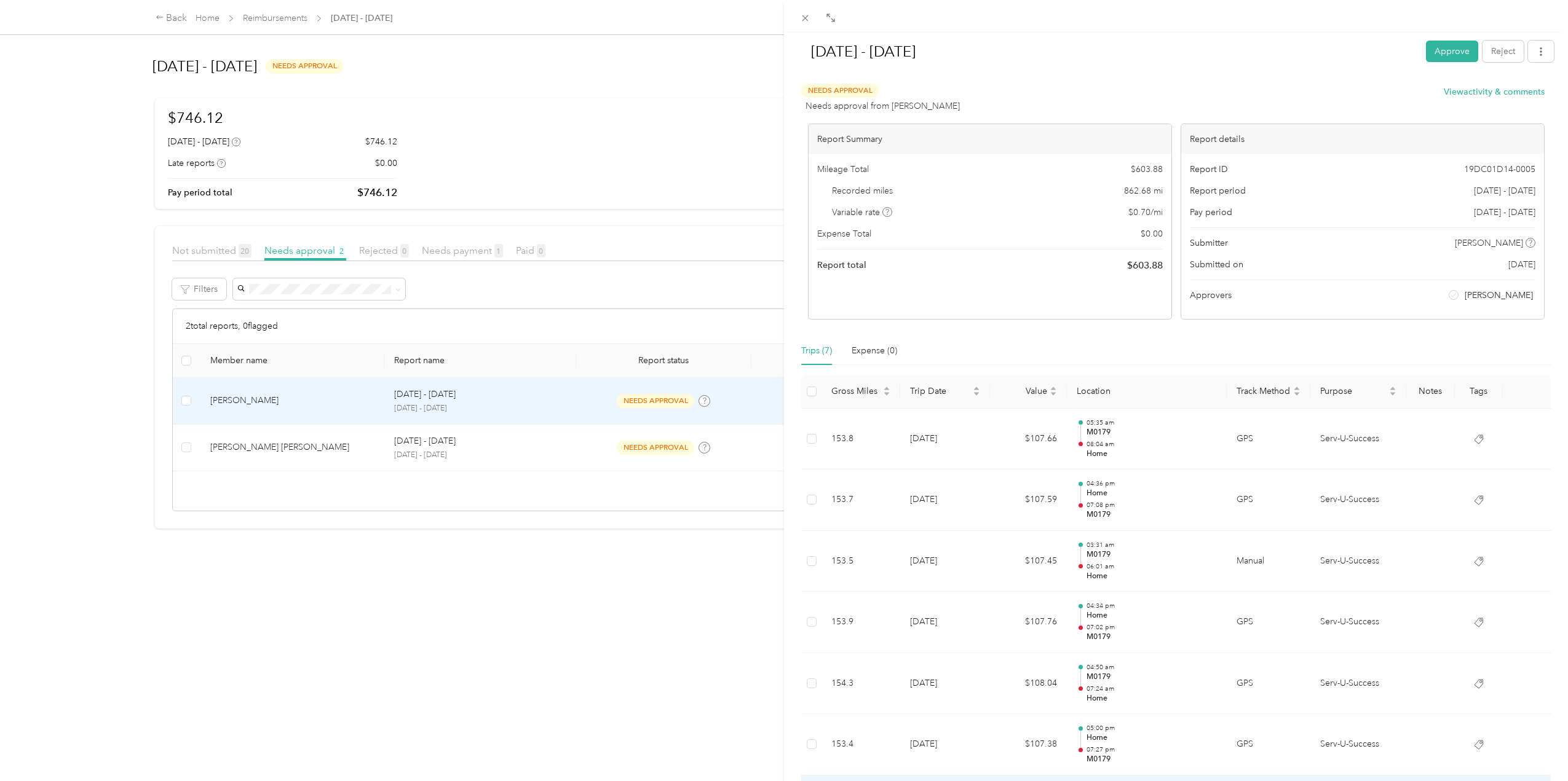
scroll to position [144, 0]
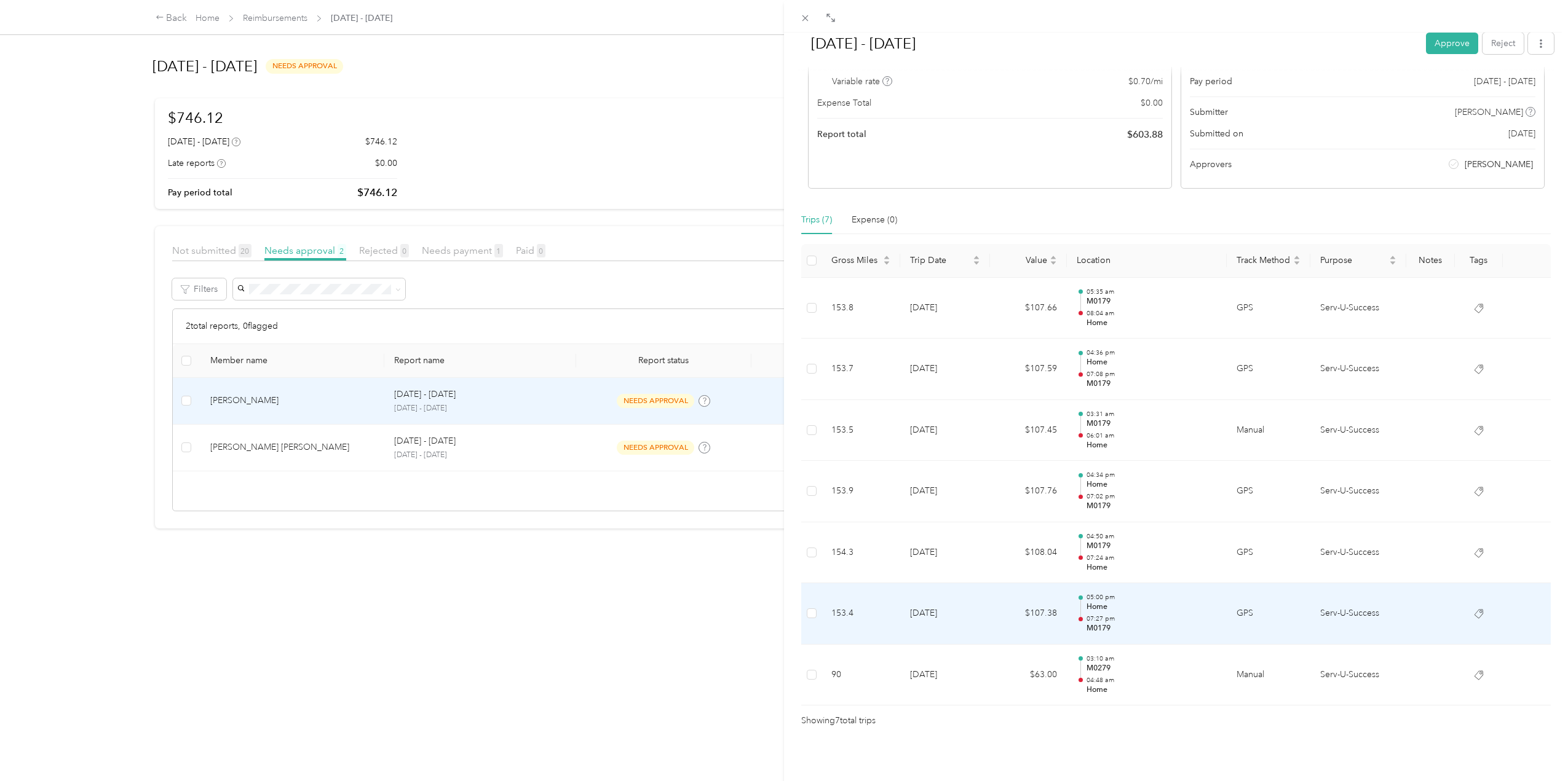
click at [1115, 601] on p "Home" at bounding box center [1152, 606] width 130 height 11
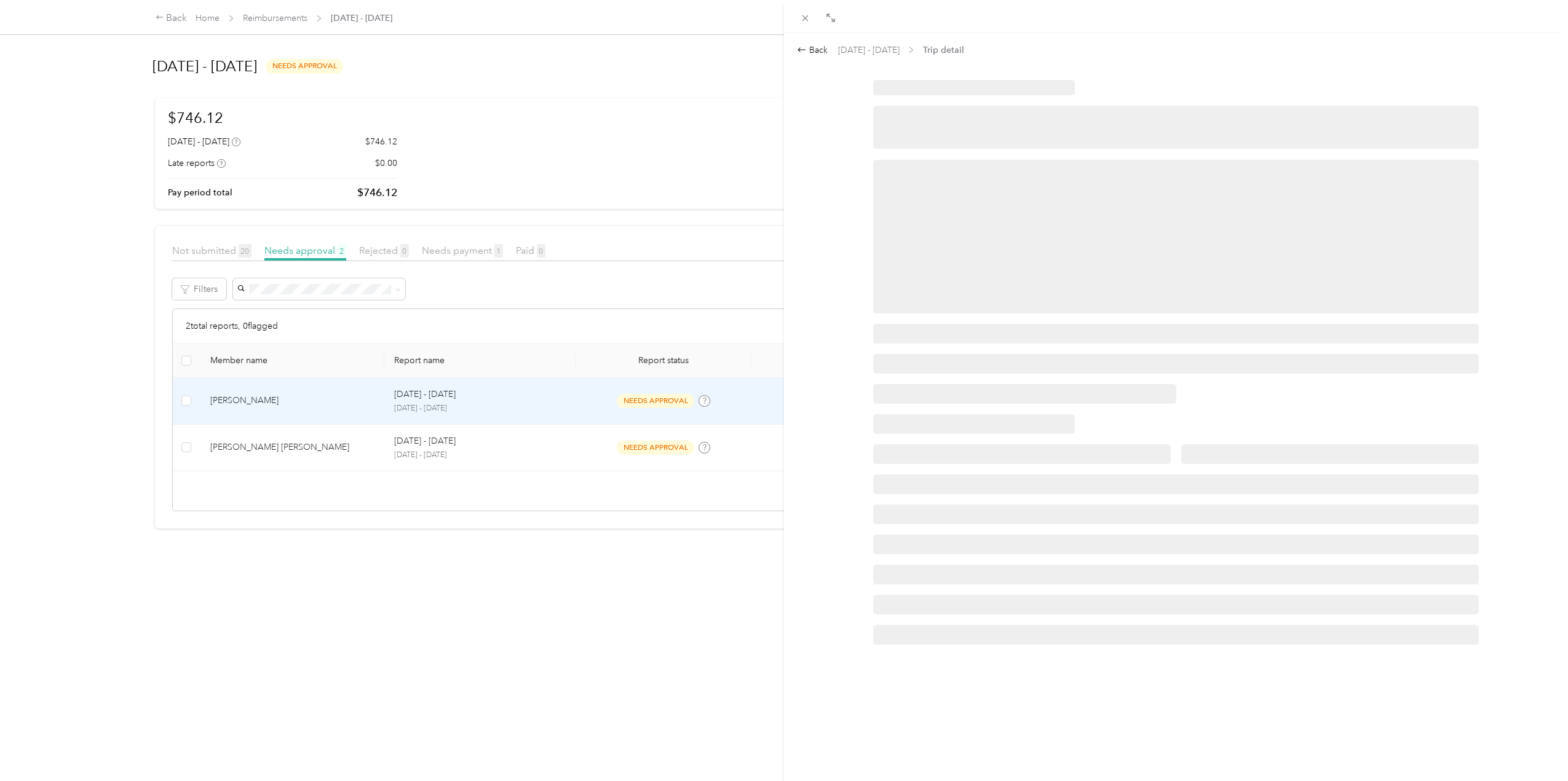
scroll to position [0, 0]
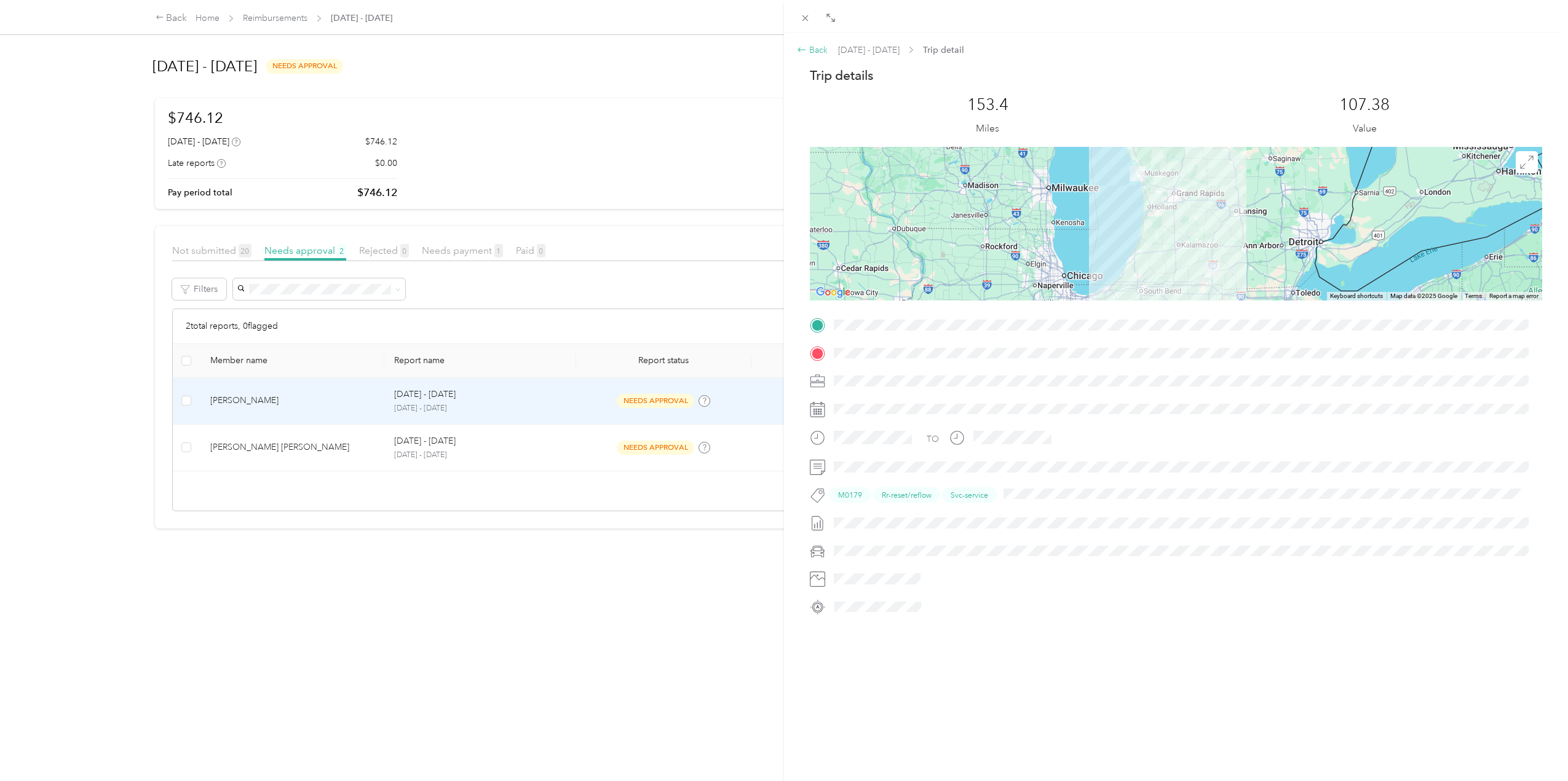
click at [804, 46] on icon at bounding box center [801, 50] width 10 height 10
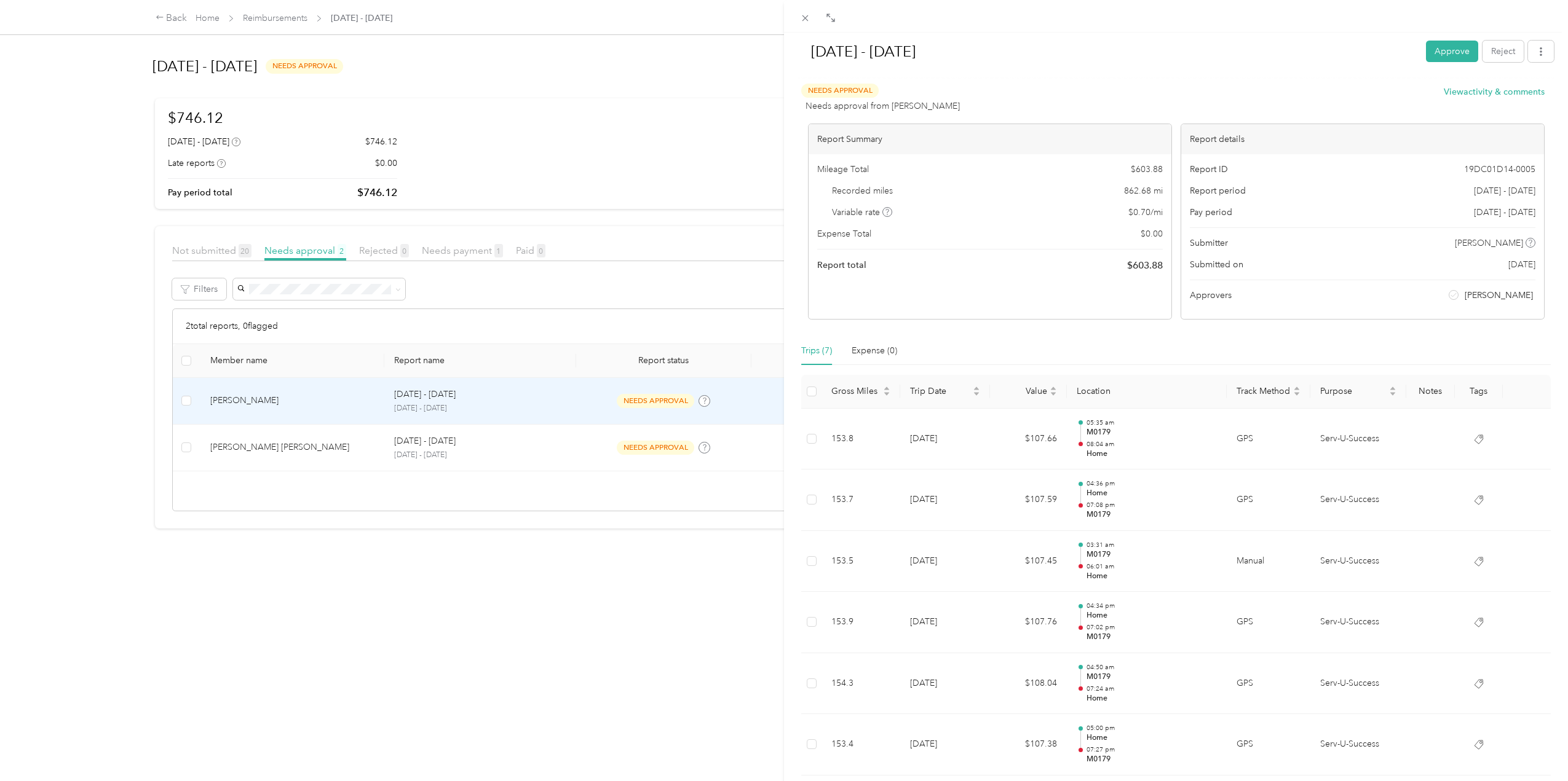
drag, startPoint x: 1432, startPoint y: 44, endPoint x: 1233, endPoint y: 83, distance: 202.8
click at [1432, 44] on button "Approve" at bounding box center [1452, 51] width 52 height 22
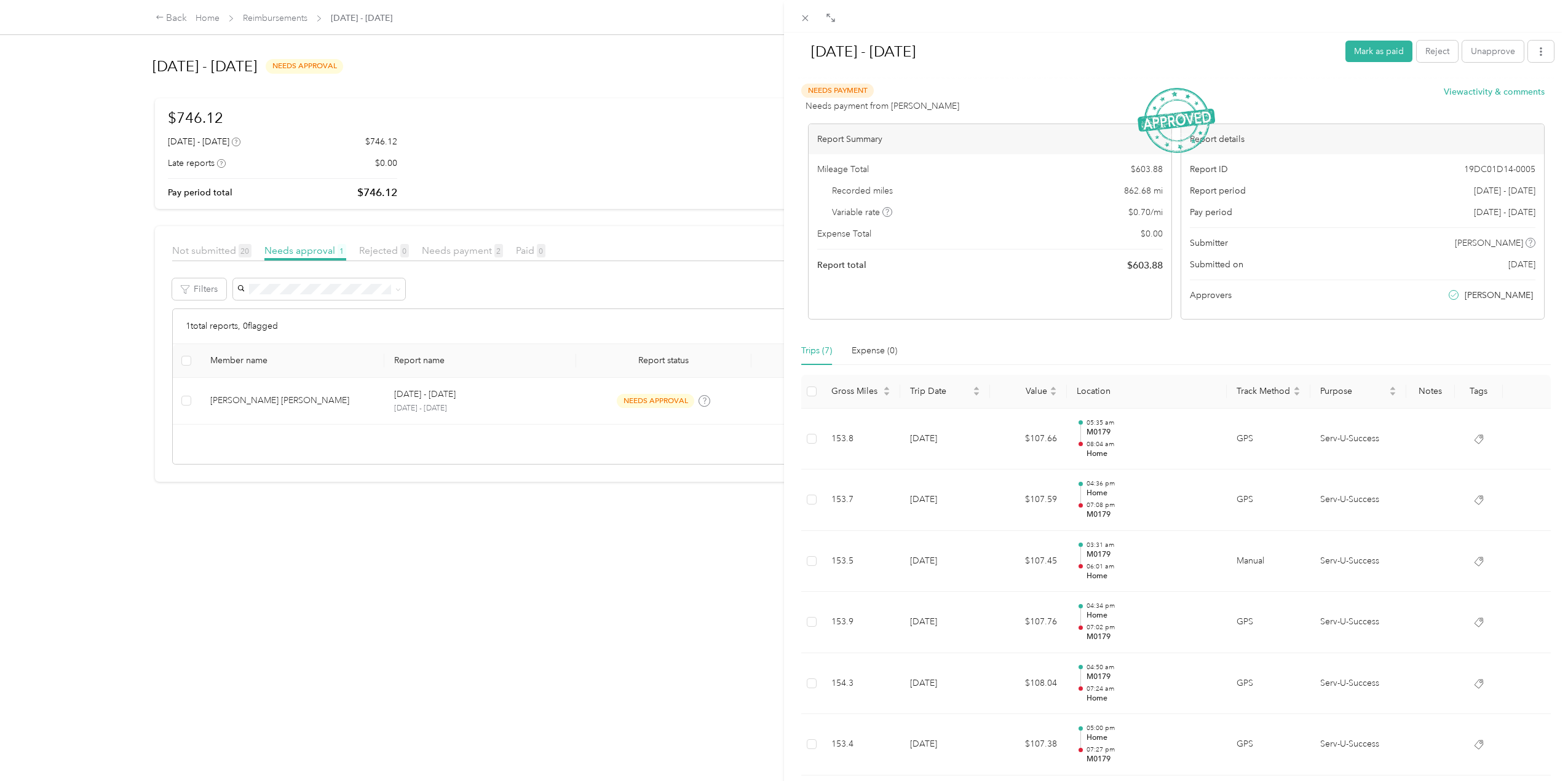
click at [524, 404] on div "[DATE] - [DATE] Mark as paid Reject Unapprove Needs Payment Needs payment from …" at bounding box center [784, 390] width 1568 height 781
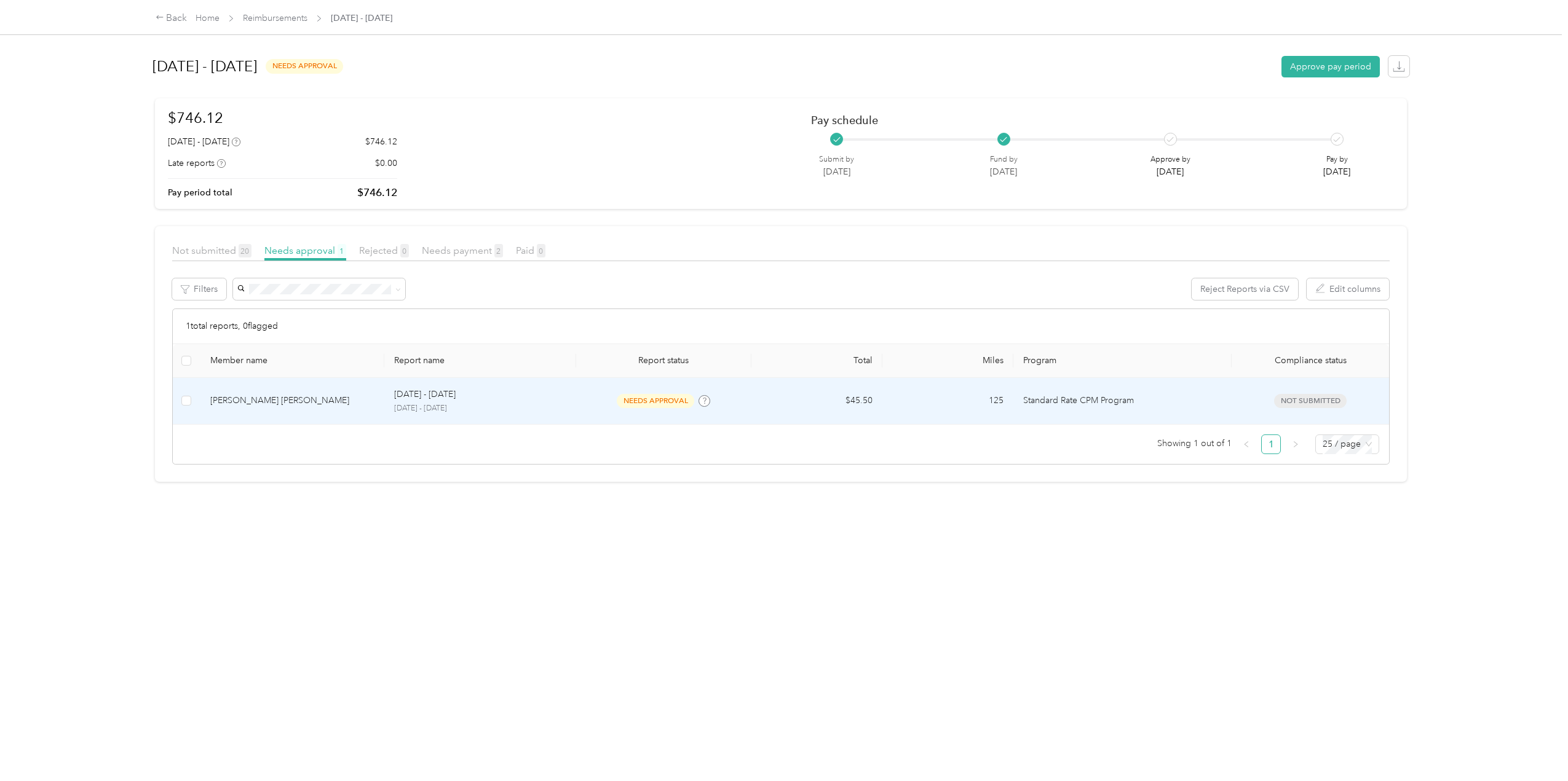
click at [306, 409] on td "[PERSON_NAME] [PERSON_NAME]" at bounding box center [292, 401] width 183 height 47
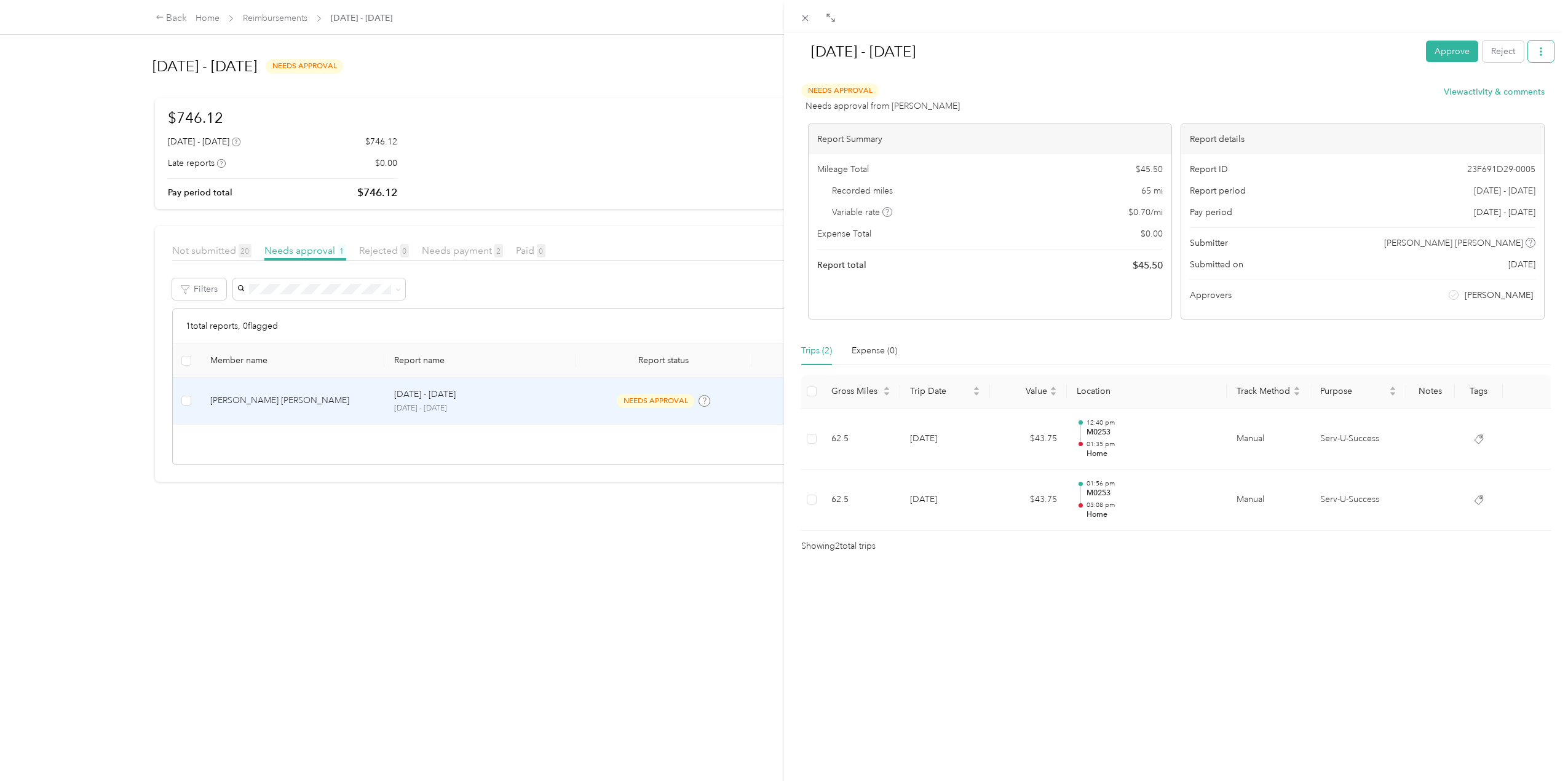
click at [1539, 52] on icon "button" at bounding box center [1540, 51] width 3 height 9
click at [1502, 96] on span "Download" at bounding box center [1496, 96] width 41 height 13
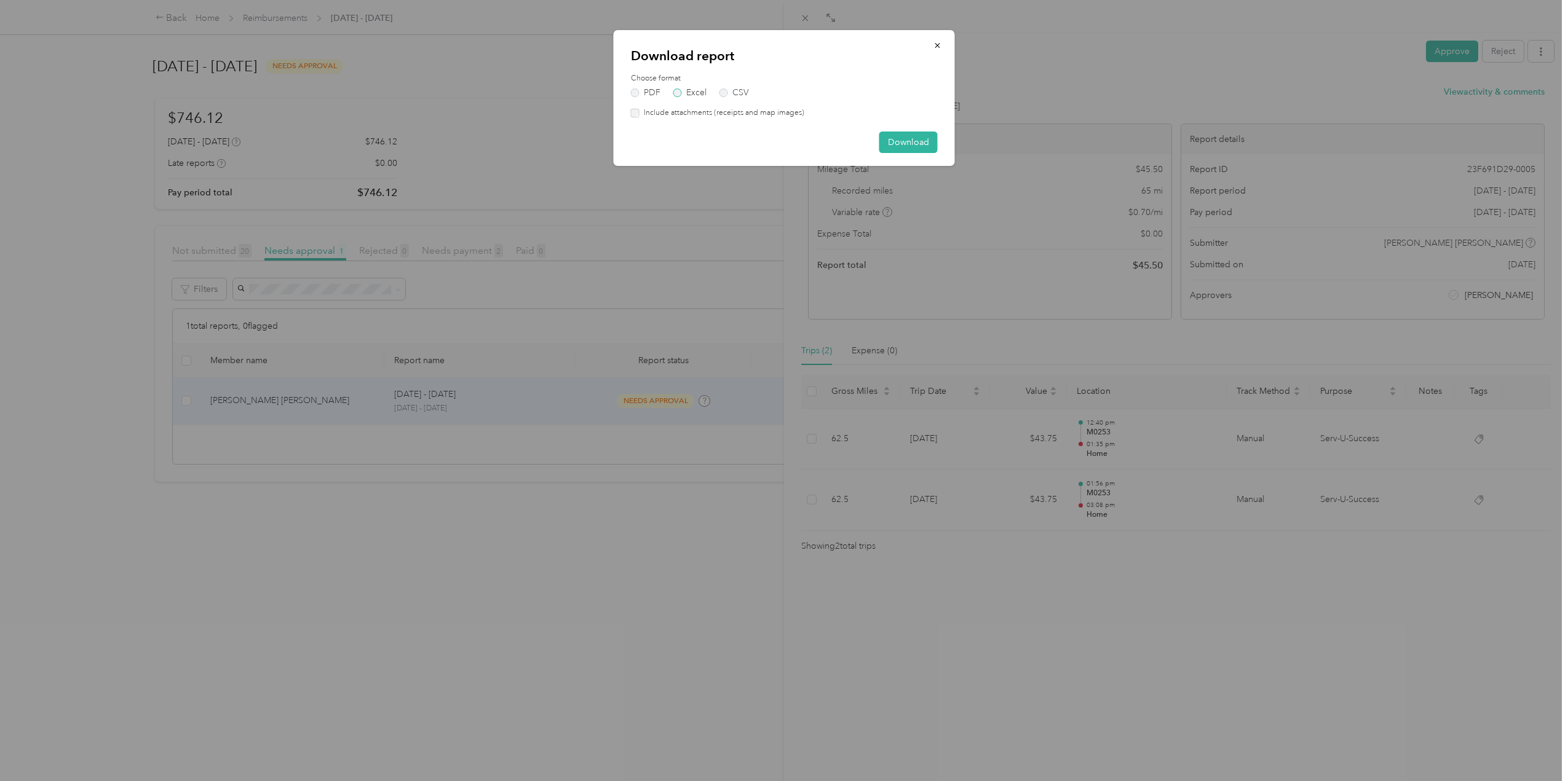
click at [675, 94] on label "Excel" at bounding box center [689, 93] width 33 height 9
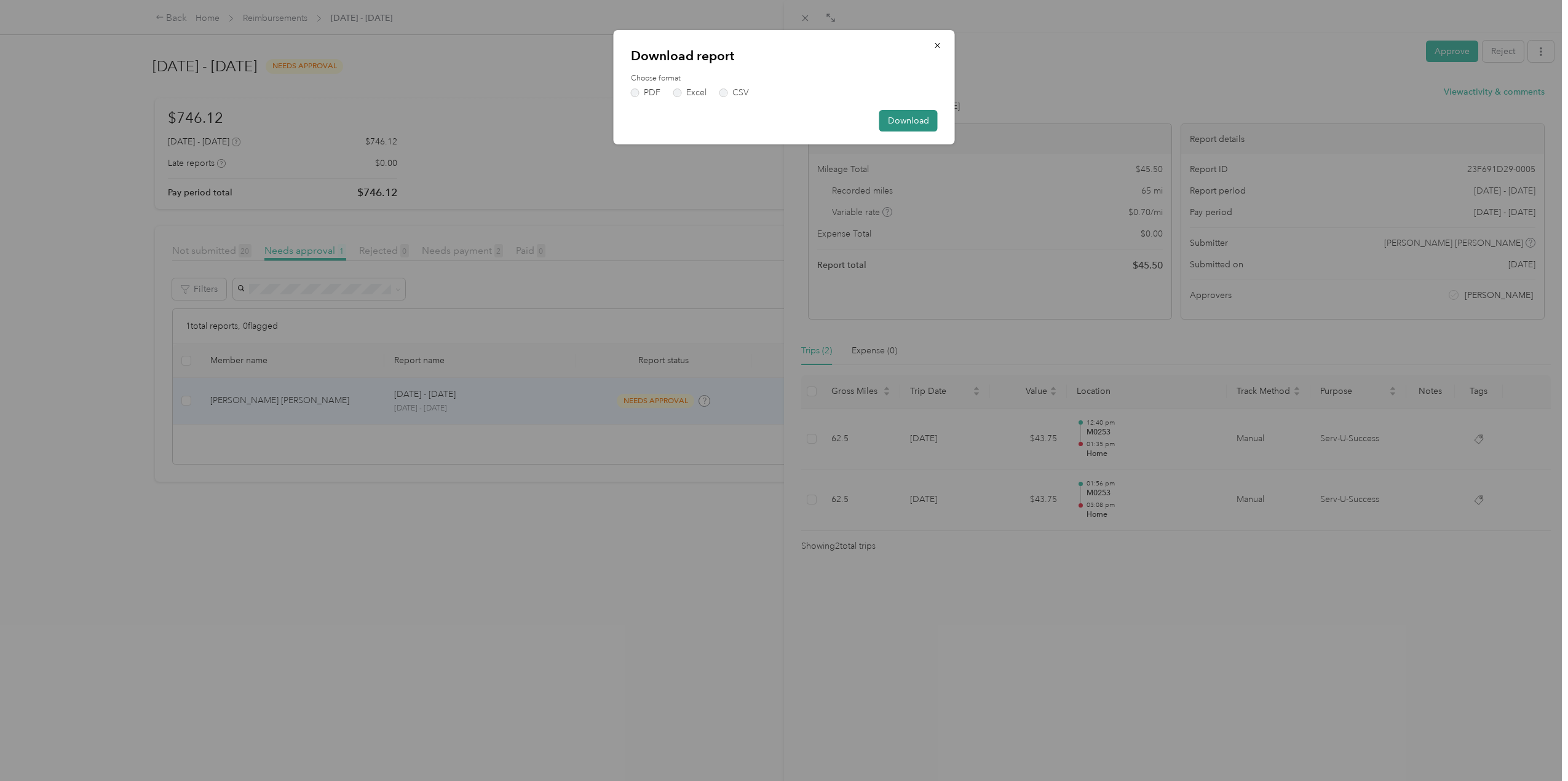
click at [925, 119] on button "Download" at bounding box center [907, 121] width 58 height 22
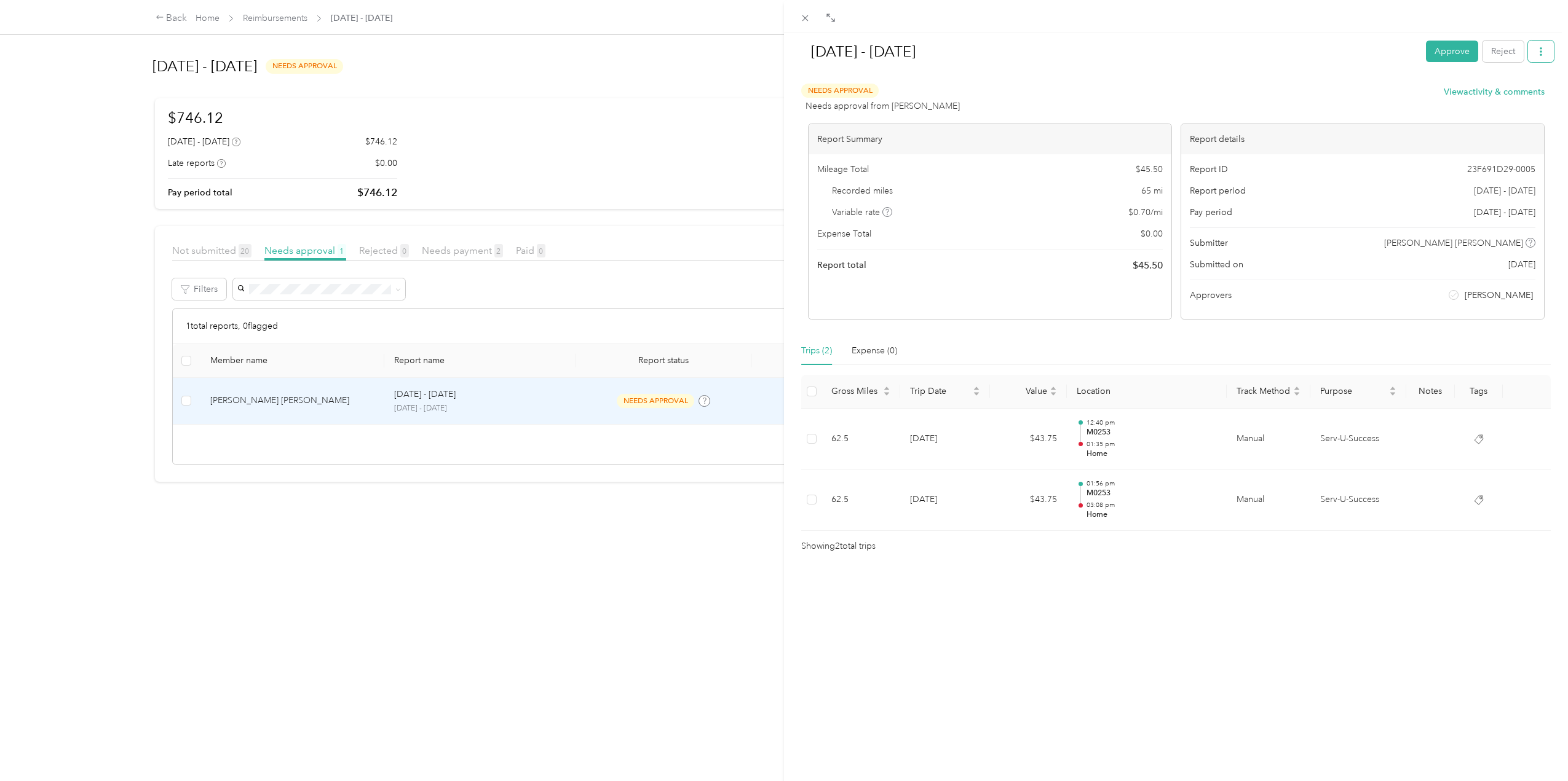
click at [1536, 50] on icon "button" at bounding box center [1540, 51] width 9 height 9
click at [1497, 96] on span "Download" at bounding box center [1496, 96] width 41 height 13
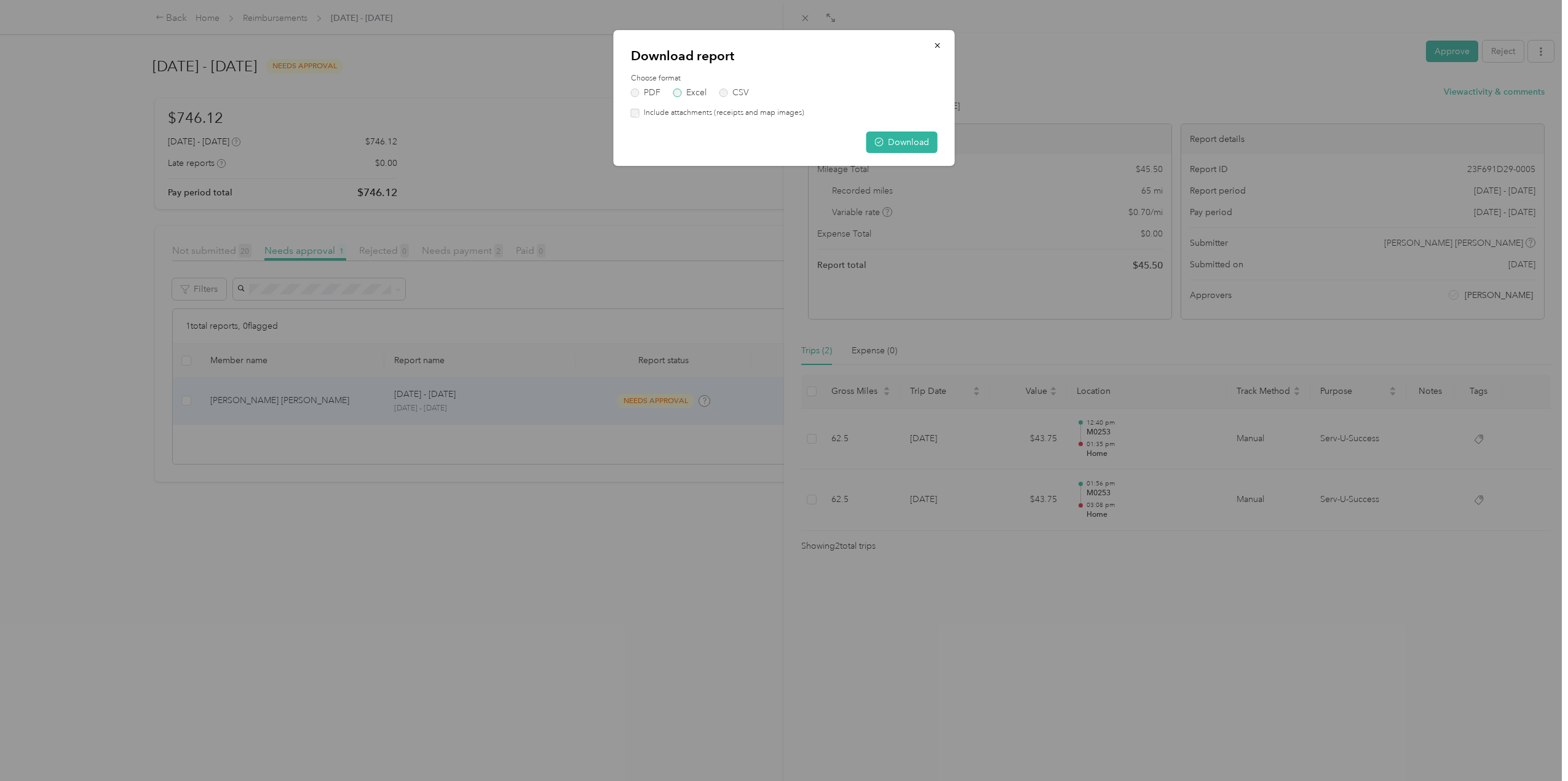
click at [675, 95] on label "Excel" at bounding box center [689, 93] width 33 height 9
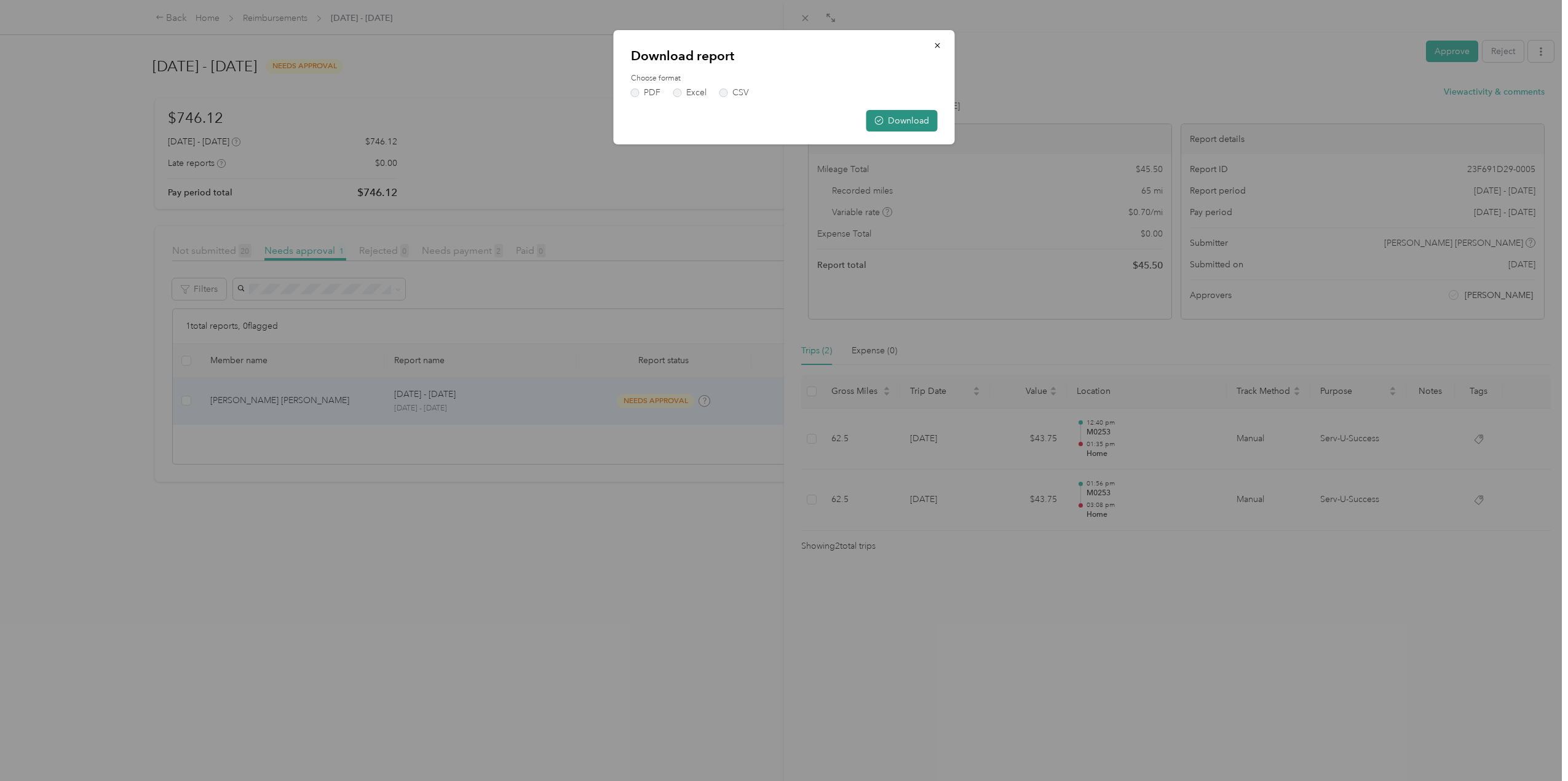
click at [913, 119] on button "Download" at bounding box center [902, 121] width 71 height 22
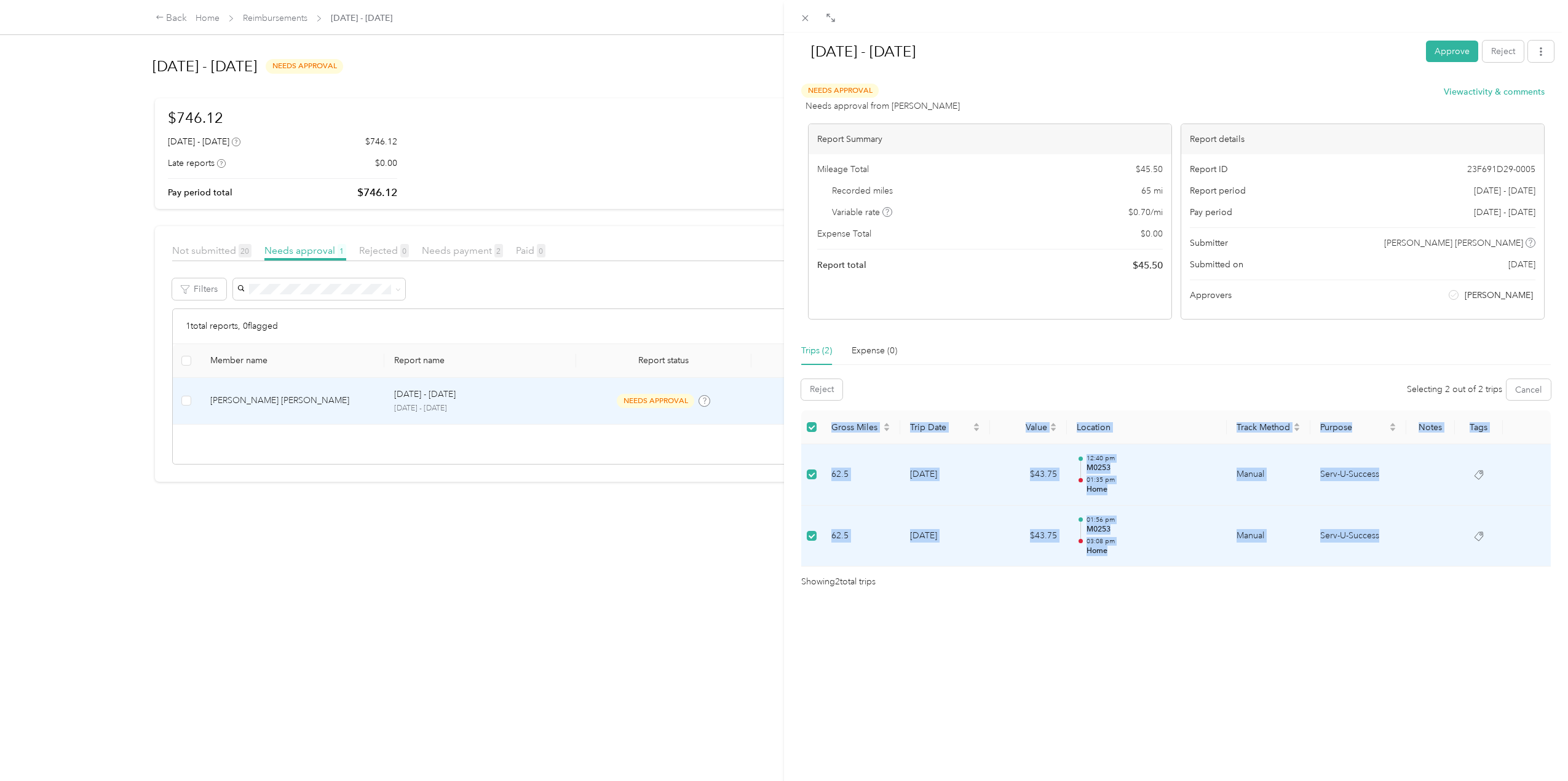
drag, startPoint x: 846, startPoint y: 425, endPoint x: 1383, endPoint y: 559, distance: 553.5
click at [1383, 559] on table "Gross Miles Trip Date Value Location Track Method Purpose Notes Tags 62.5 [DATE…" at bounding box center [1176, 488] width 749 height 156
copy table "Gross Miles Trip Date Value Location Track Method Purpose Notes Tags 62.5 [DATE…"
drag, startPoint x: 993, startPoint y: 473, endPoint x: 997, endPoint y: 478, distance: 6.4
click at [993, 473] on td "$43.75" at bounding box center [1028, 474] width 76 height 62
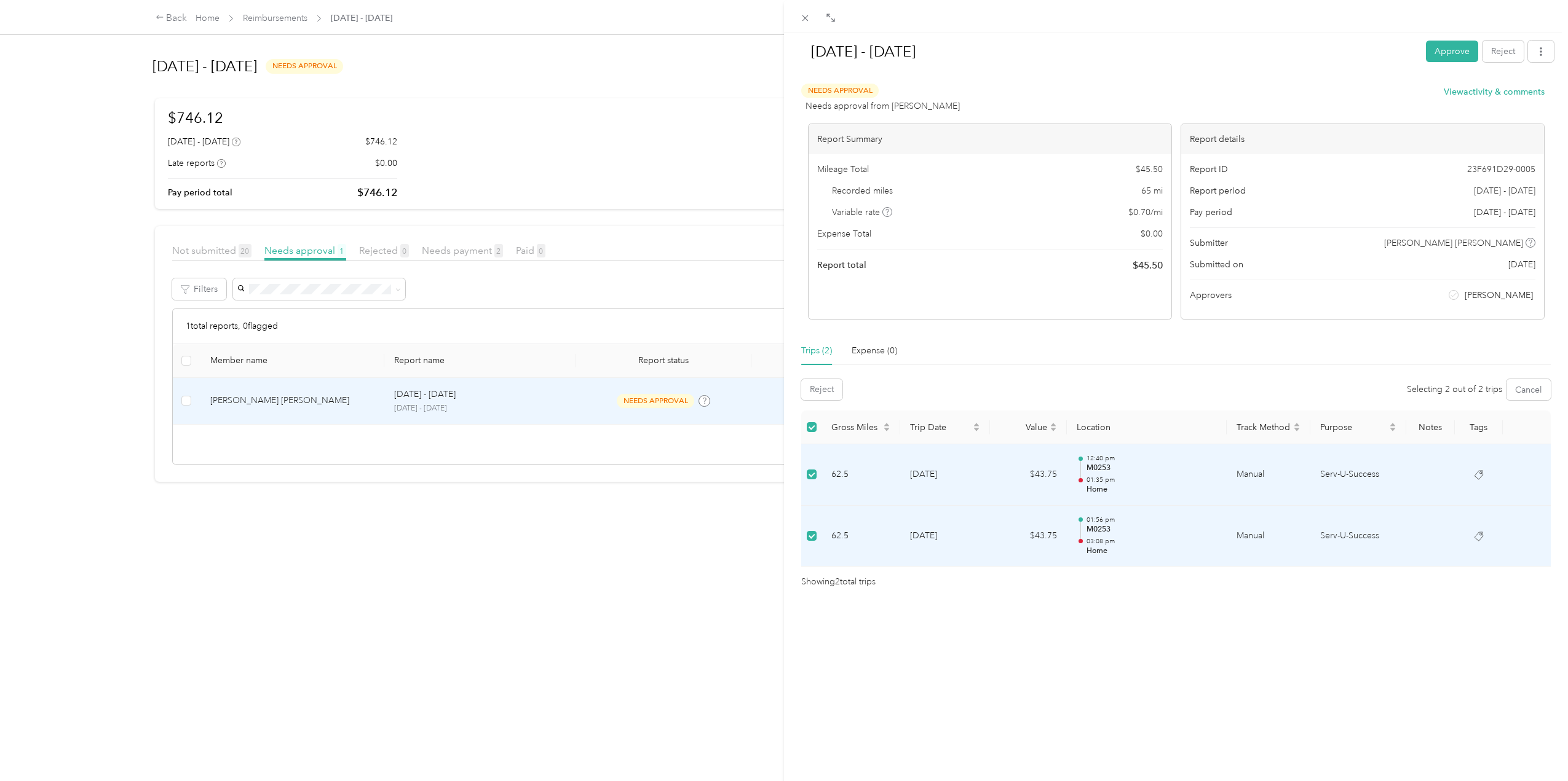
click at [1092, 482] on p "01:35 pm" at bounding box center [1152, 480] width 130 height 9
click at [1037, 477] on td "$43.75" at bounding box center [1028, 474] width 76 height 62
click at [812, 424] on label at bounding box center [811, 427] width 10 height 14
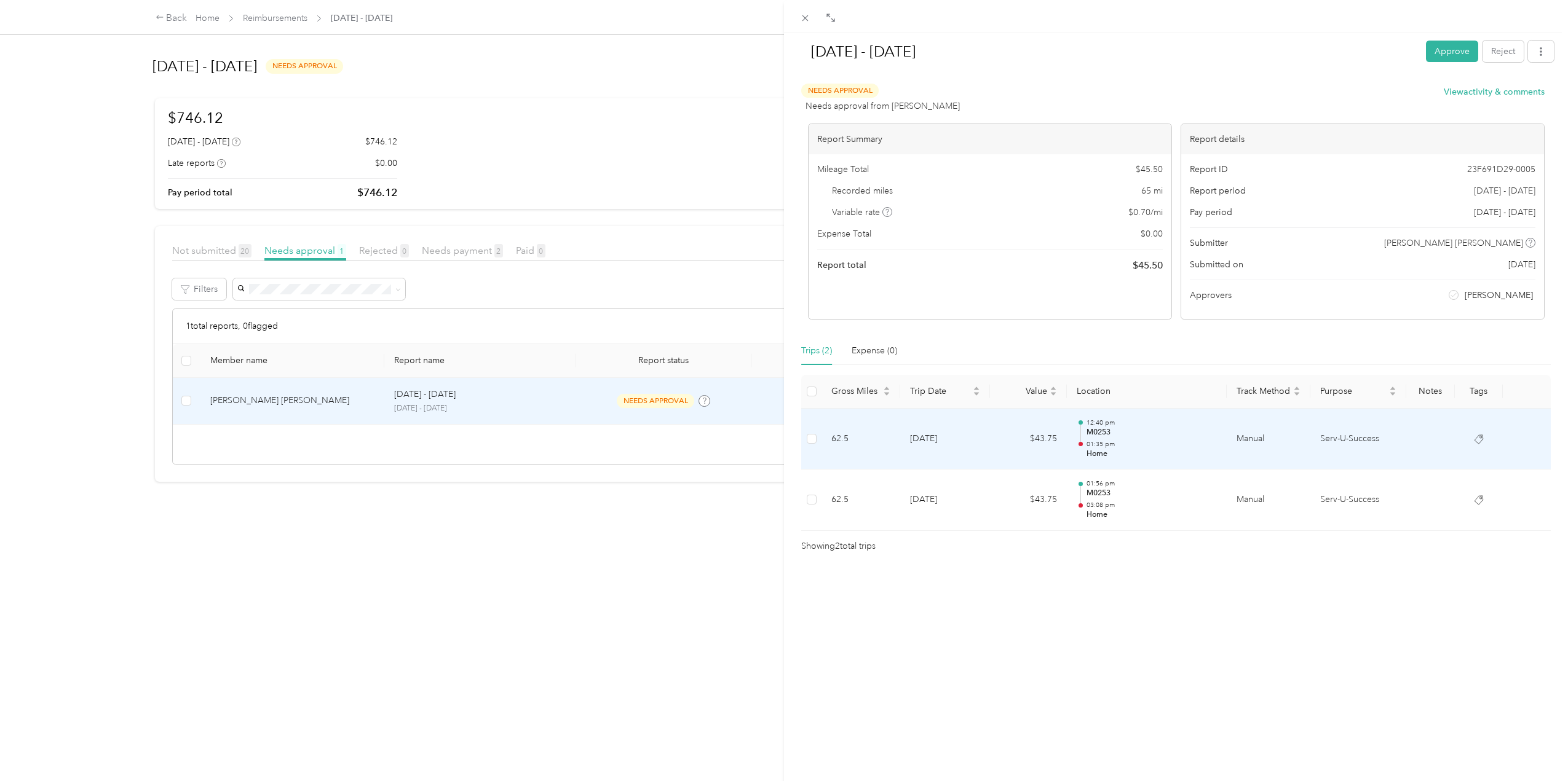
click at [1086, 448] on p "01:35 pm" at bounding box center [1152, 444] width 130 height 9
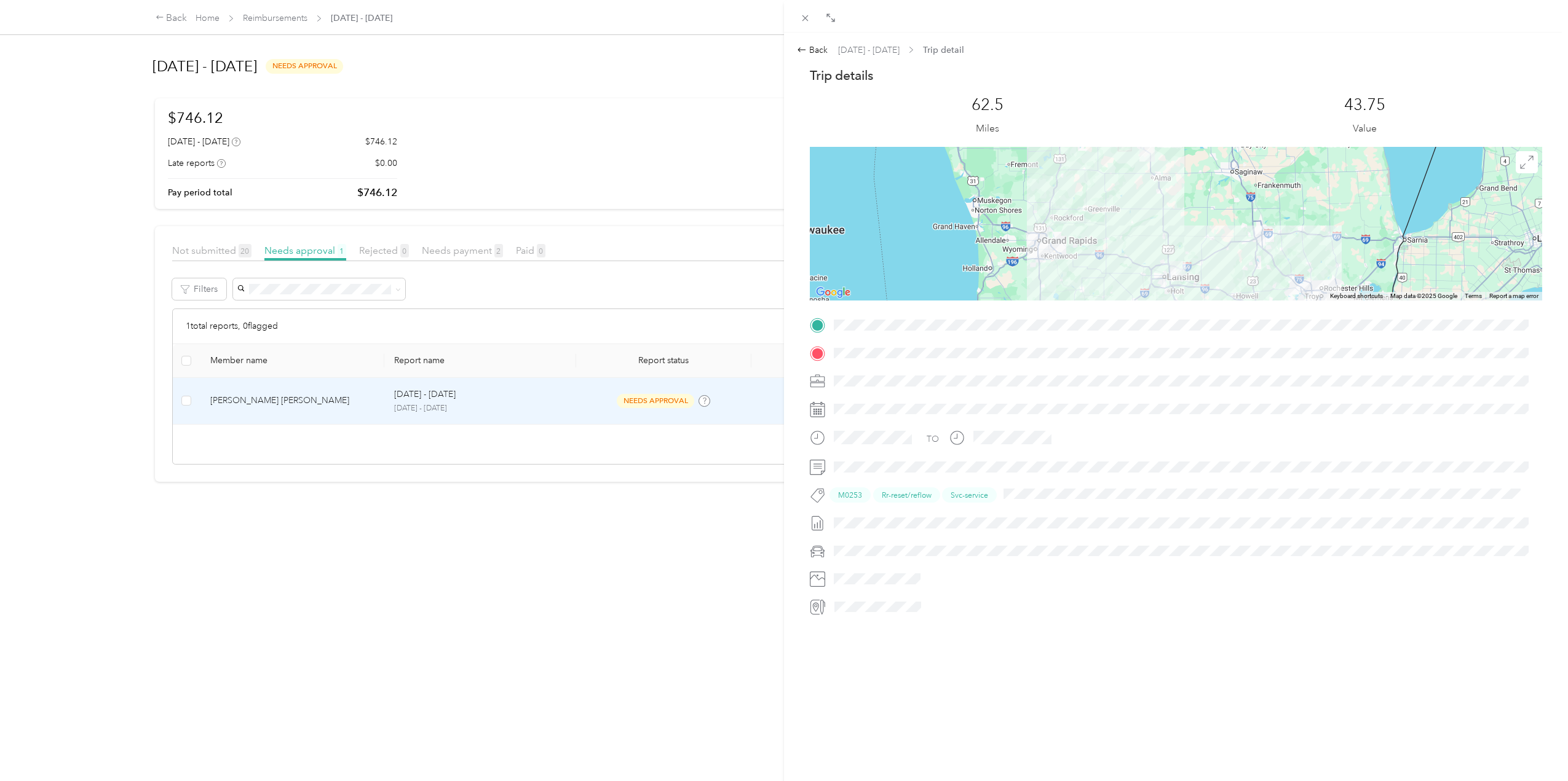
click at [1097, 358] on span at bounding box center [1186, 353] width 713 height 20
click at [652, 448] on div "Back [DATE] - [DATE] Trip detail Trip details This trip cannot be edited becaus…" at bounding box center [784, 390] width 1568 height 781
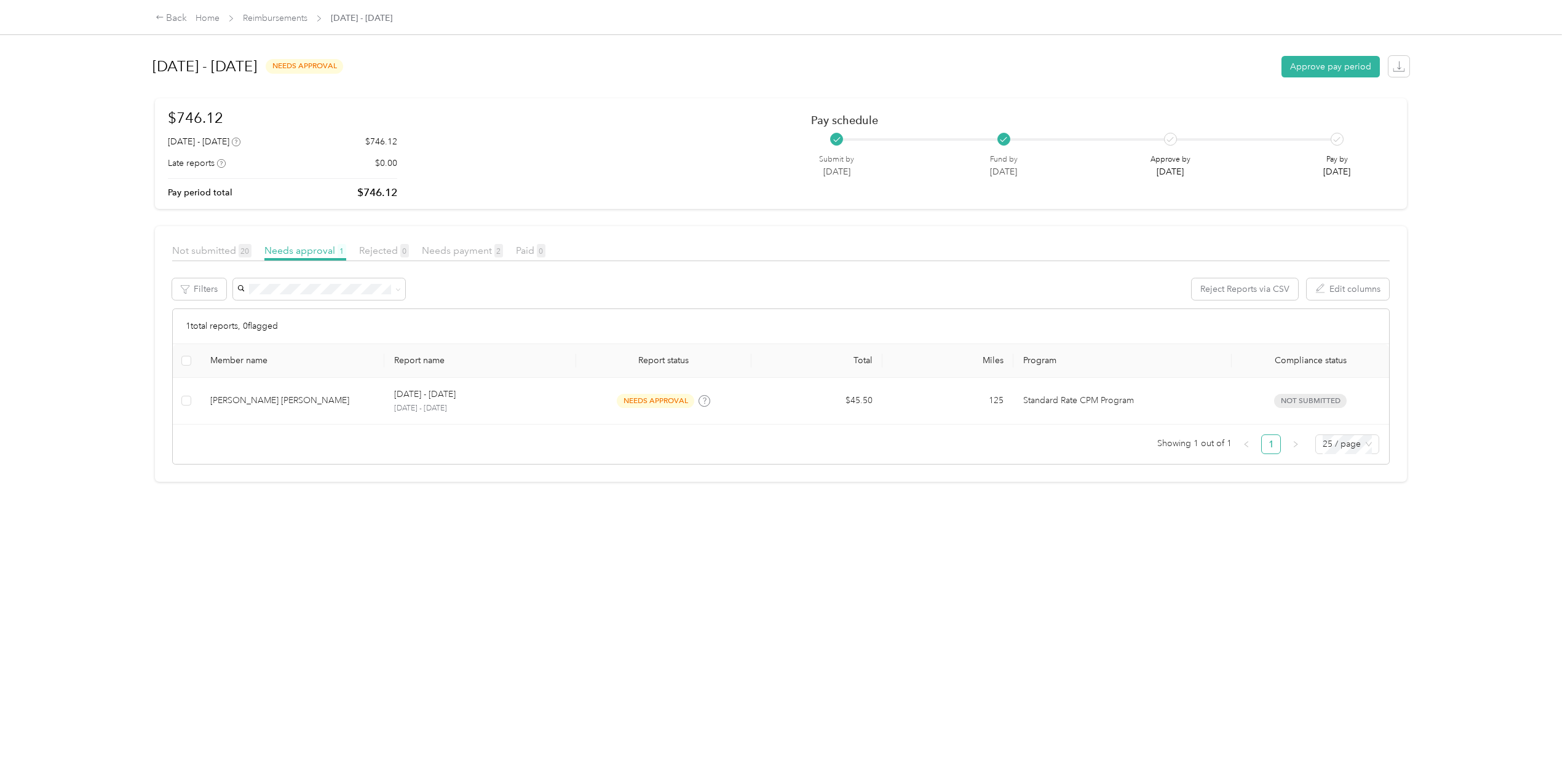
click at [600, 452] on div at bounding box center [784, 390] width 1568 height 781
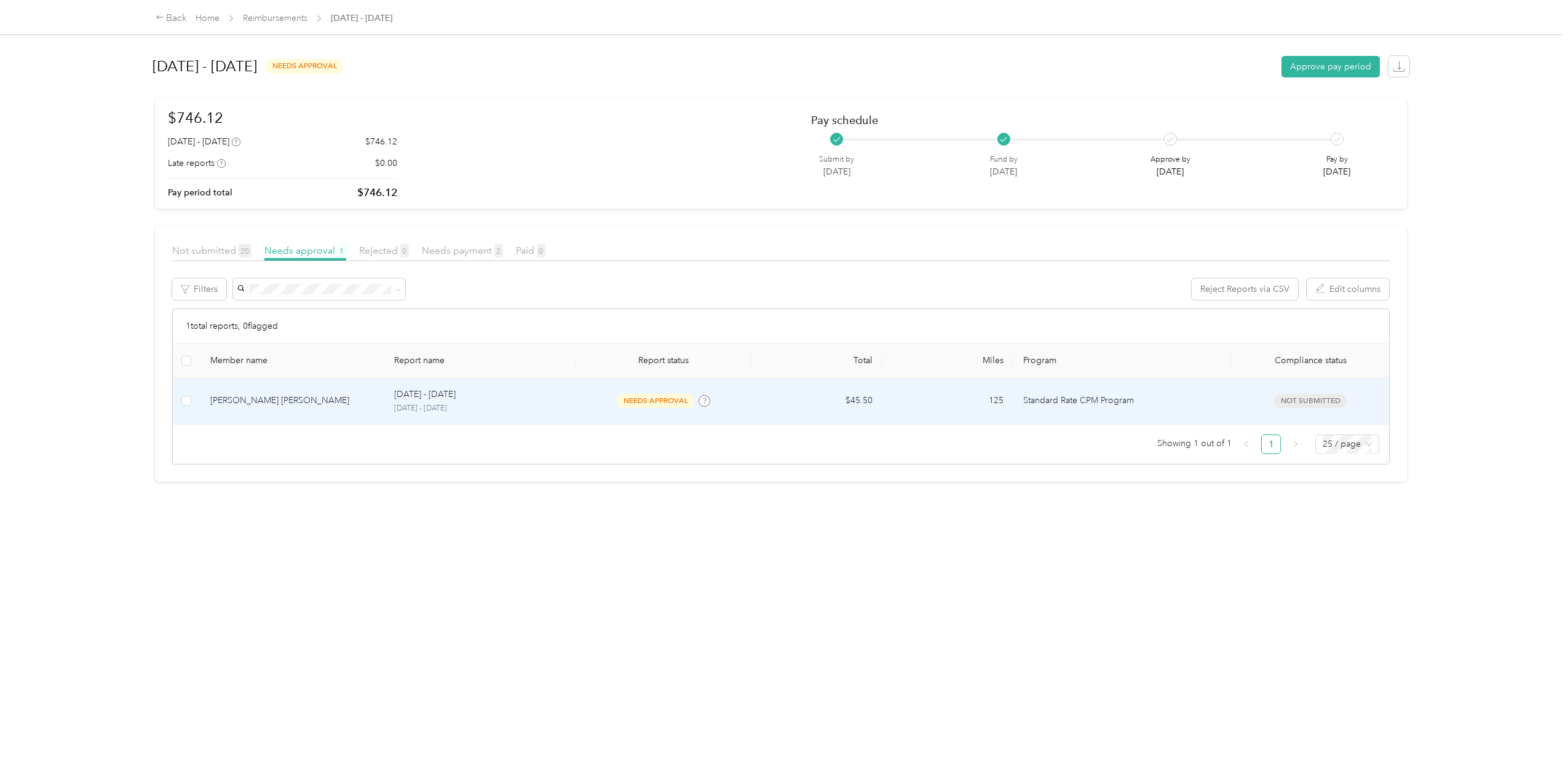
click at [587, 396] on div "needs approval" at bounding box center [663, 400] width 155 height 14
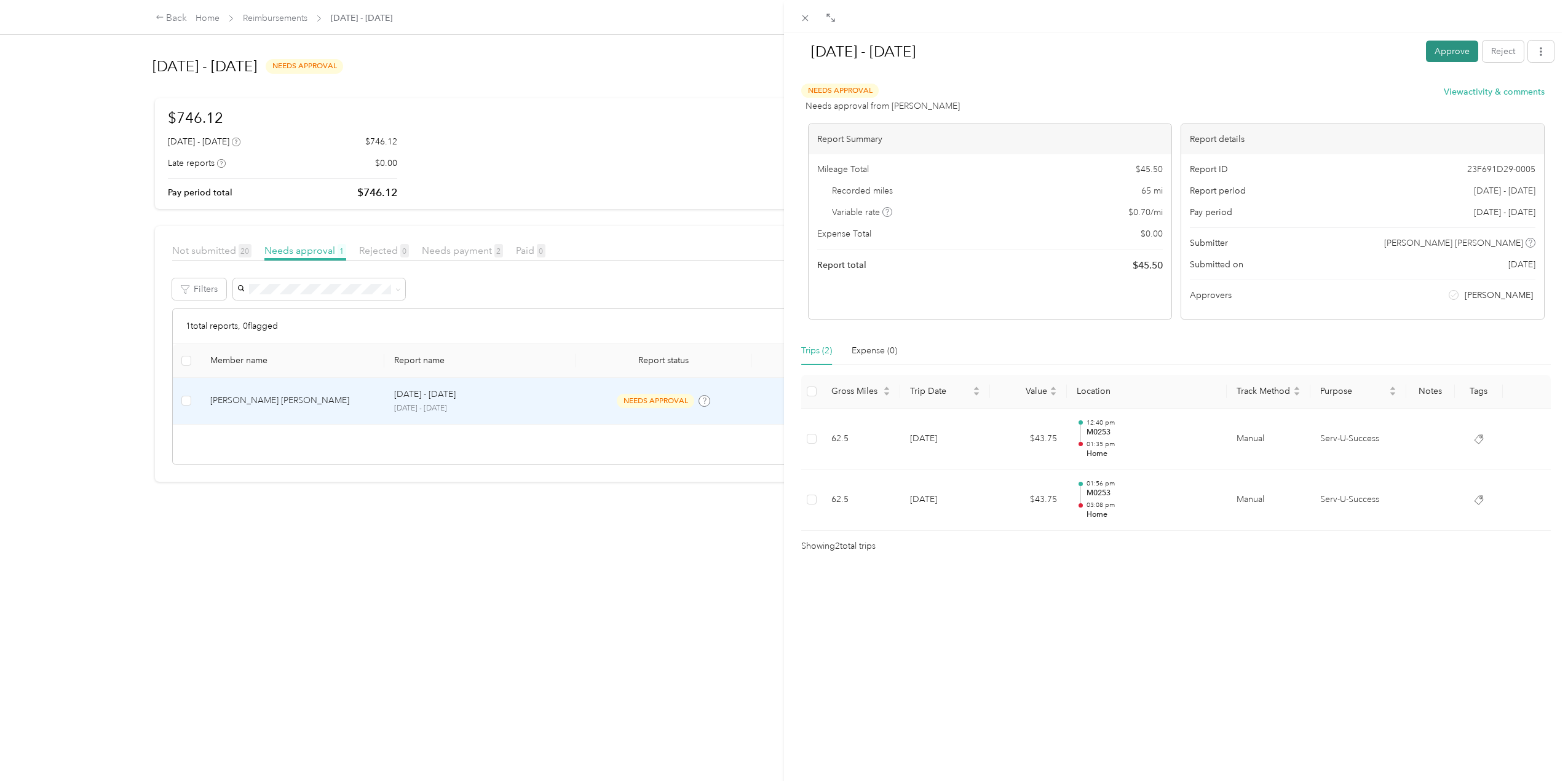
click at [1440, 52] on button "Approve" at bounding box center [1452, 51] width 52 height 22
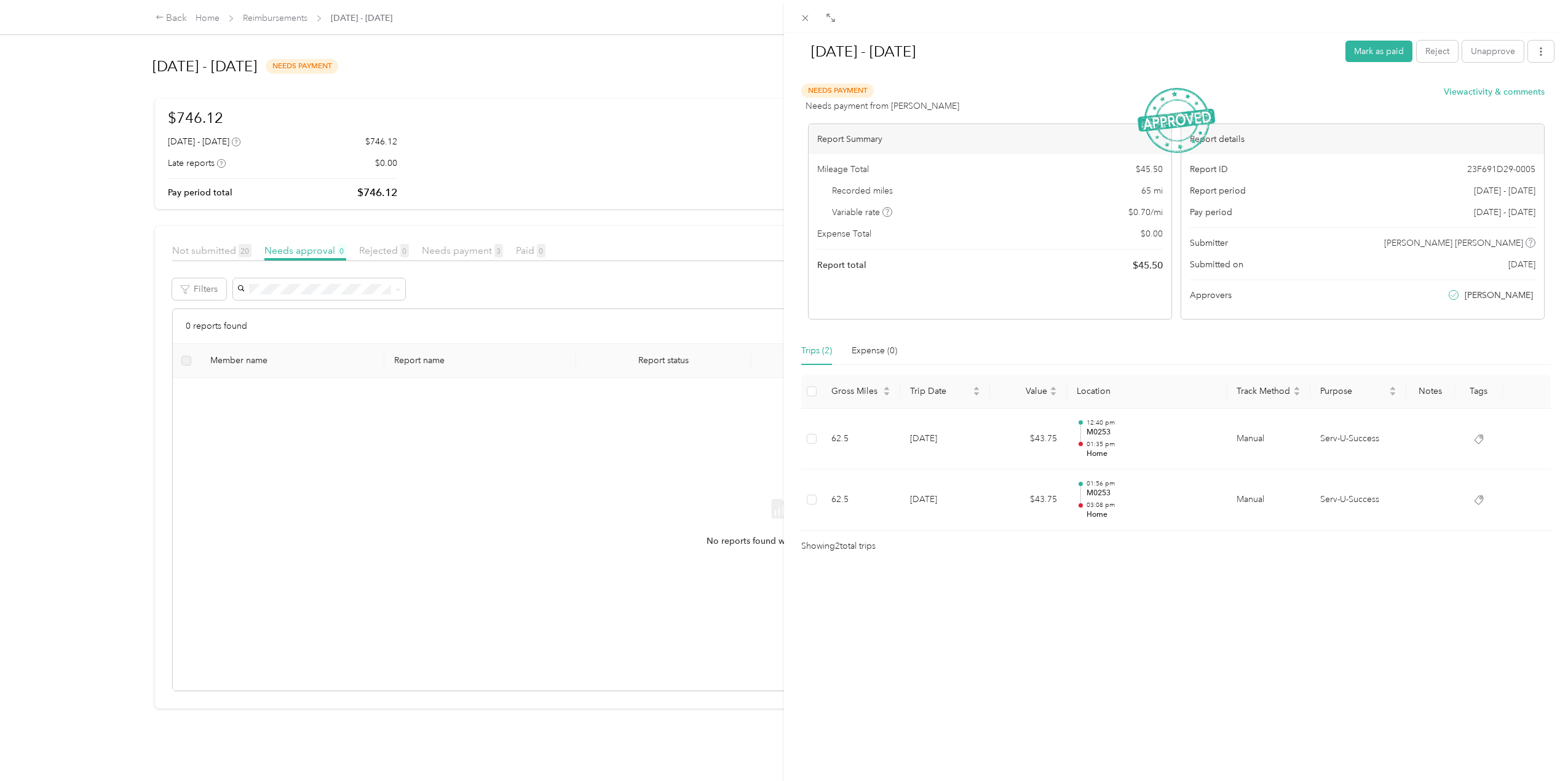
click at [477, 247] on div "[DATE] - [DATE] [PERSON_NAME] as paid Reject Unapprove Needs Payment Needs paym…" at bounding box center [784, 390] width 1568 height 781
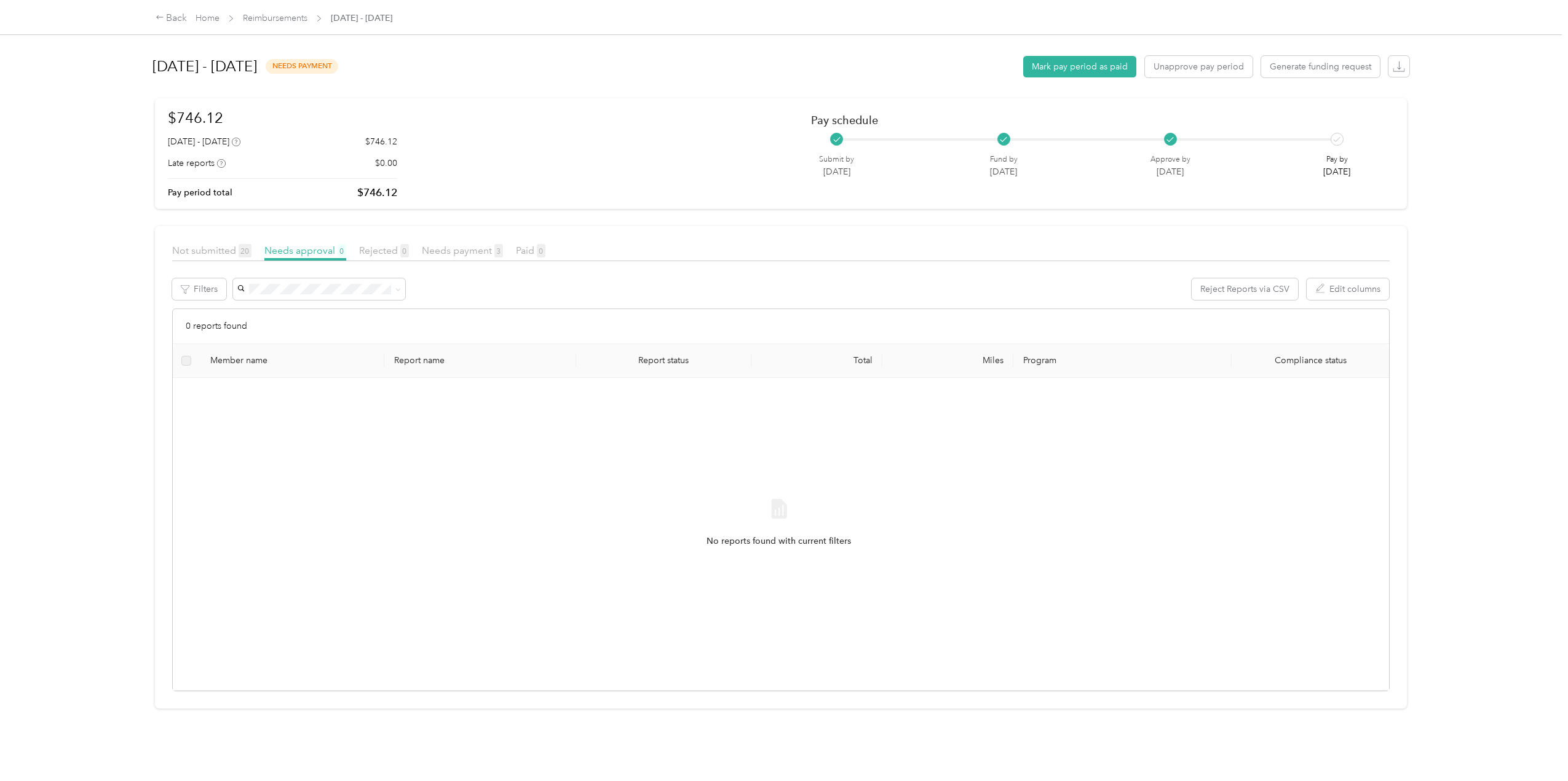
click at [462, 249] on span "Needs payment 3" at bounding box center [462, 249] width 81 height 11
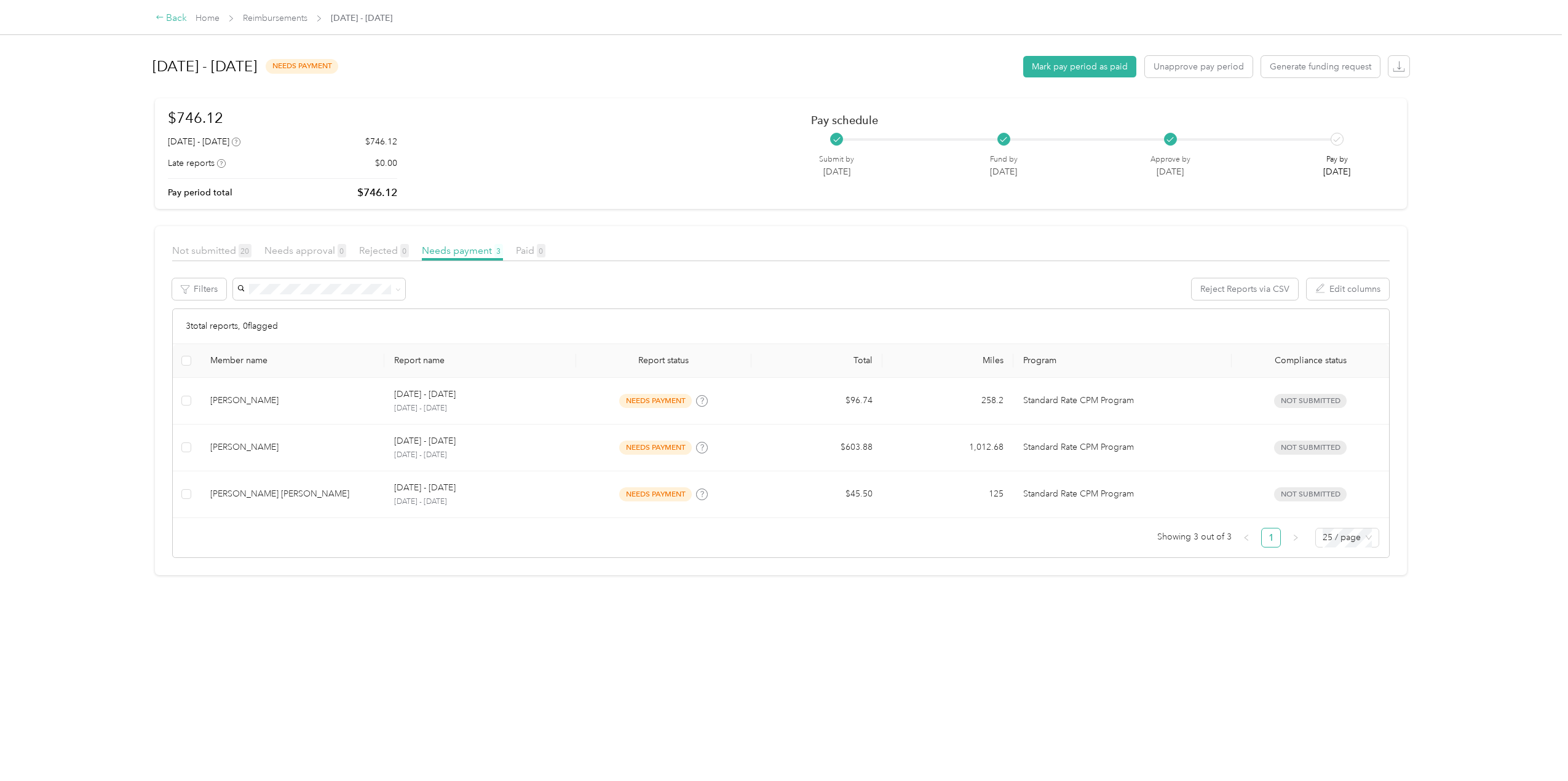
click at [156, 16] on icon at bounding box center [160, 17] width 9 height 9
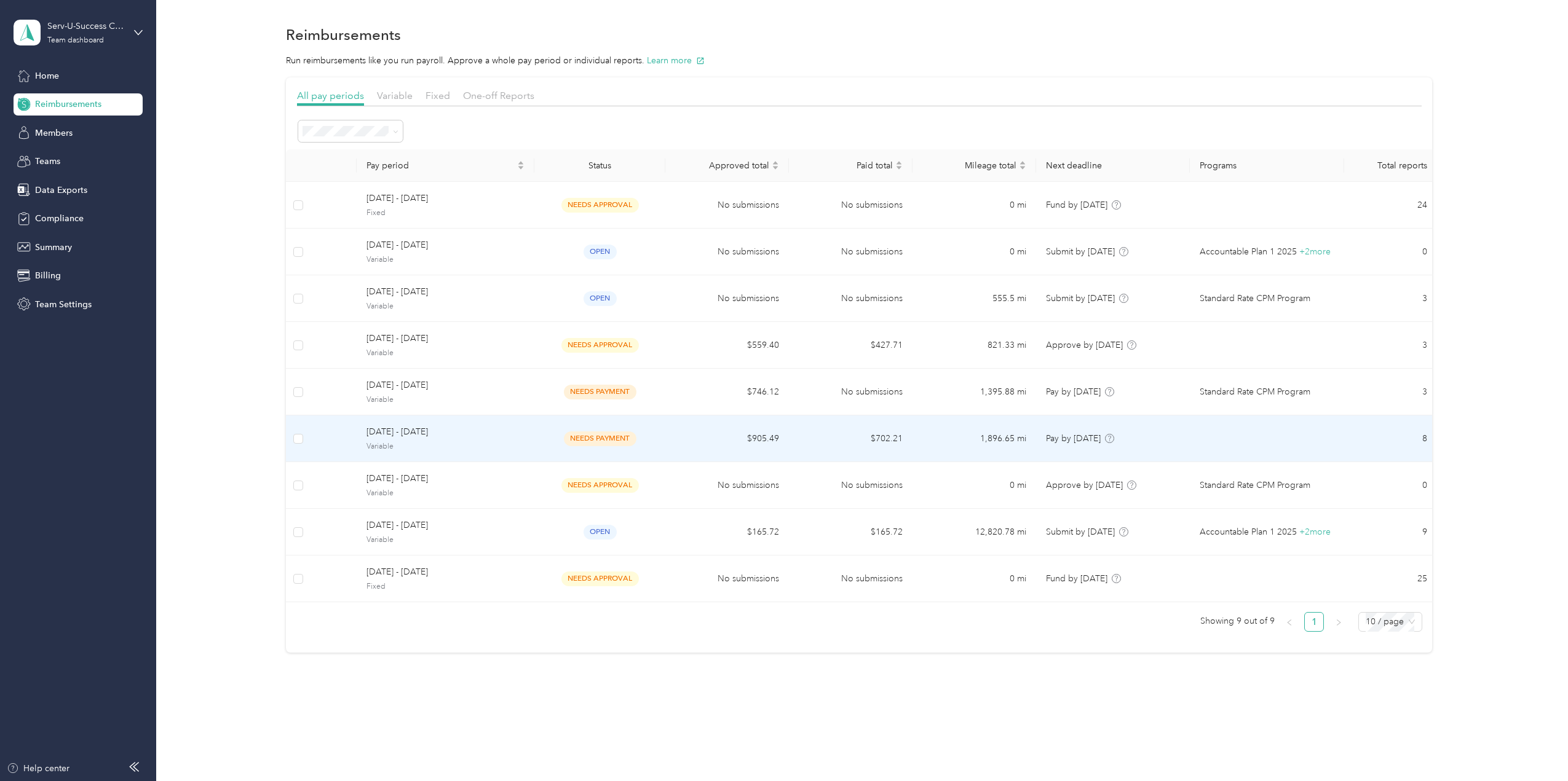
click at [506, 444] on span "Variable" at bounding box center [446, 447] width 158 height 11
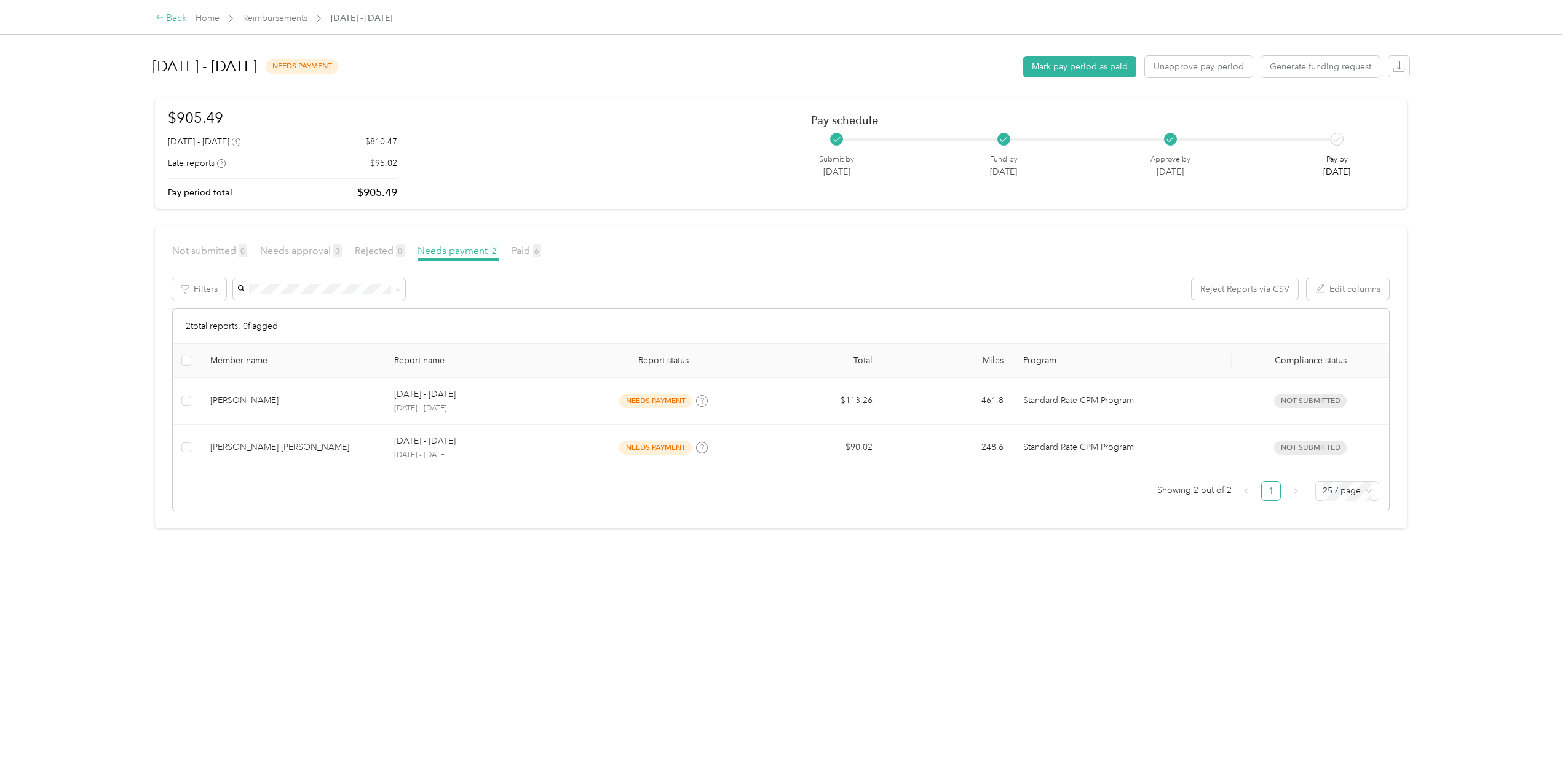
click at [161, 17] on icon at bounding box center [160, 17] width 9 height 9
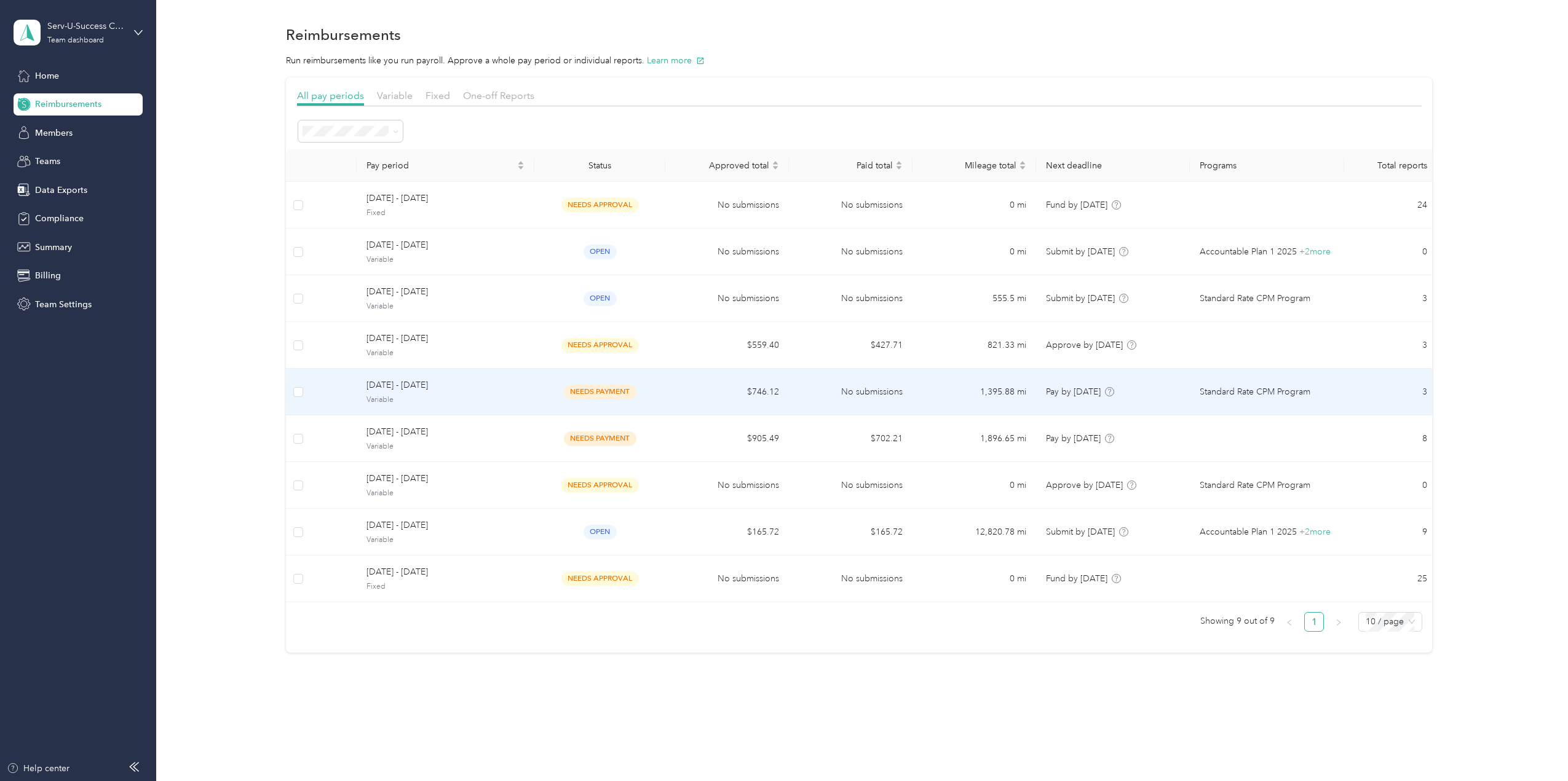
click at [589, 392] on span "needs payment" at bounding box center [600, 392] width 72 height 14
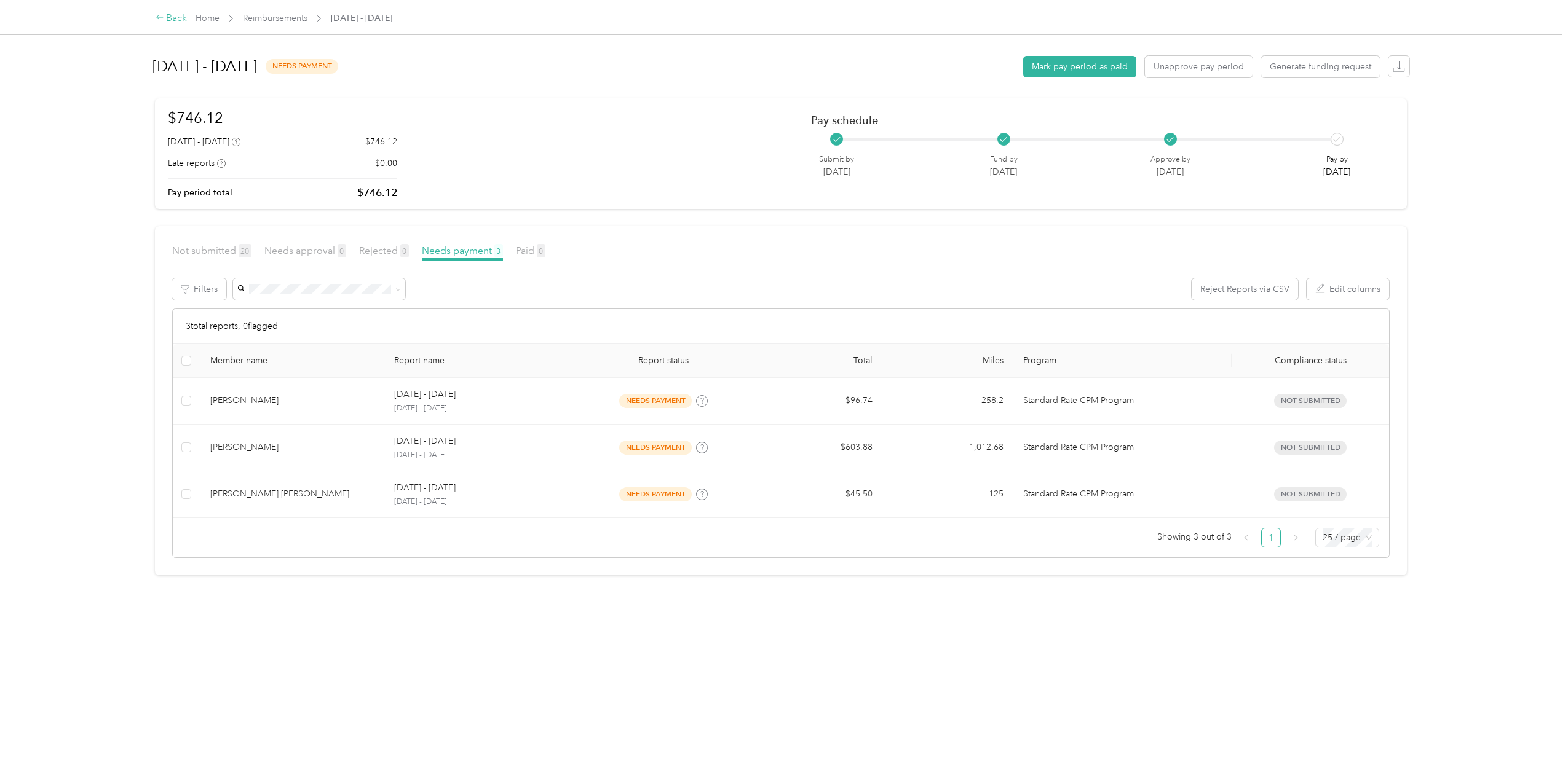
click at [157, 18] on icon at bounding box center [160, 17] width 7 height 3
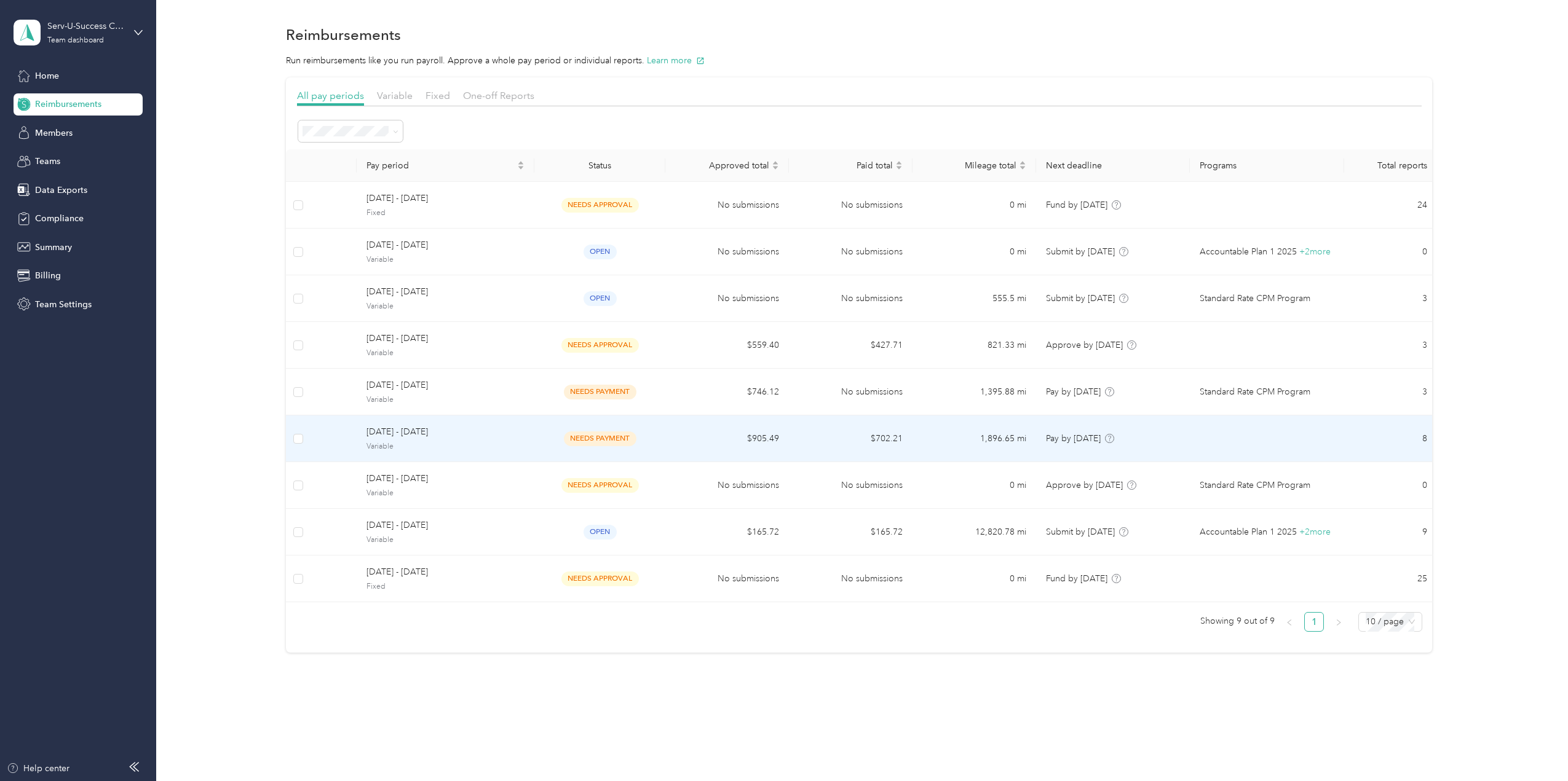
click at [591, 441] on span "needs payment" at bounding box center [600, 439] width 72 height 14
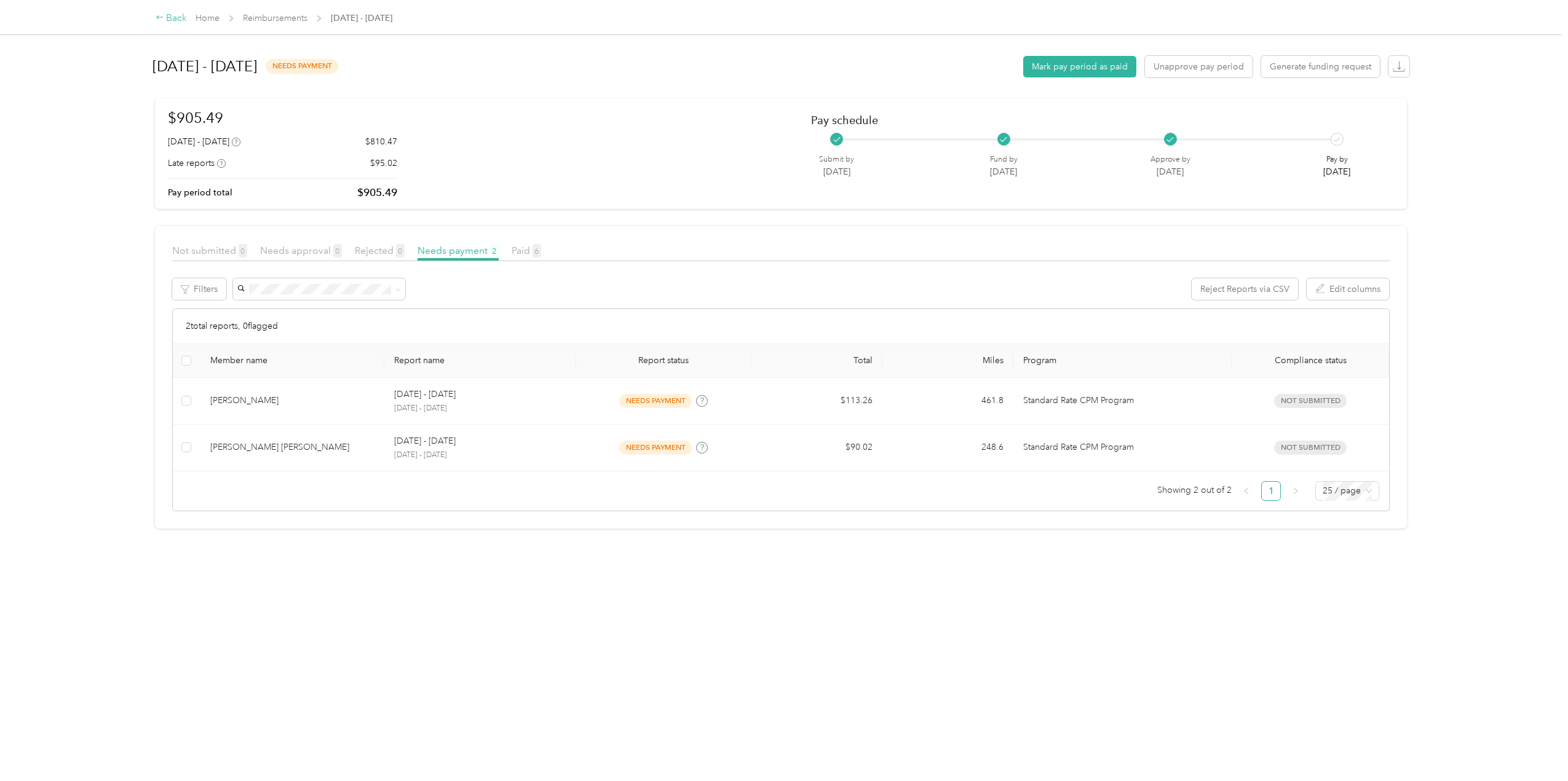
click at [165, 20] on div "Back" at bounding box center [171, 18] width 32 height 15
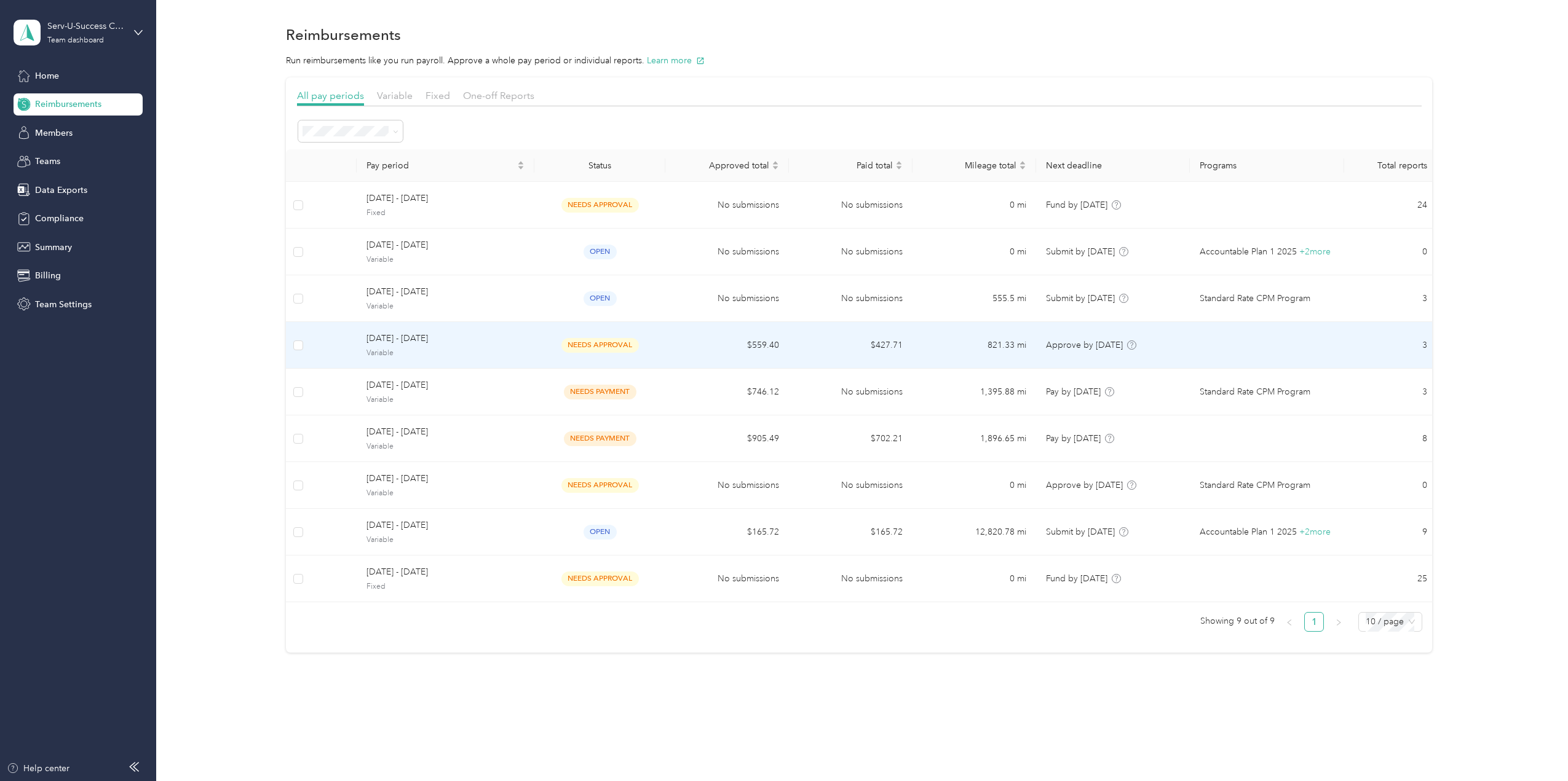
click at [507, 338] on span "[DATE] - [DATE]" at bounding box center [446, 339] width 158 height 14
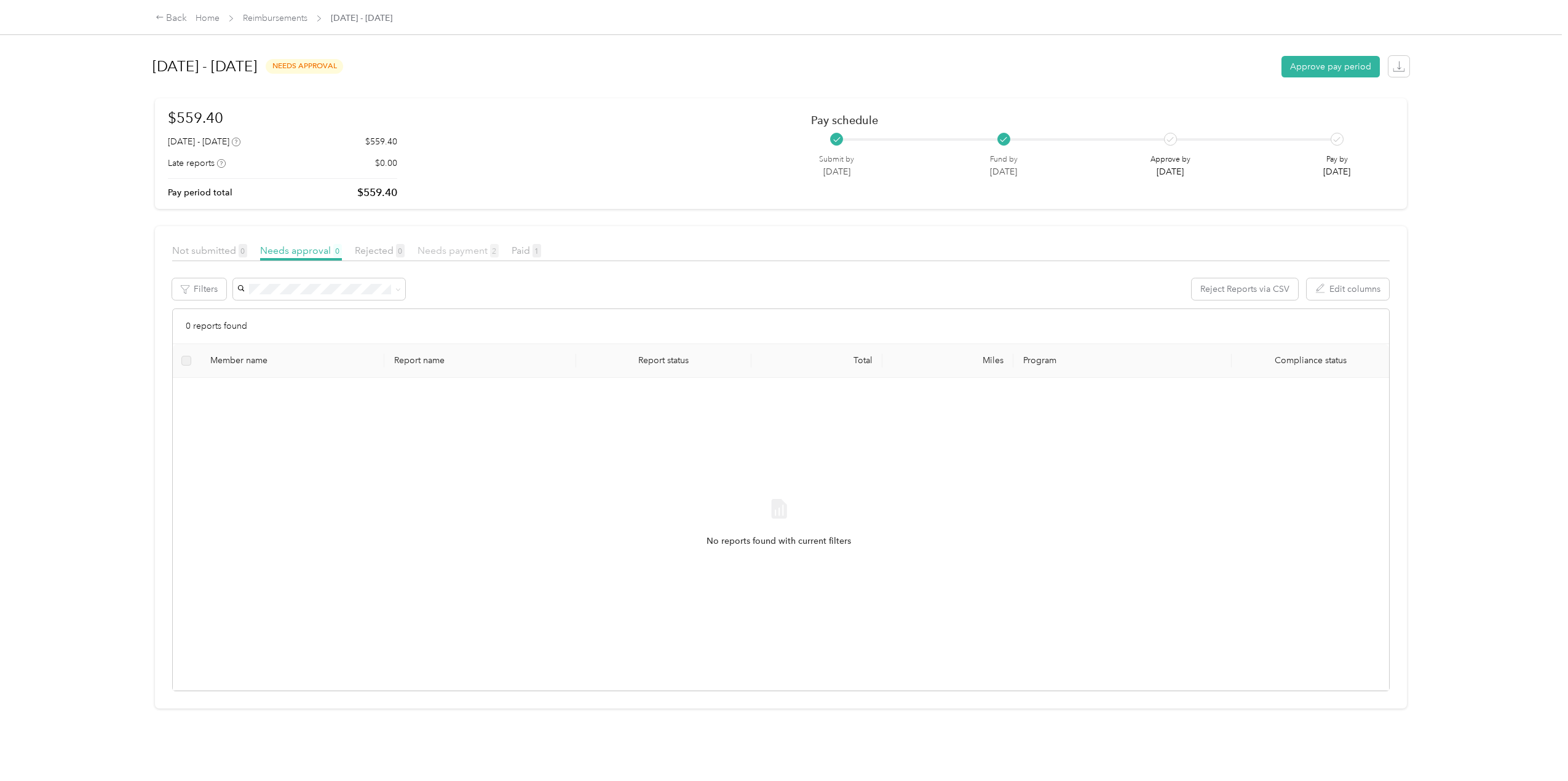
click at [460, 251] on span "Needs payment 2" at bounding box center [457, 249] width 81 height 11
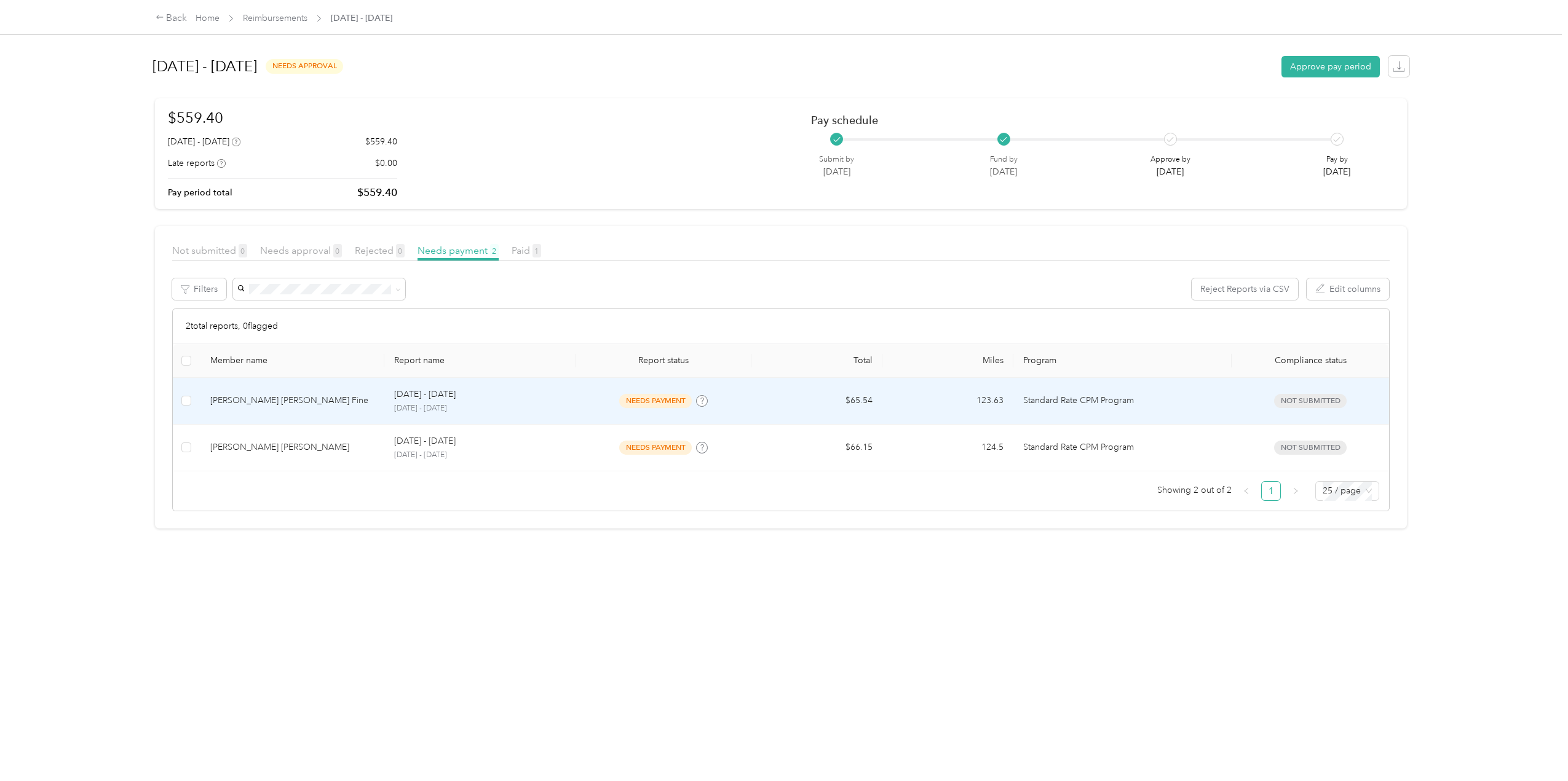
click at [480, 400] on div "[DATE] - [DATE]" at bounding box center [480, 394] width 173 height 14
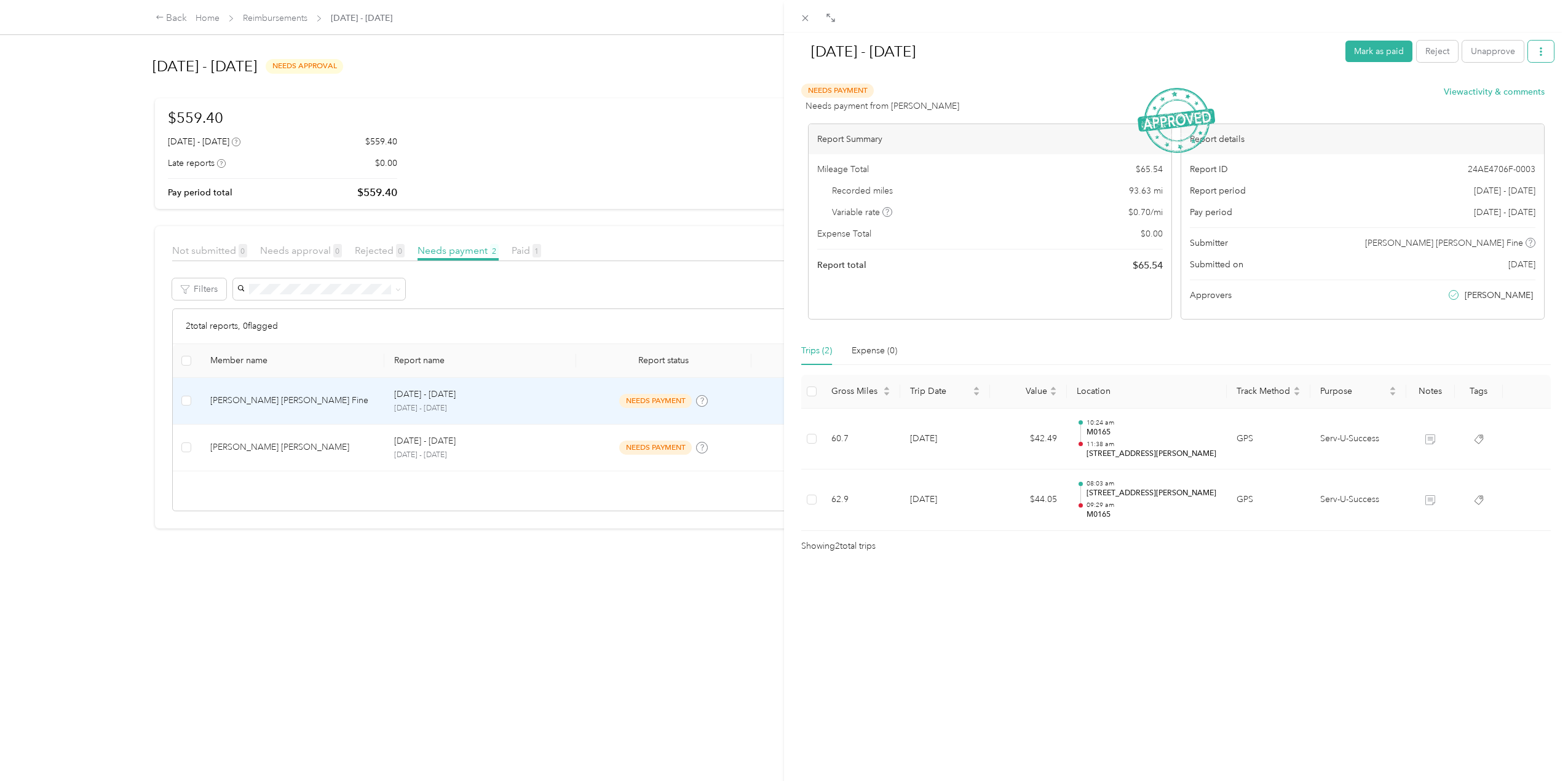
click at [1539, 49] on icon "button" at bounding box center [1540, 51] width 3 height 9
click at [1494, 98] on span "Download" at bounding box center [1496, 96] width 41 height 13
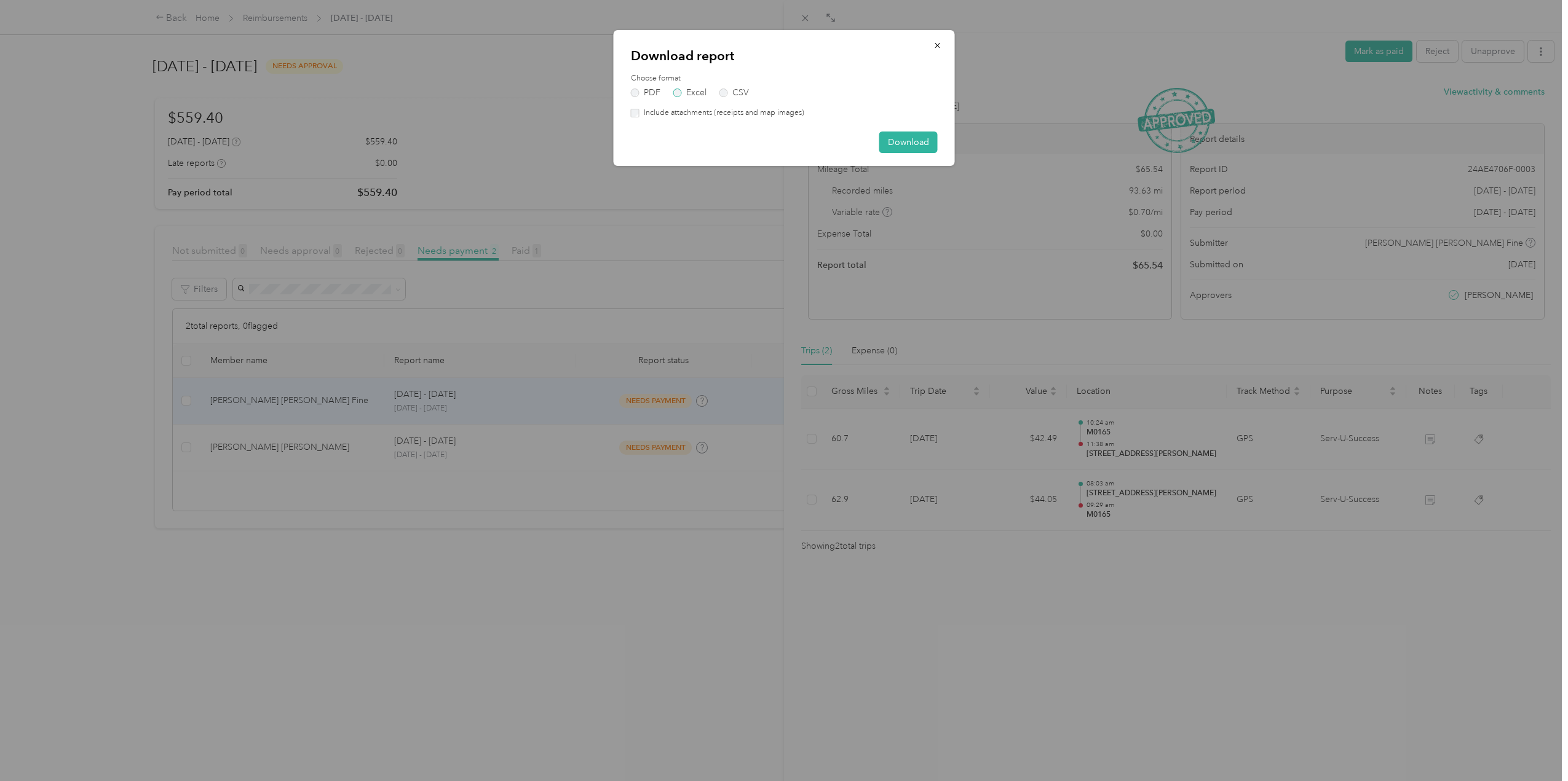
click at [678, 91] on label "Excel" at bounding box center [689, 93] width 33 height 9
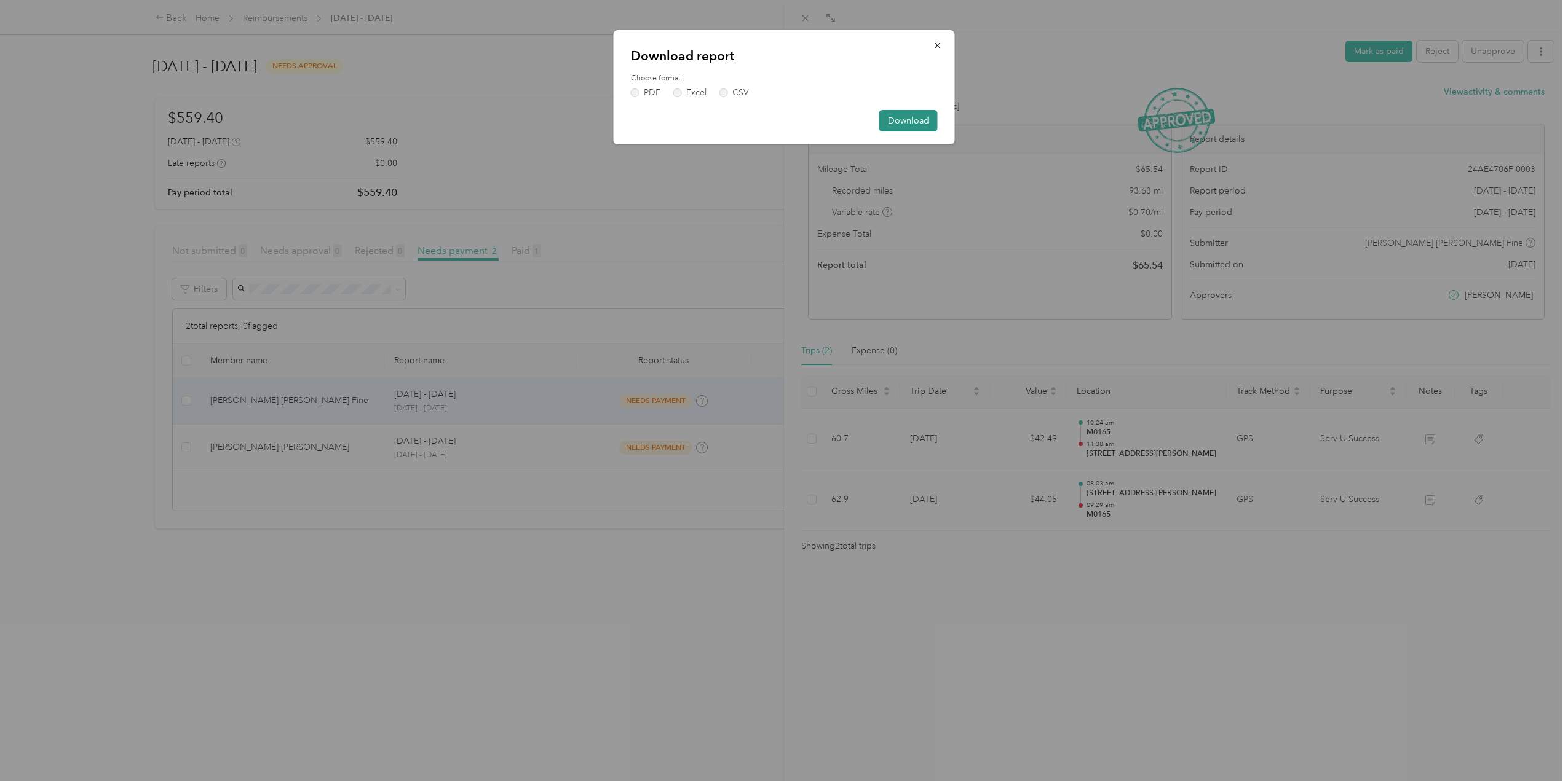
click at [914, 125] on button "Download" at bounding box center [907, 121] width 58 height 22
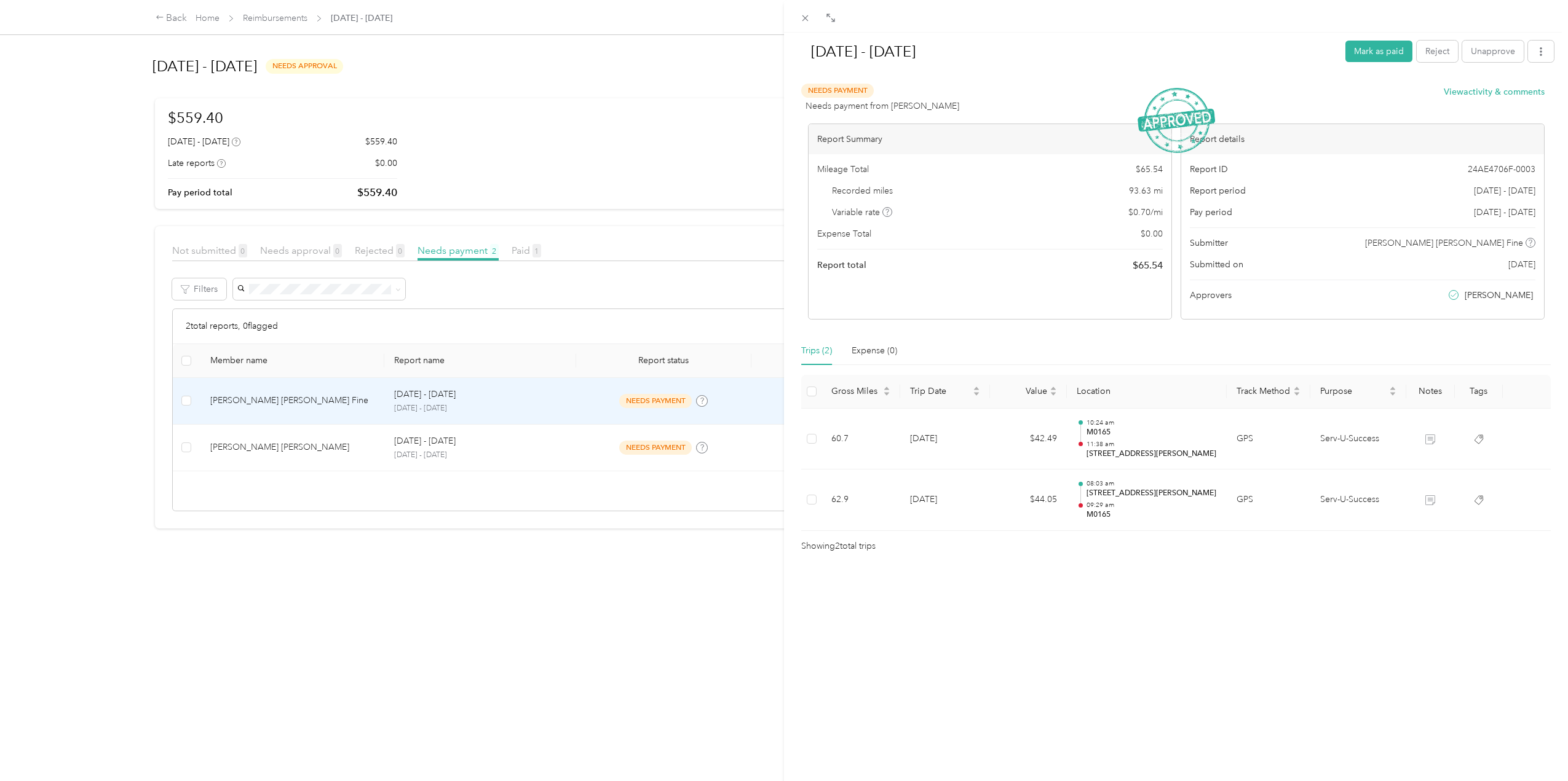
drag, startPoint x: 963, startPoint y: 632, endPoint x: 877, endPoint y: 420, distance: 228.8
click at [963, 632] on div "[DATE] - [DATE] [PERSON_NAME] as paid Reject Unapprove Needs Payment Needs paym…" at bounding box center [1176, 422] width 784 height 781
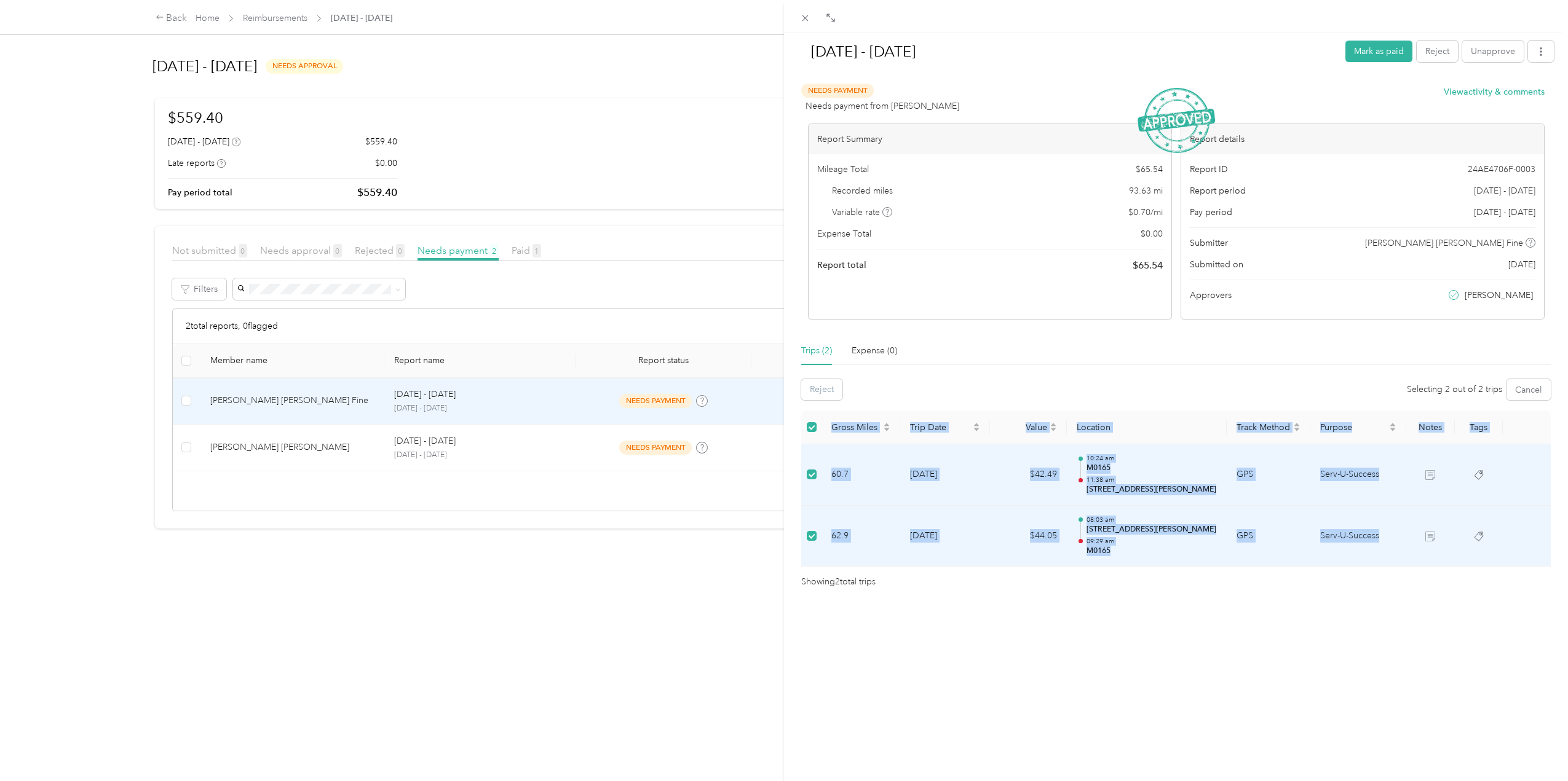
drag, startPoint x: 828, startPoint y: 420, endPoint x: 1376, endPoint y: 544, distance: 561.9
click at [1376, 544] on table "Gross Miles Trip Date Value Location Track Method Purpose Notes Tags 60.7 [DATE…" at bounding box center [1176, 488] width 749 height 156
copy table "Gross Miles Trip Date Value Location Track Method Purpose Notes Tags 60.7 [DATE…"
drag, startPoint x: 1205, startPoint y: 706, endPoint x: 1403, endPoint y: 567, distance: 241.9
click at [1206, 706] on div "[DATE] - [DATE] [PERSON_NAME] as paid Reject Unapprove Needs Payment Needs paym…" at bounding box center [1176, 422] width 784 height 781
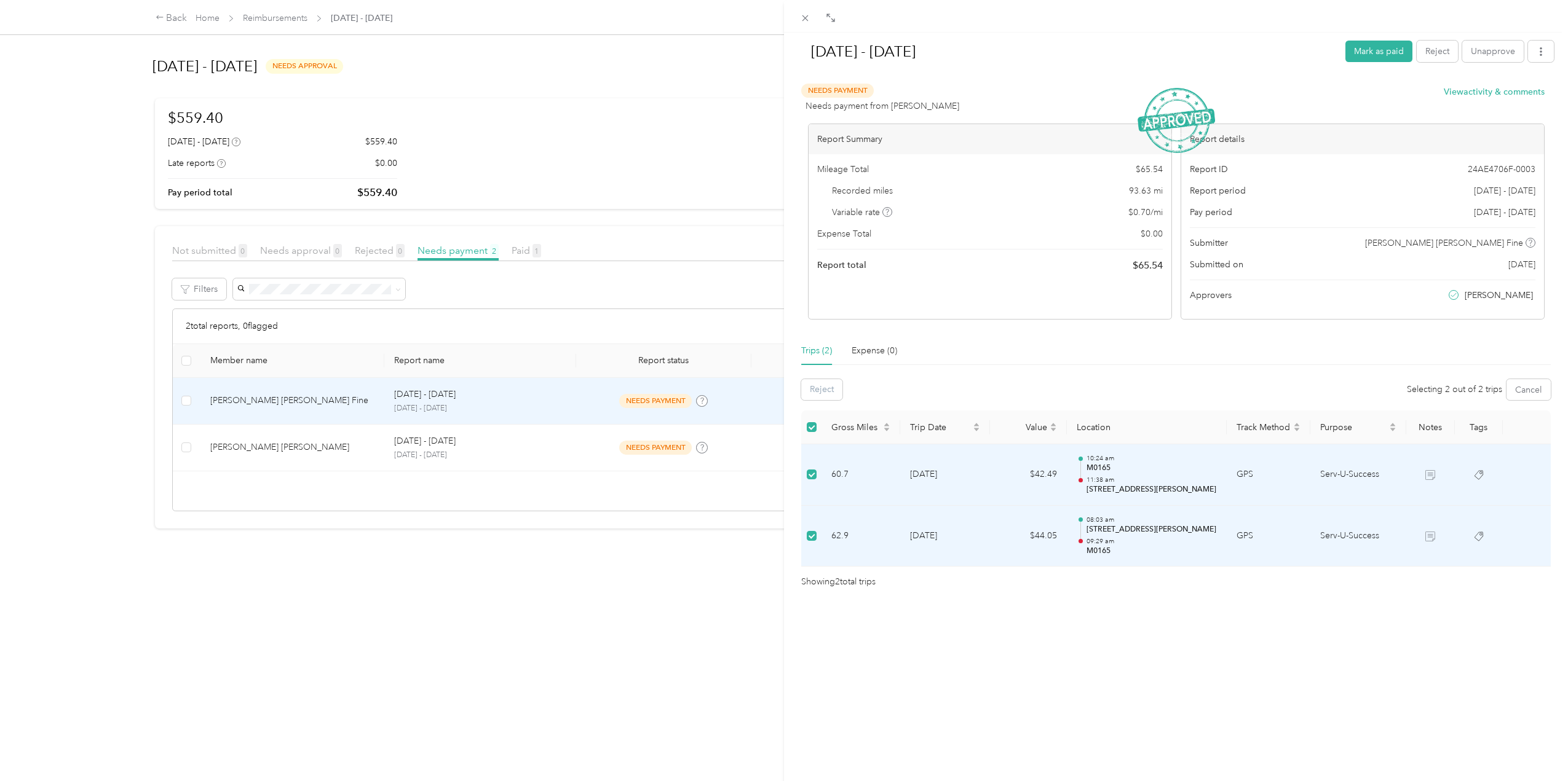
click at [478, 647] on div "[DATE] - [DATE] [PERSON_NAME] as paid Reject Unapprove Needs Payment Needs paym…" at bounding box center [784, 390] width 1568 height 781
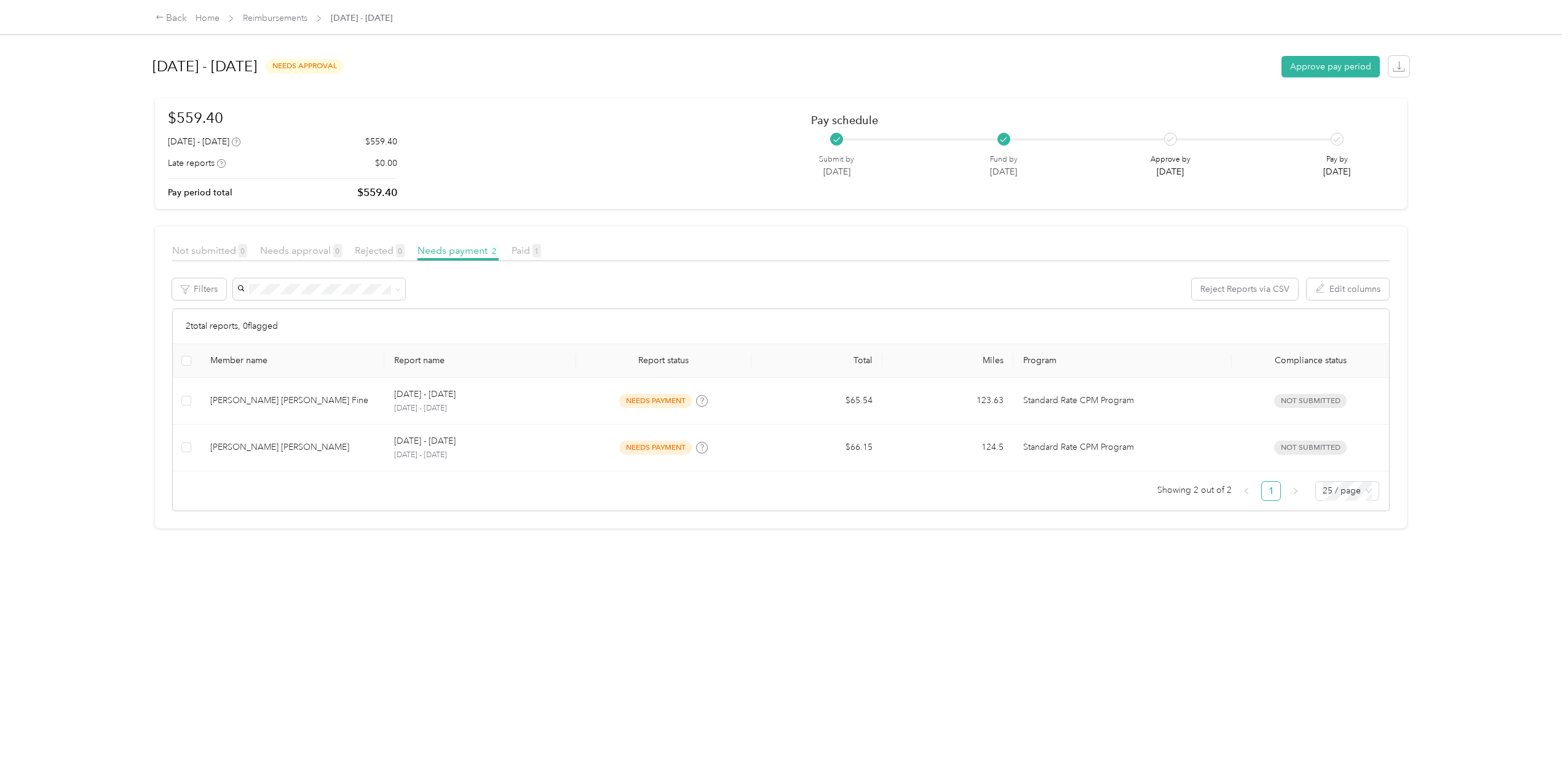
drag, startPoint x: 770, startPoint y: 50, endPoint x: 703, endPoint y: 8, distance: 79.1
click at [770, 50] on div "[DATE] - [DATE] needs approval Approve pay period" at bounding box center [781, 67] width 1257 height 47
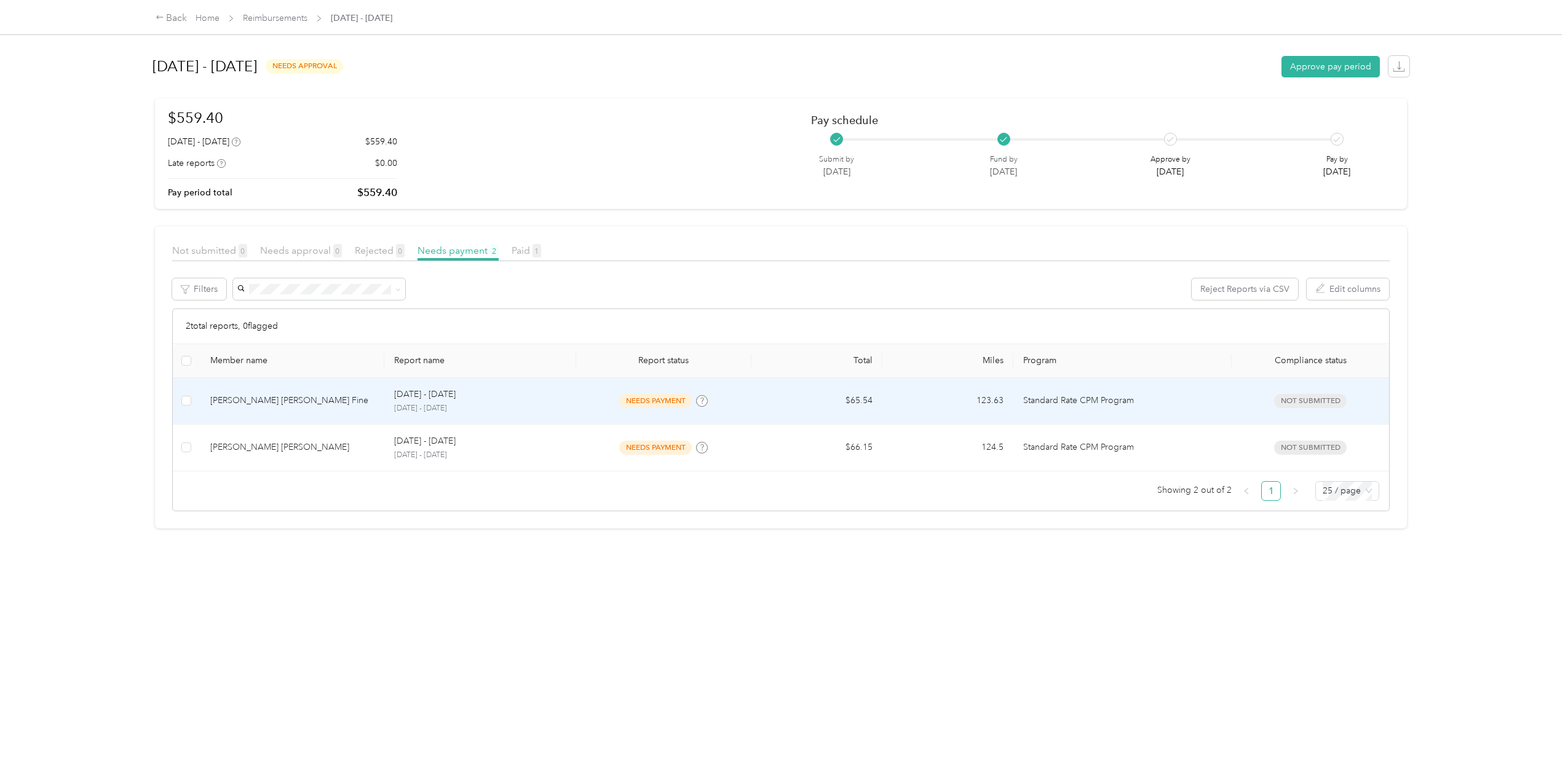
click at [509, 398] on div "[DATE] - [DATE]" at bounding box center [480, 394] width 173 height 14
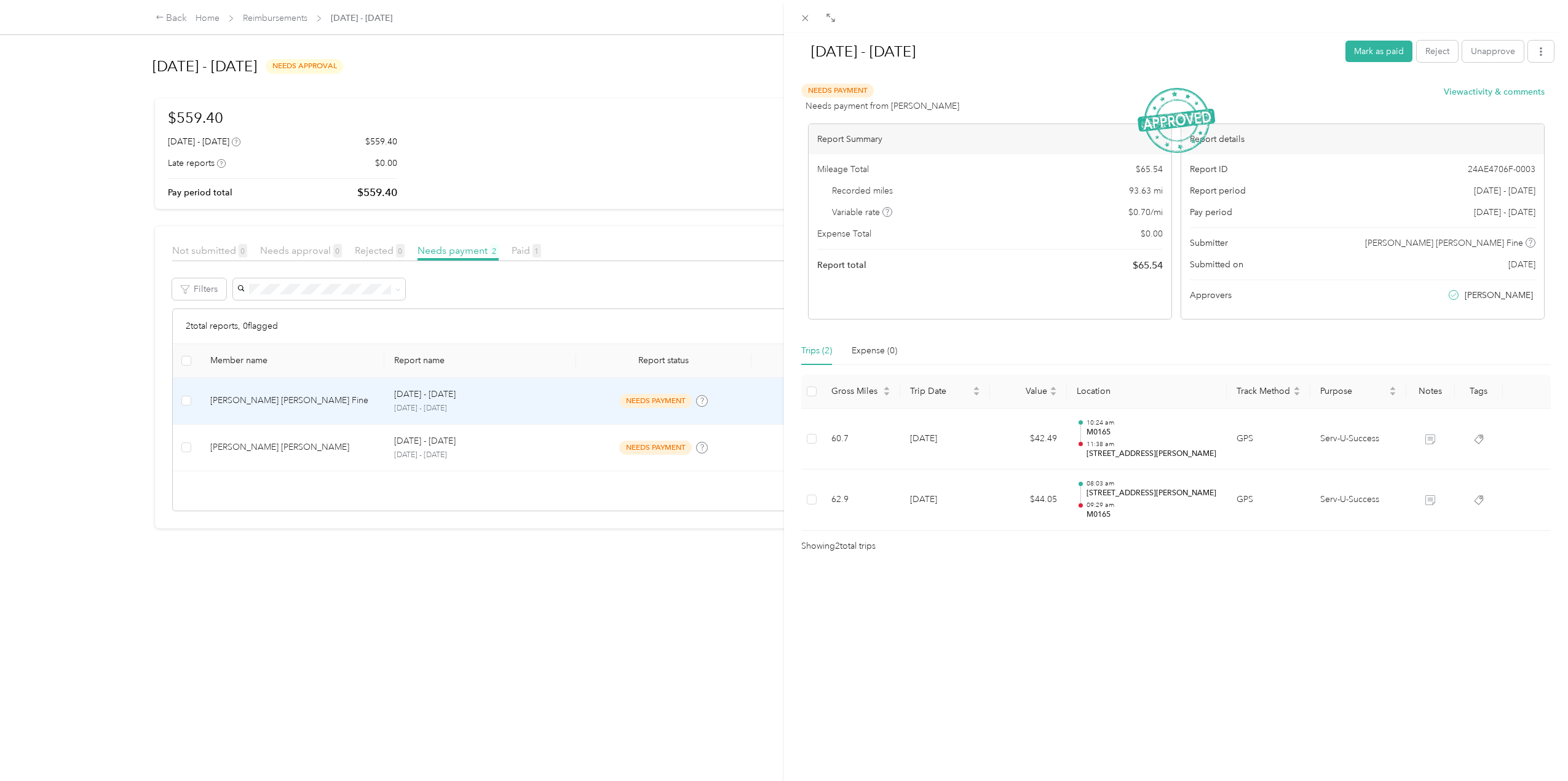
drag, startPoint x: 500, startPoint y: 452, endPoint x: 528, endPoint y: 474, distance: 35.6
click at [501, 453] on div "[DATE] - [DATE] [PERSON_NAME] as paid Reject Unapprove Needs Payment Needs paym…" at bounding box center [784, 390] width 1568 height 781
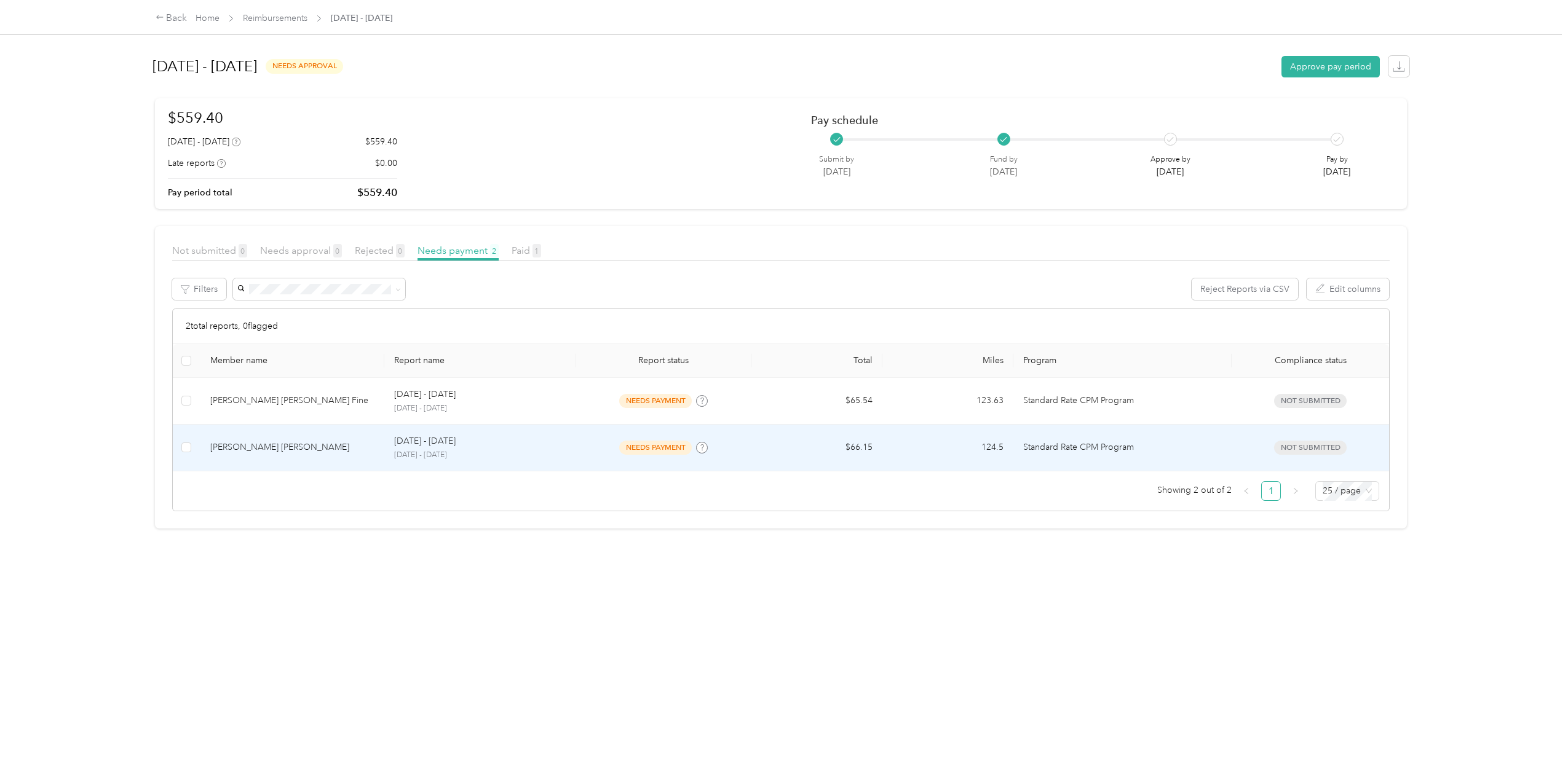
click at [323, 442] on div "[PERSON_NAME] [PERSON_NAME]" at bounding box center [292, 447] width 164 height 14
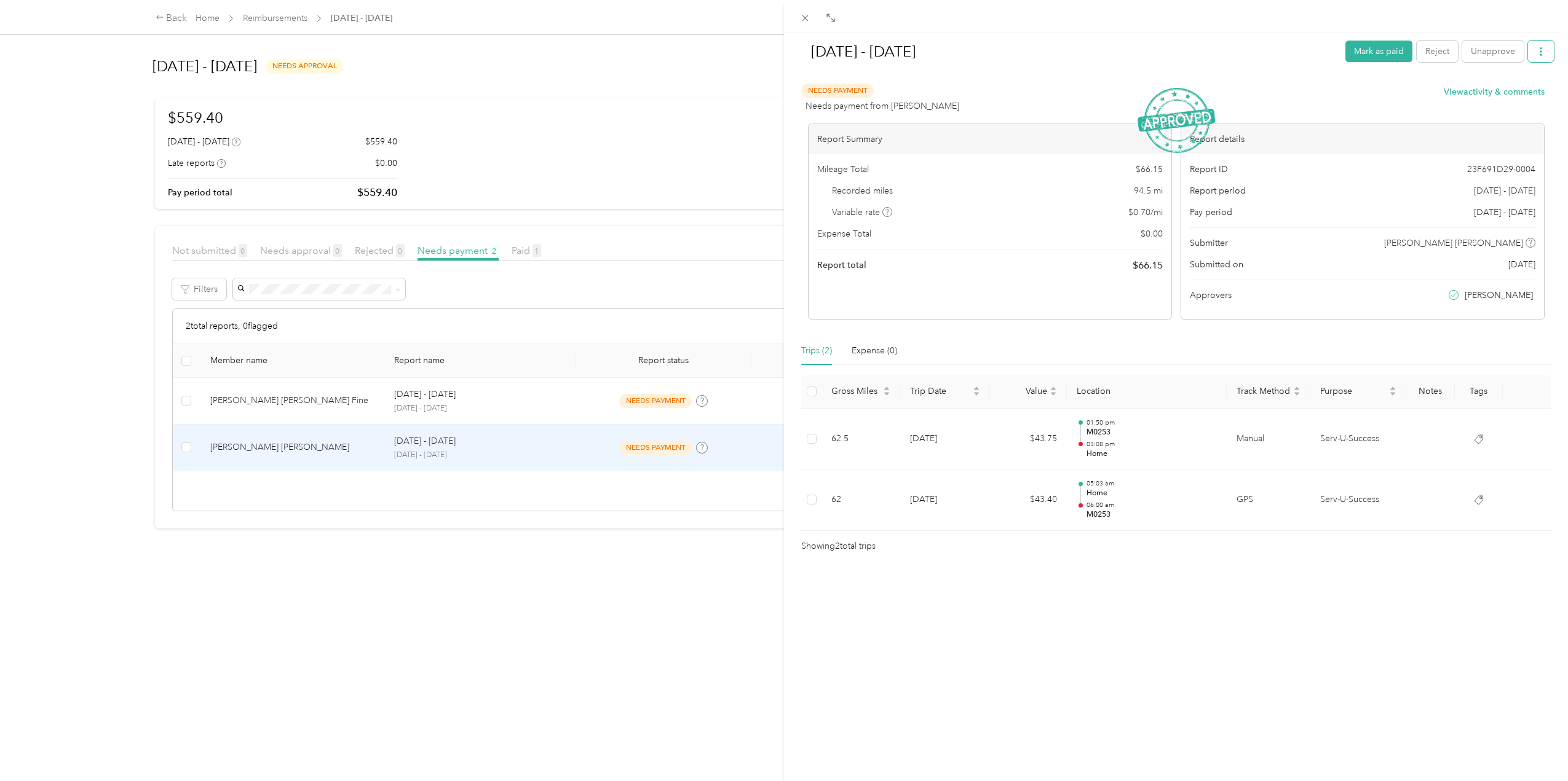
click at [1536, 51] on icon "button" at bounding box center [1540, 51] width 9 height 9
click at [1490, 96] on span "Download" at bounding box center [1496, 96] width 41 height 13
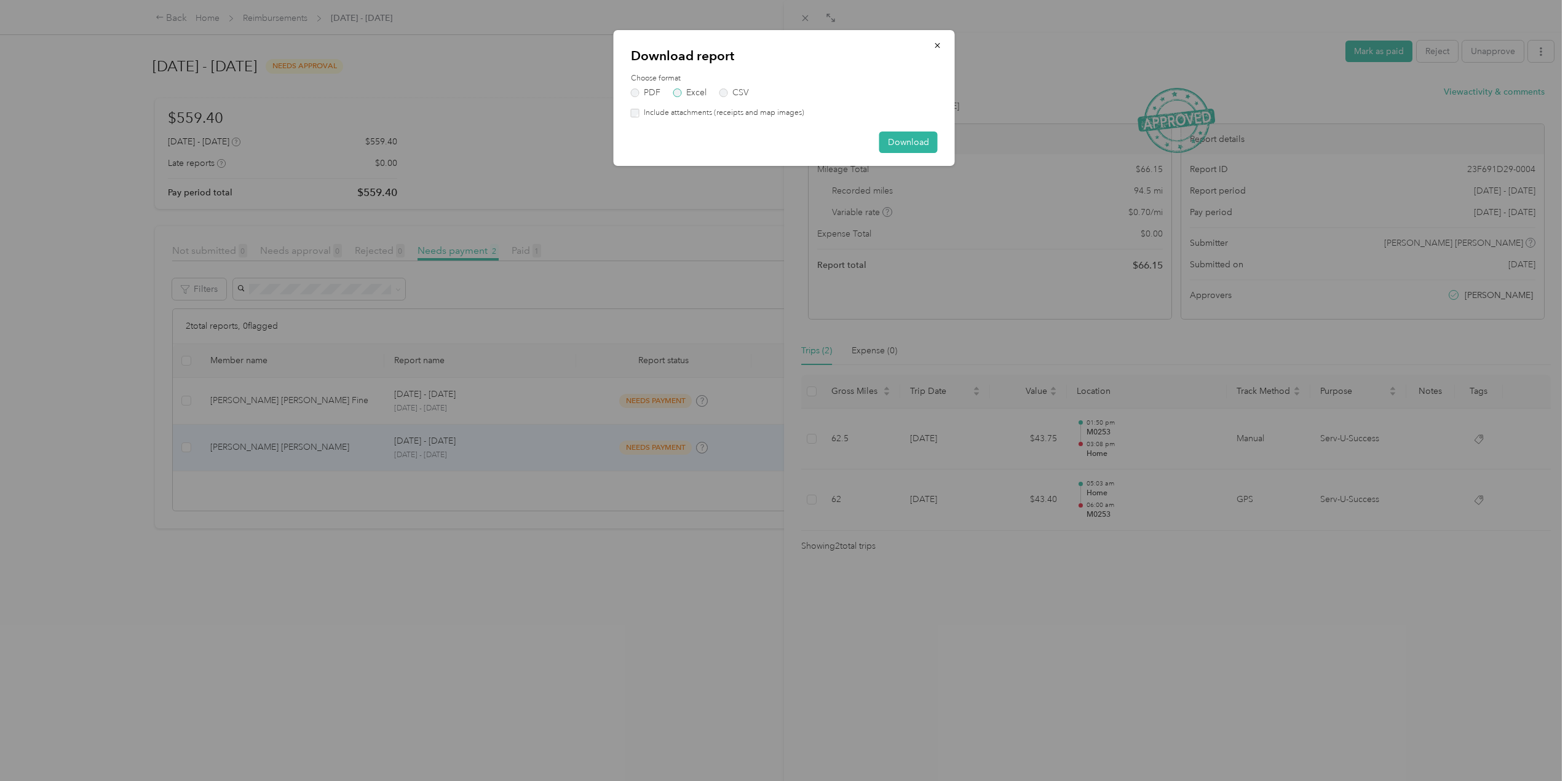
click at [673, 95] on label "Excel" at bounding box center [689, 93] width 33 height 9
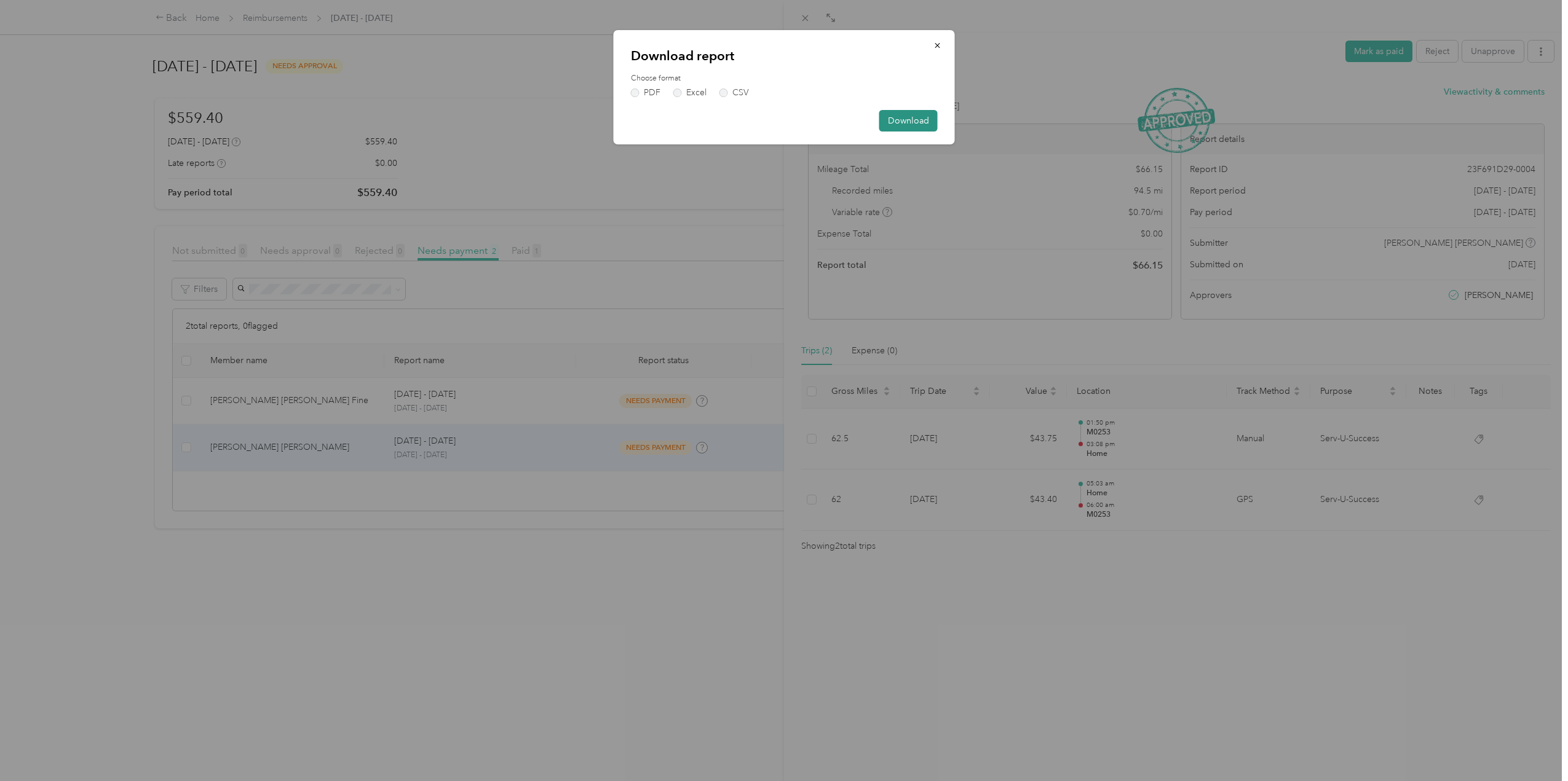
click at [902, 127] on button "Download" at bounding box center [907, 121] width 58 height 22
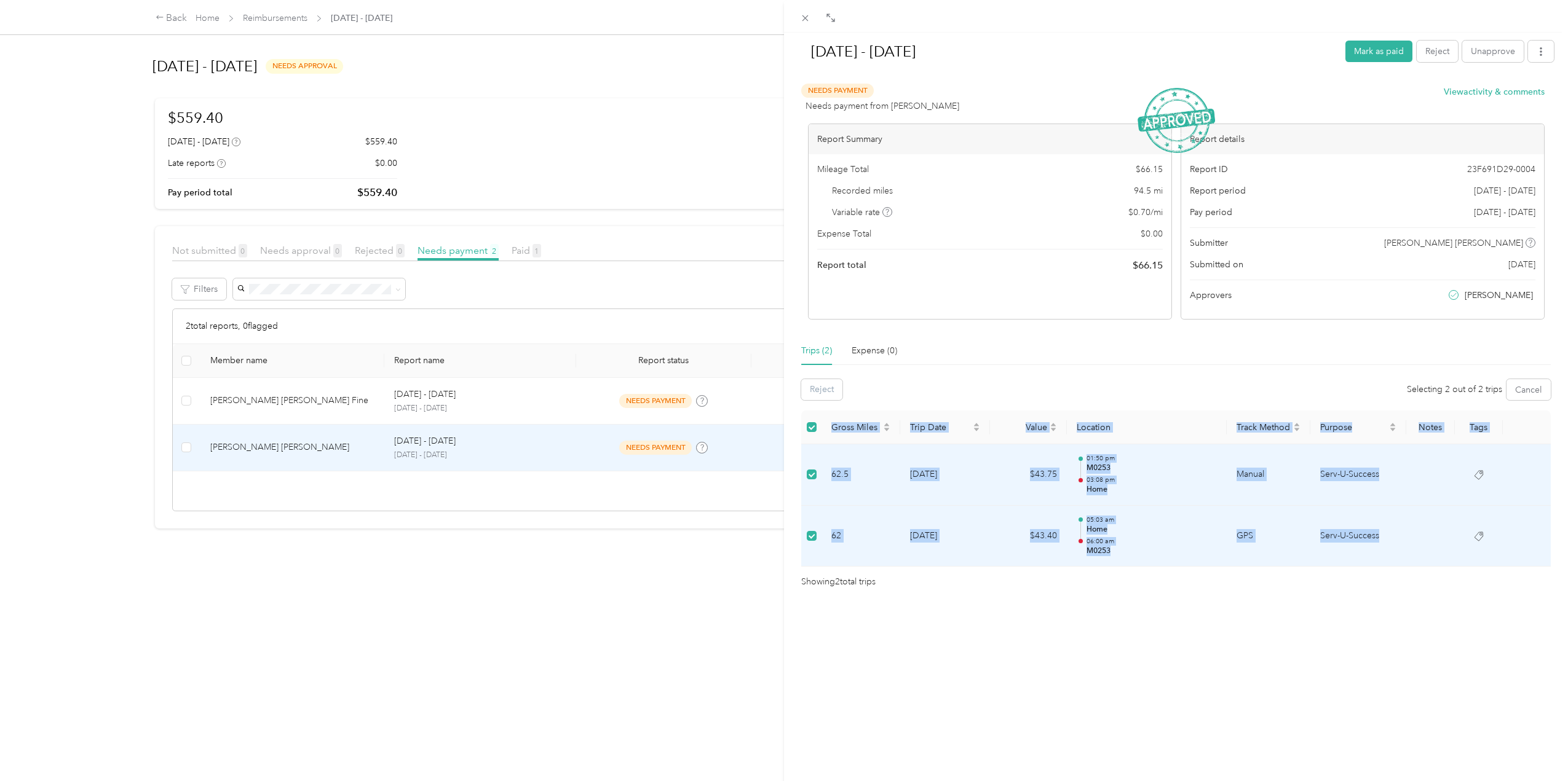
drag, startPoint x: 806, startPoint y: 414, endPoint x: 1423, endPoint y: 557, distance: 633.4
click at [1423, 557] on table "Gross Miles Trip Date Value Location Track Method Purpose Notes Tags 62.5 [DATE…" at bounding box center [1176, 488] width 749 height 156
copy table "Gross Miles Trip Date Value Location Track Method Purpose Notes Tags 62.5 [DATE…"
click at [528, 636] on div "[DATE] - [DATE] [PERSON_NAME] as paid Reject Unapprove Needs Payment Needs paym…" at bounding box center [784, 390] width 1568 height 781
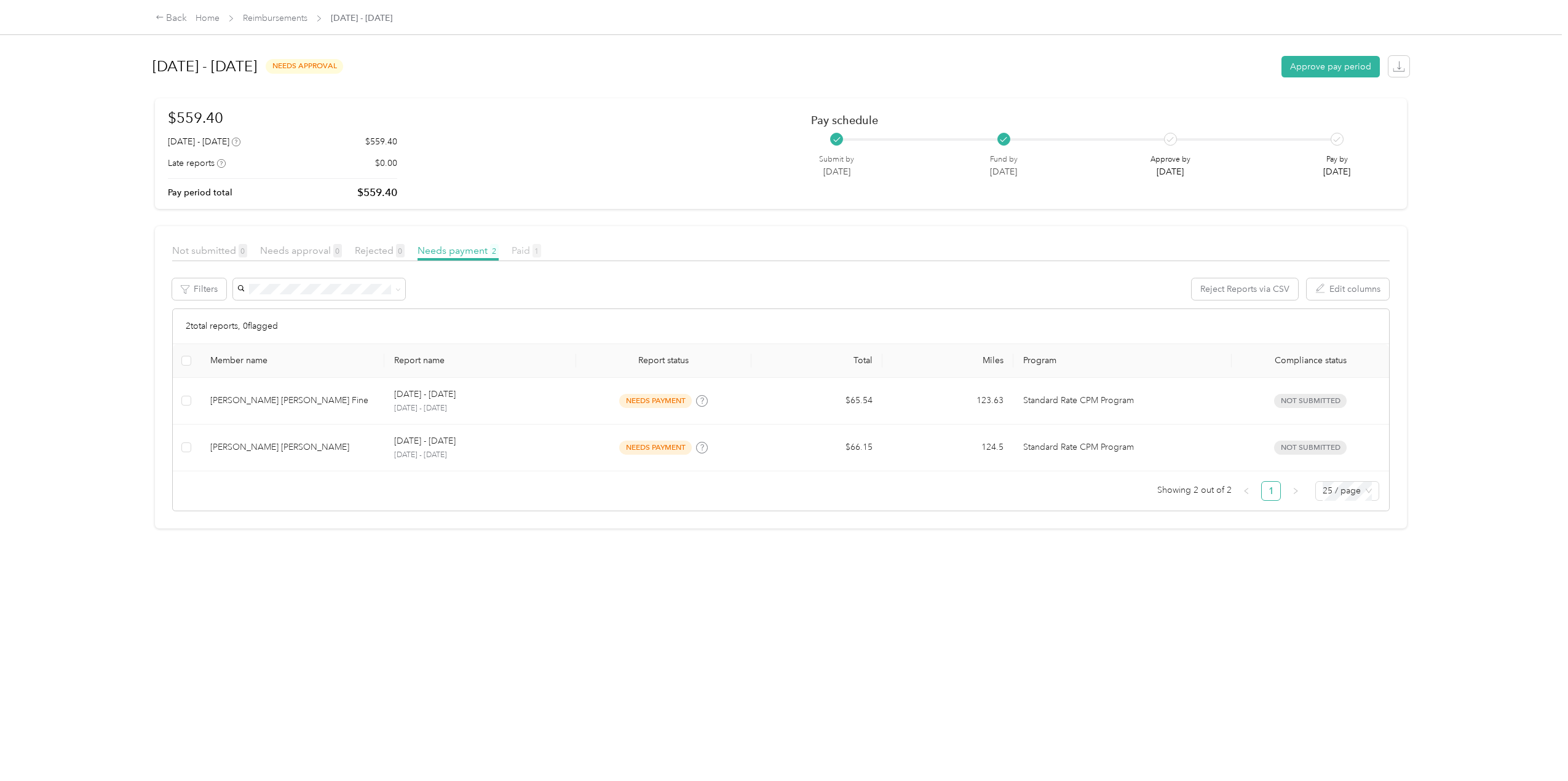
click at [525, 253] on span "Paid 1" at bounding box center [526, 249] width 30 height 11
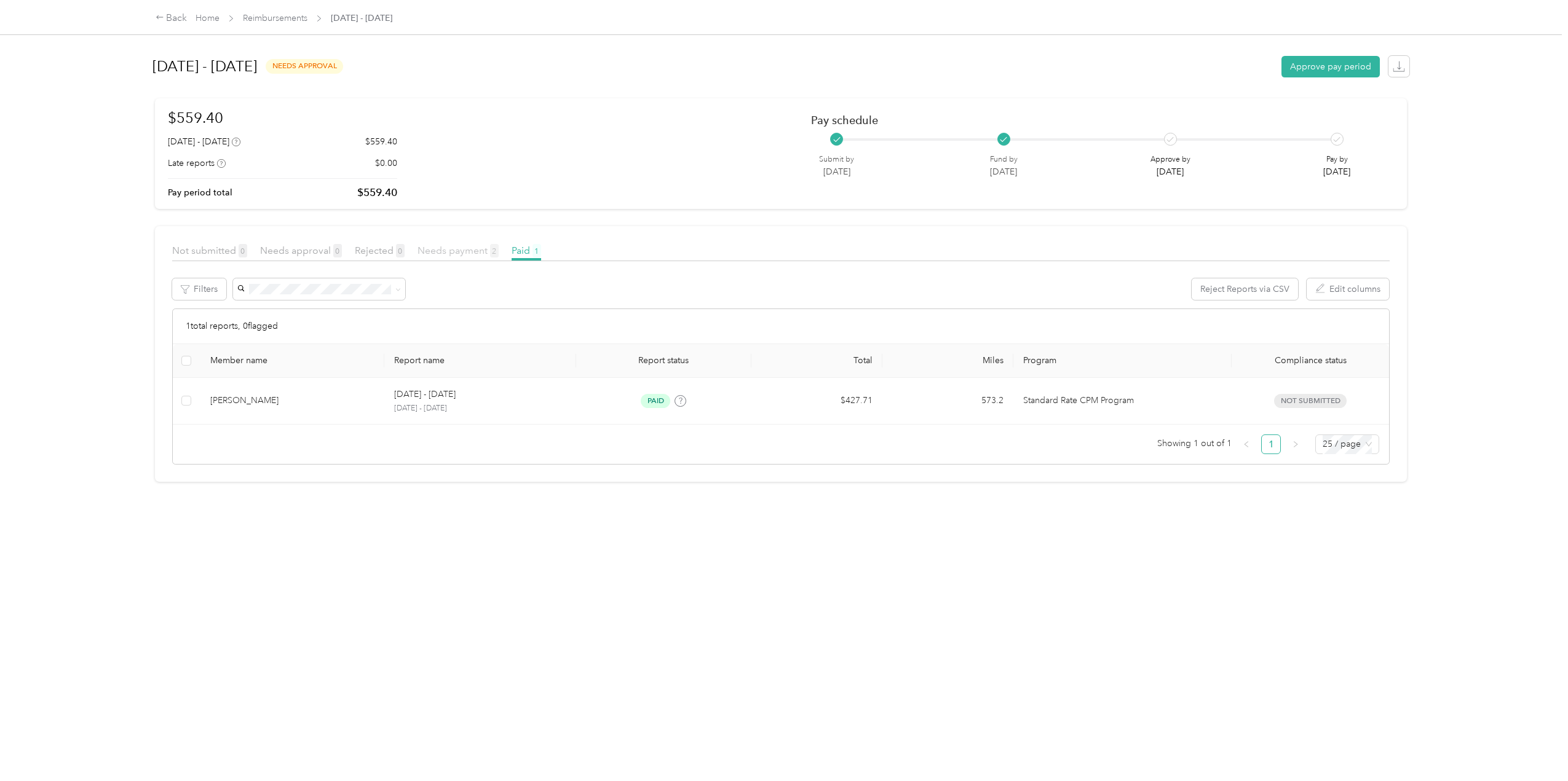
click at [450, 250] on span "Needs payment 2" at bounding box center [457, 249] width 81 height 11
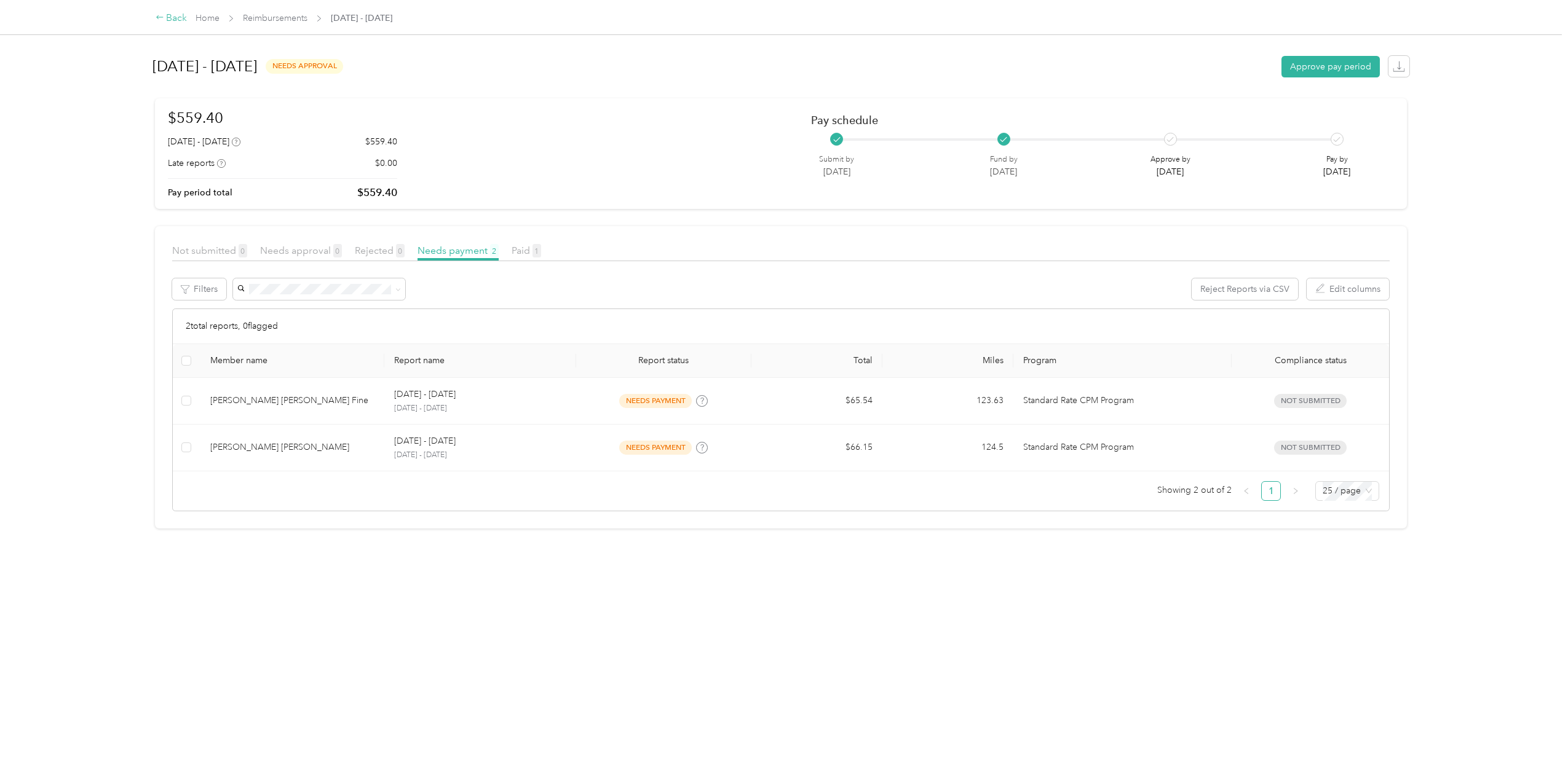
click at [163, 14] on icon at bounding box center [160, 17] width 9 height 9
